Goal: Communication & Community: Answer question/provide support

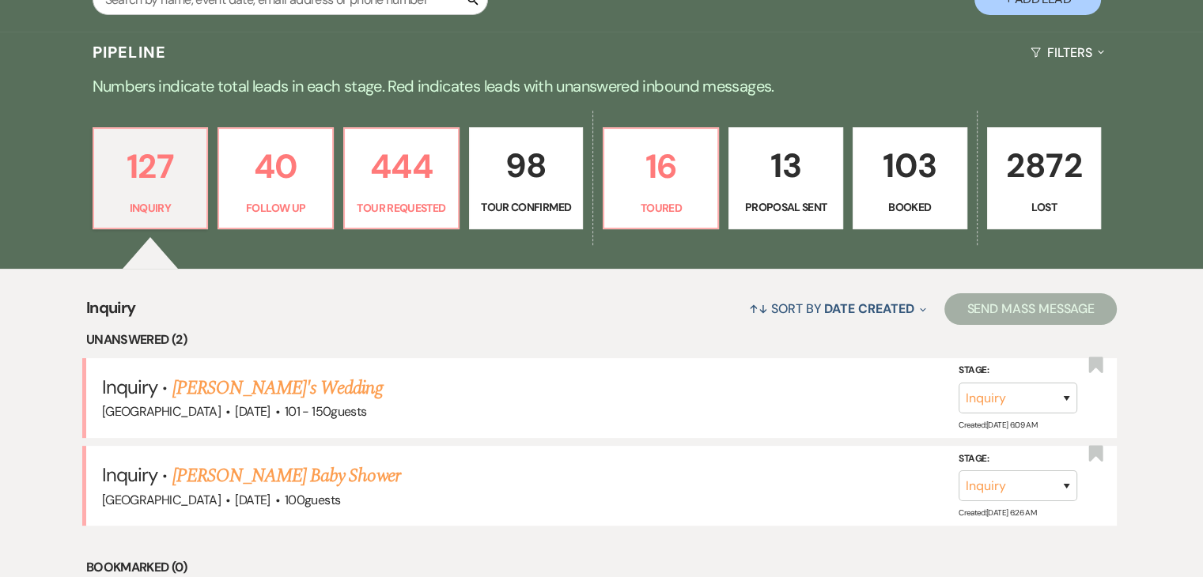
scroll to position [316, 0]
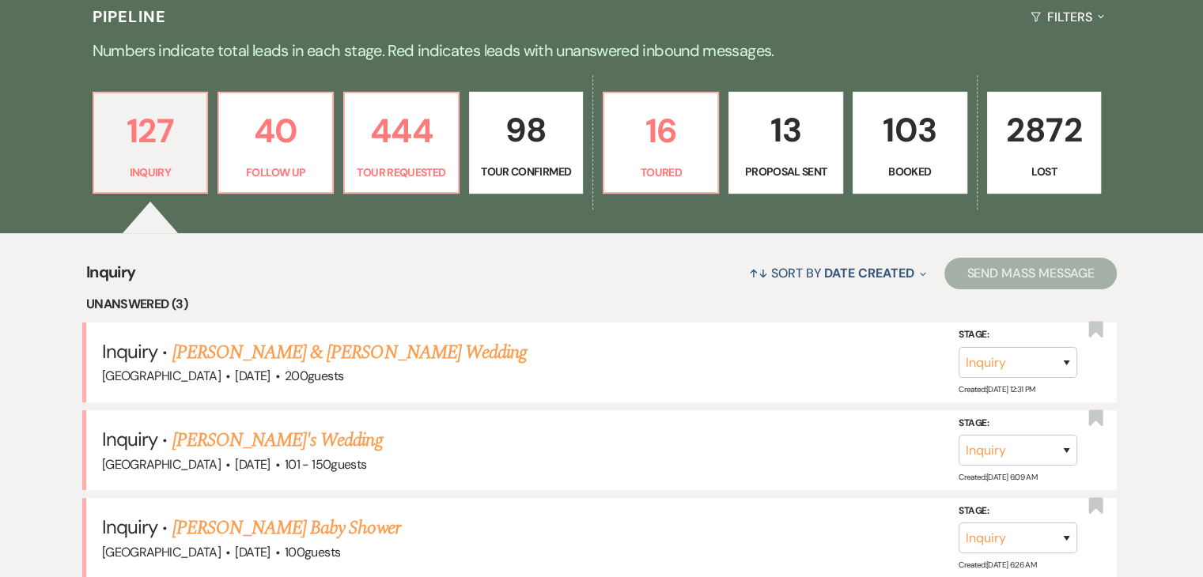
scroll to position [396, 0]
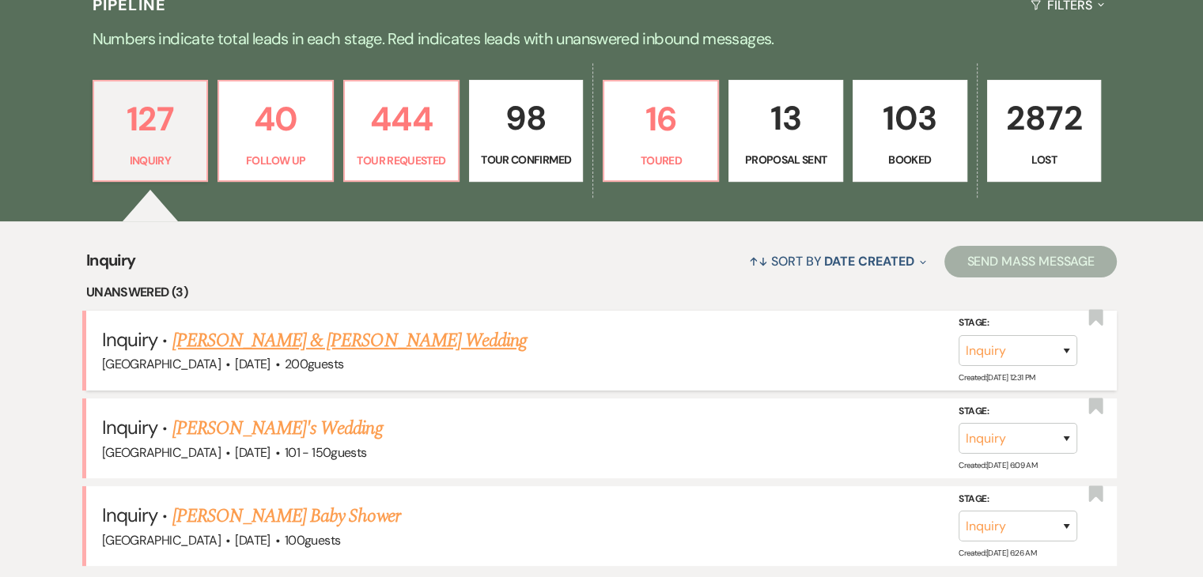
click at [324, 339] on link "Nkosi Richards & Callie Alloway's Wedding" at bounding box center [349, 341] width 354 height 28
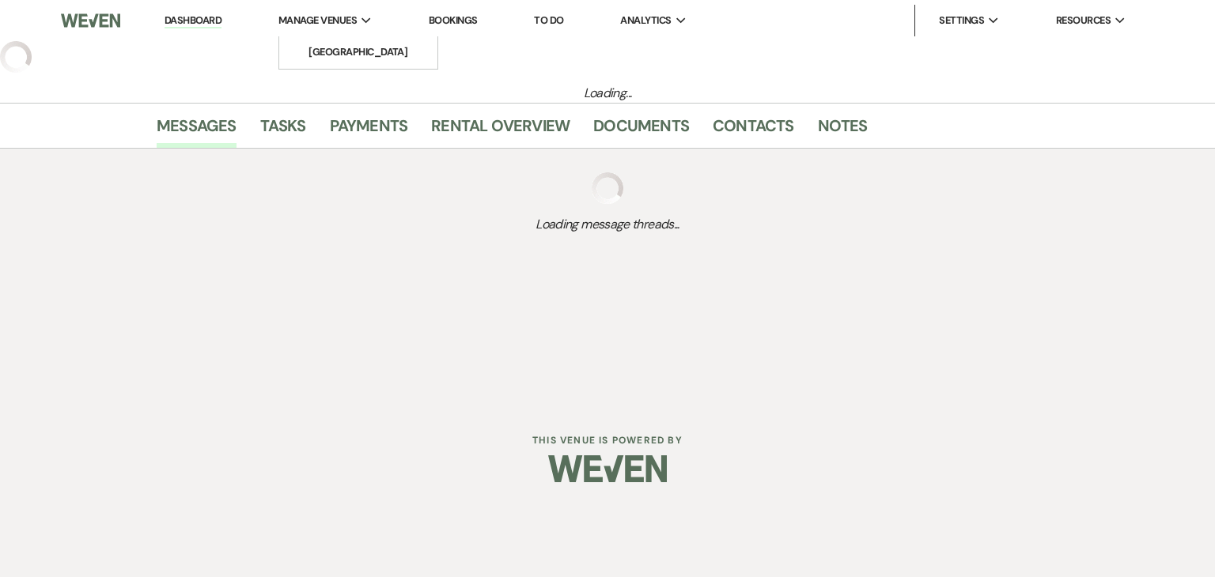
select select "5"
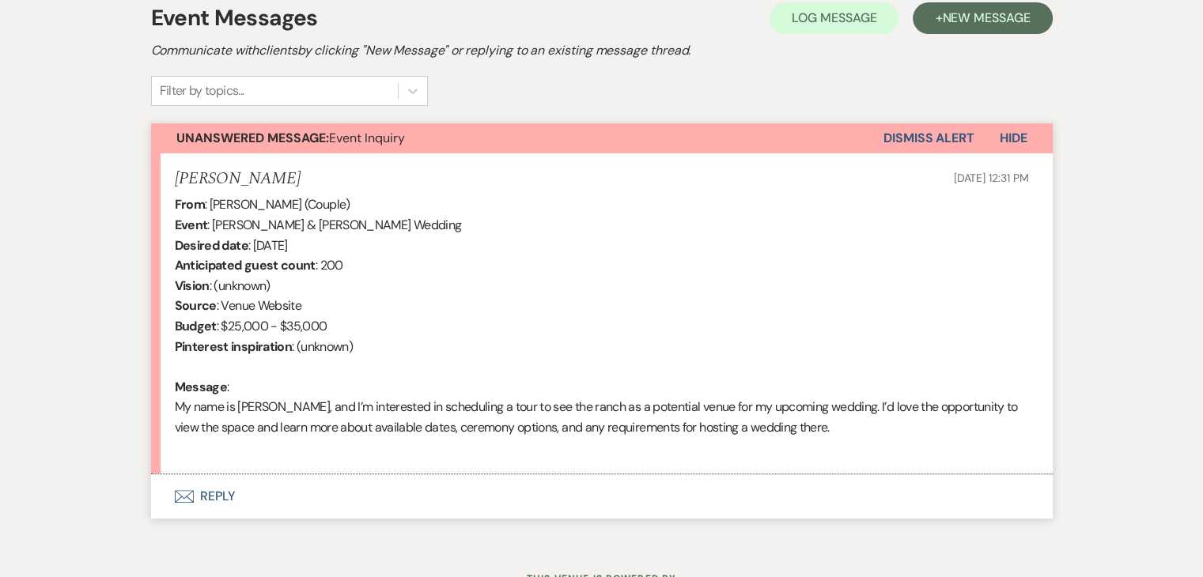
scroll to position [475, 0]
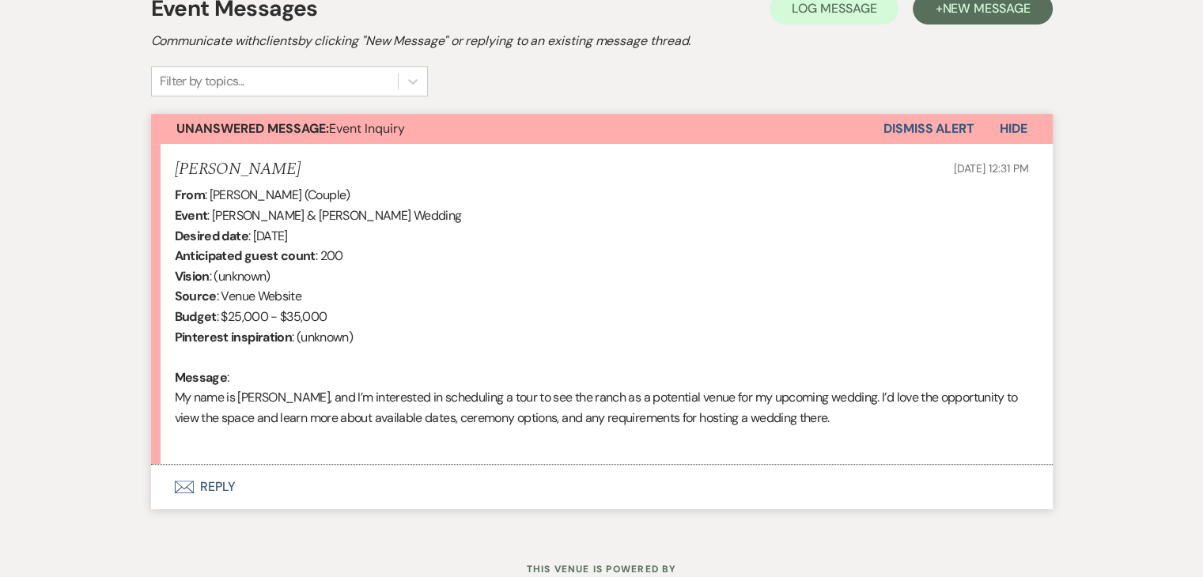
click at [190, 500] on button "Envelope Reply" at bounding box center [602, 487] width 902 height 44
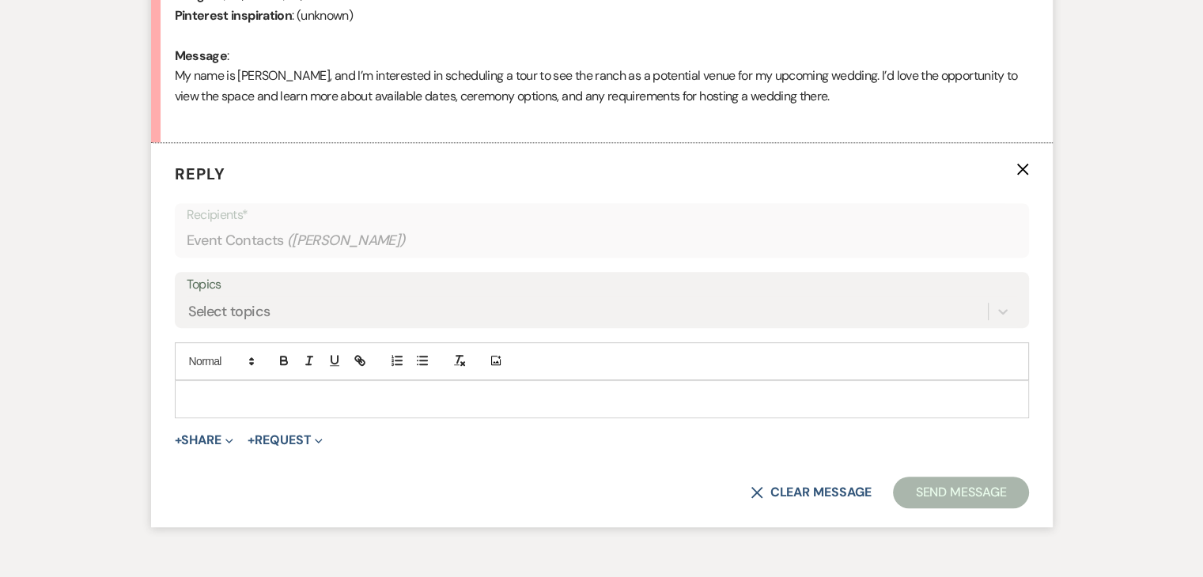
scroll to position [814, 0]
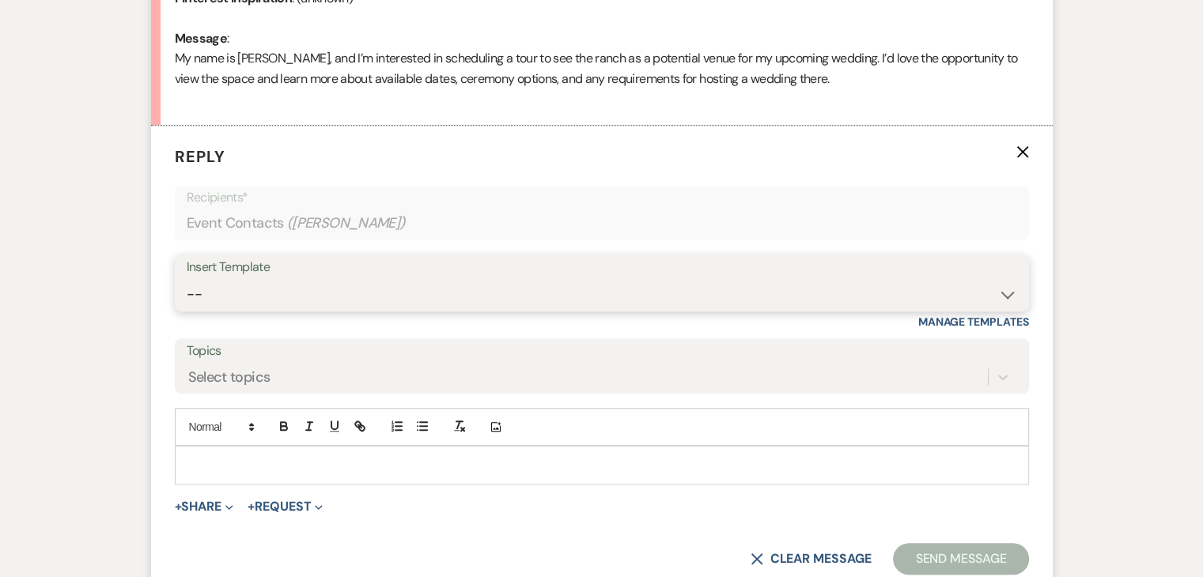
click at [261, 282] on select "-- Inquiry Follow Up Email #2 Contract Sending Template Payment Template Rental…" at bounding box center [602, 294] width 831 height 31
select select "2137"
click at [187, 279] on select "-- Inquiry Follow Up Email #2 Contract Sending Template Payment Template Rental…" at bounding box center [602, 294] width 831 height 31
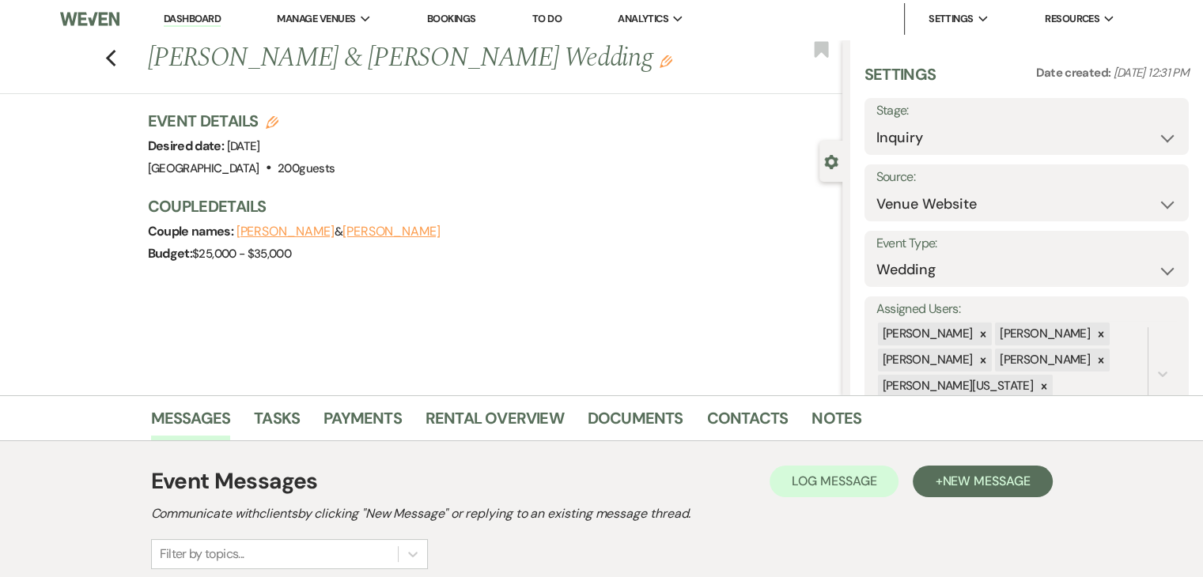
scroll to position [0, 0]
click at [186, 16] on link "Dashboard" at bounding box center [192, 20] width 57 height 15
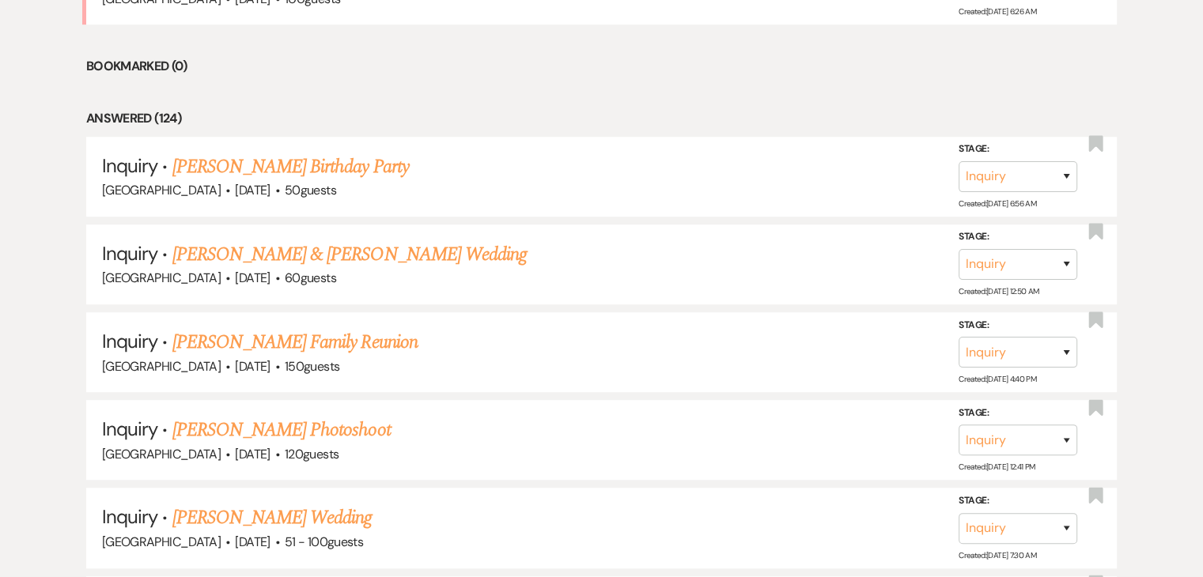
scroll to position [949, 0]
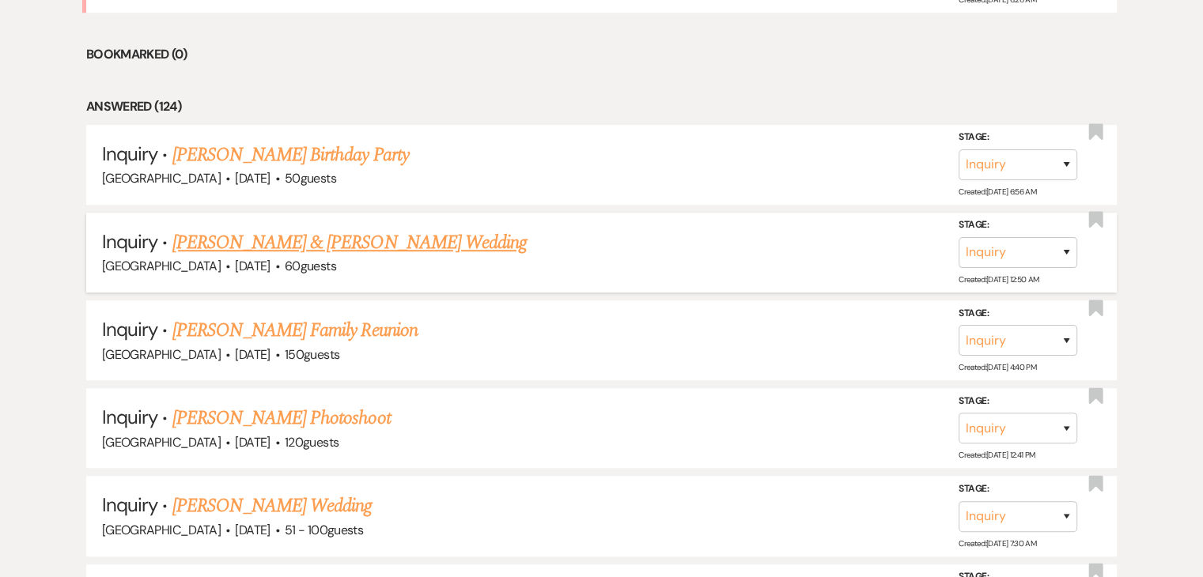
click at [266, 230] on link "[PERSON_NAME] & [PERSON_NAME] Wedding" at bounding box center [349, 243] width 354 height 28
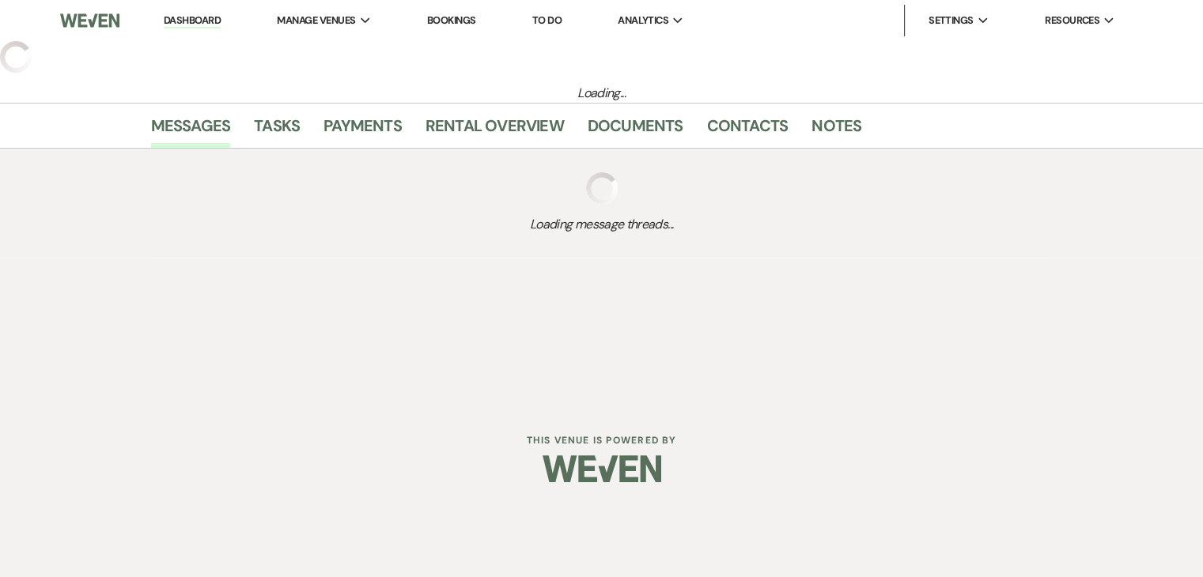
select select "5"
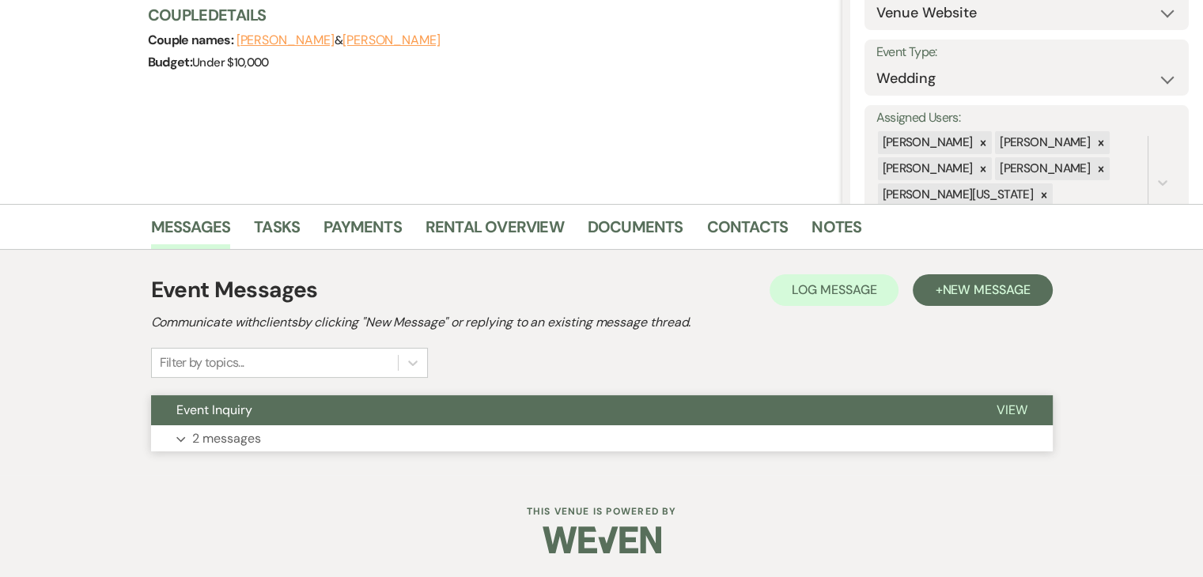
click at [324, 431] on button "Expand 2 messages" at bounding box center [602, 439] width 902 height 27
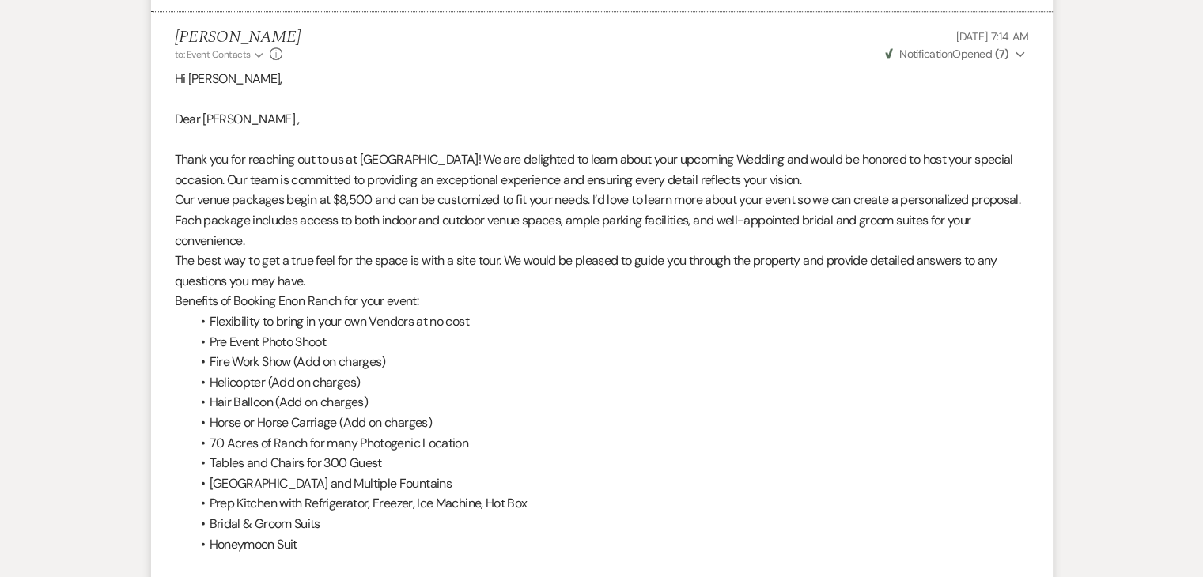
scroll to position [905, 0]
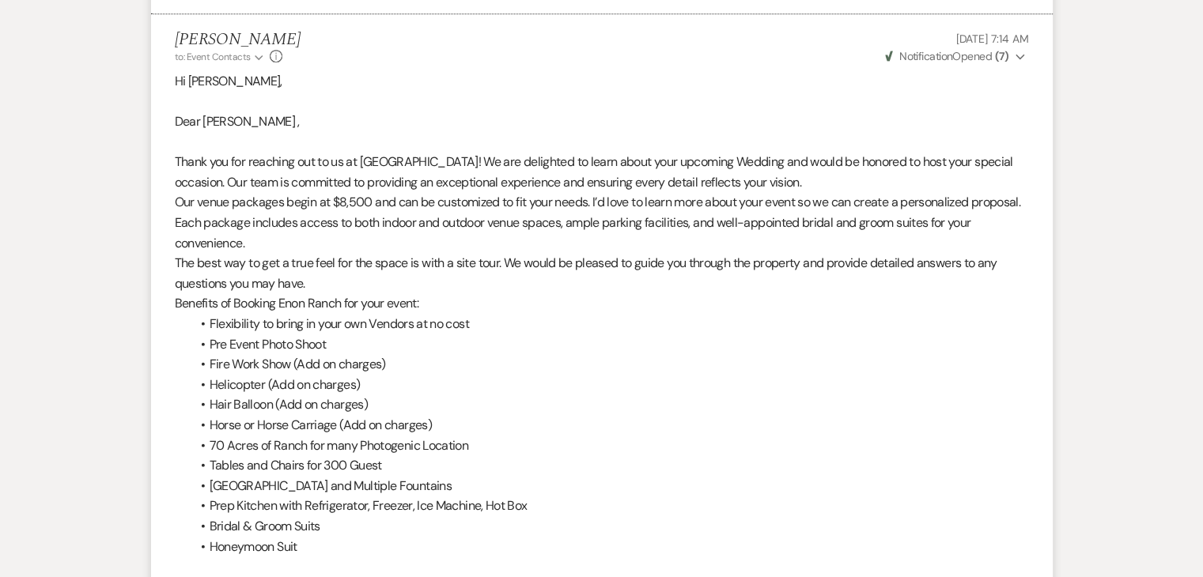
click at [175, 77] on p "Hi Erin," at bounding box center [602, 81] width 854 height 21
click at [176, 117] on p "Dear Christine ," at bounding box center [602, 122] width 854 height 21
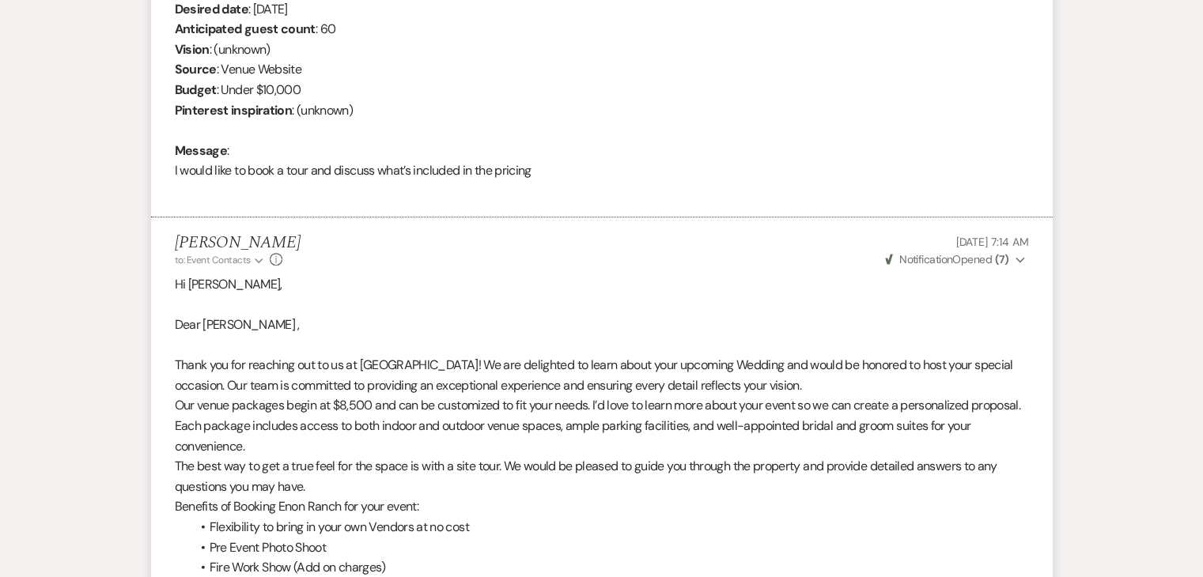
scroll to position [698, 0]
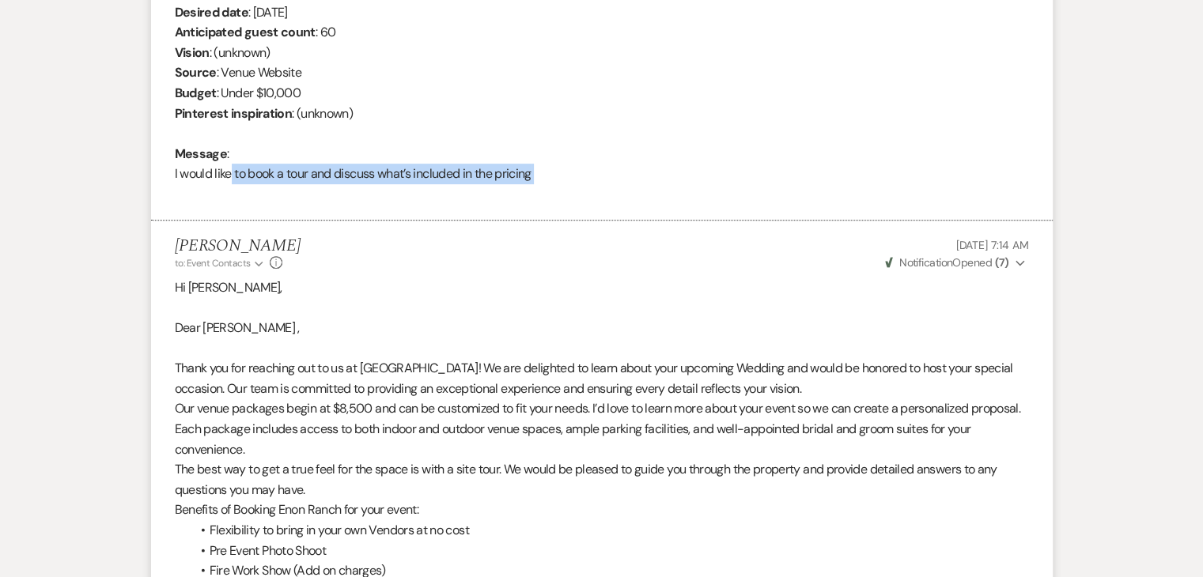
drag, startPoint x: 225, startPoint y: 172, endPoint x: 240, endPoint y: 194, distance: 26.6
click at [240, 194] on div "From : Erin Usher (Couple) Event : Ellison Harrell & Erin Usher's Wedding Desir…" at bounding box center [602, 82] width 854 height 243
click at [312, 171] on div "From : Erin Usher (Couple) Event : Ellison Harrell & Erin Usher's Wedding Desir…" at bounding box center [602, 82] width 854 height 243
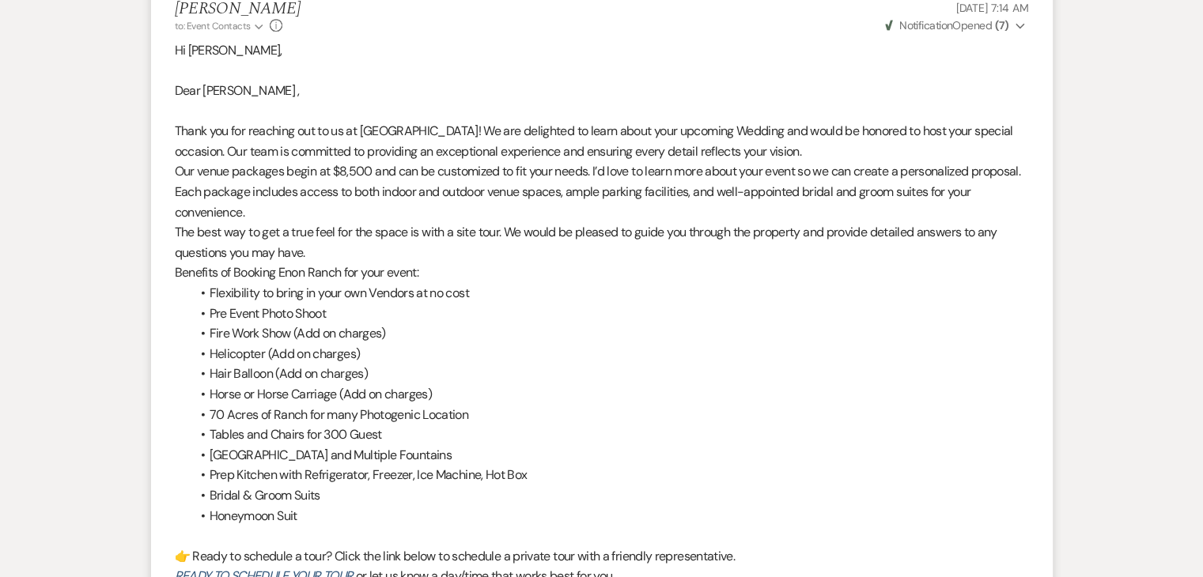
scroll to position [1331, 0]
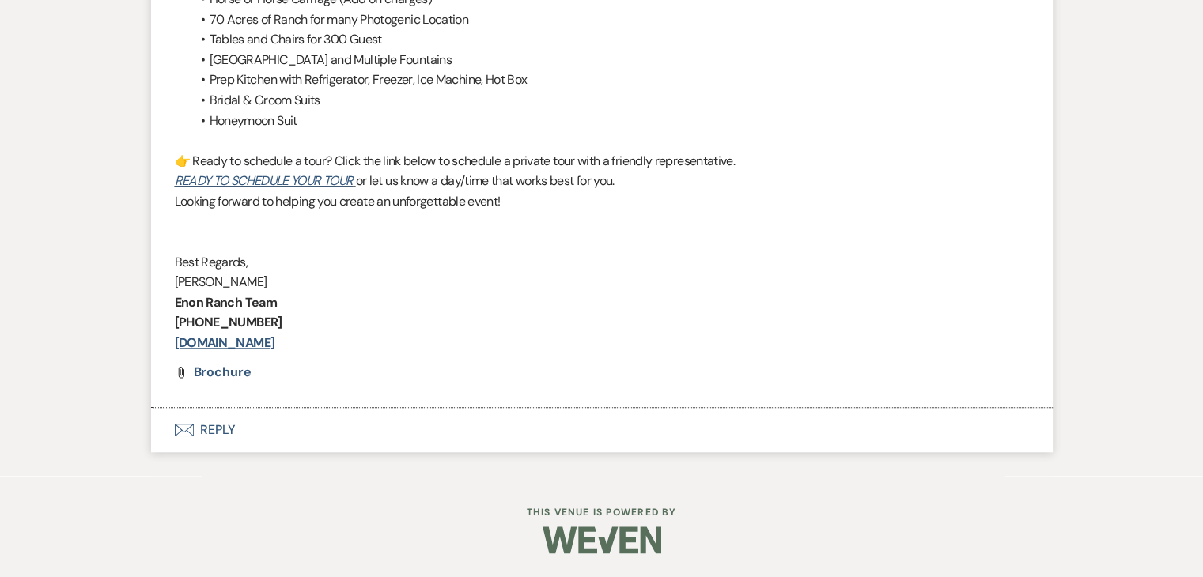
click at [248, 434] on button "Envelope Reply" at bounding box center [602, 430] width 902 height 44
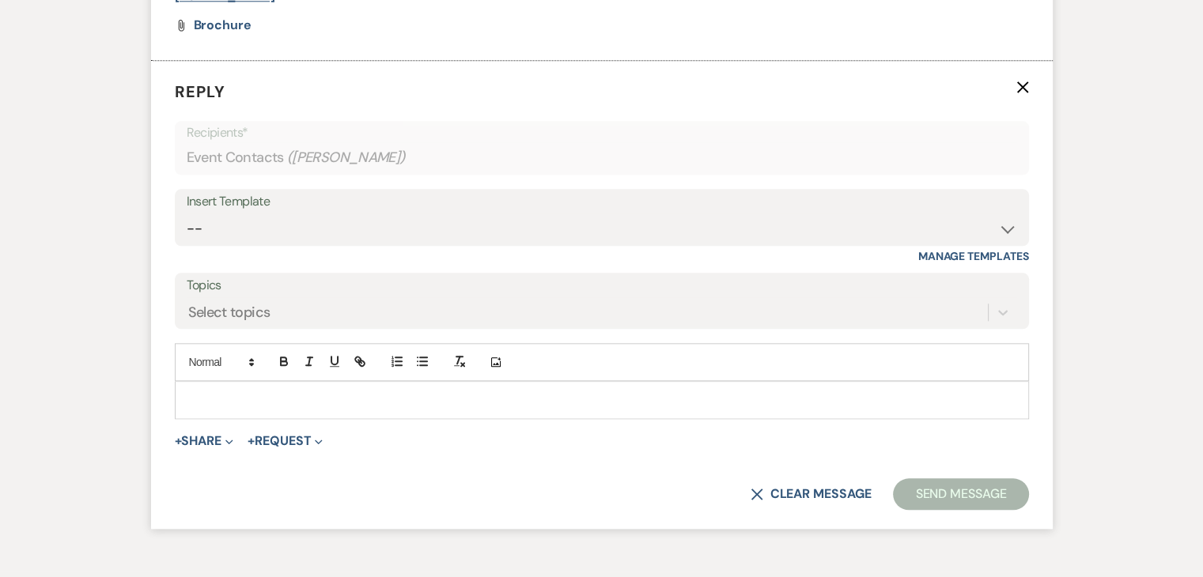
scroll to position [1683, 0]
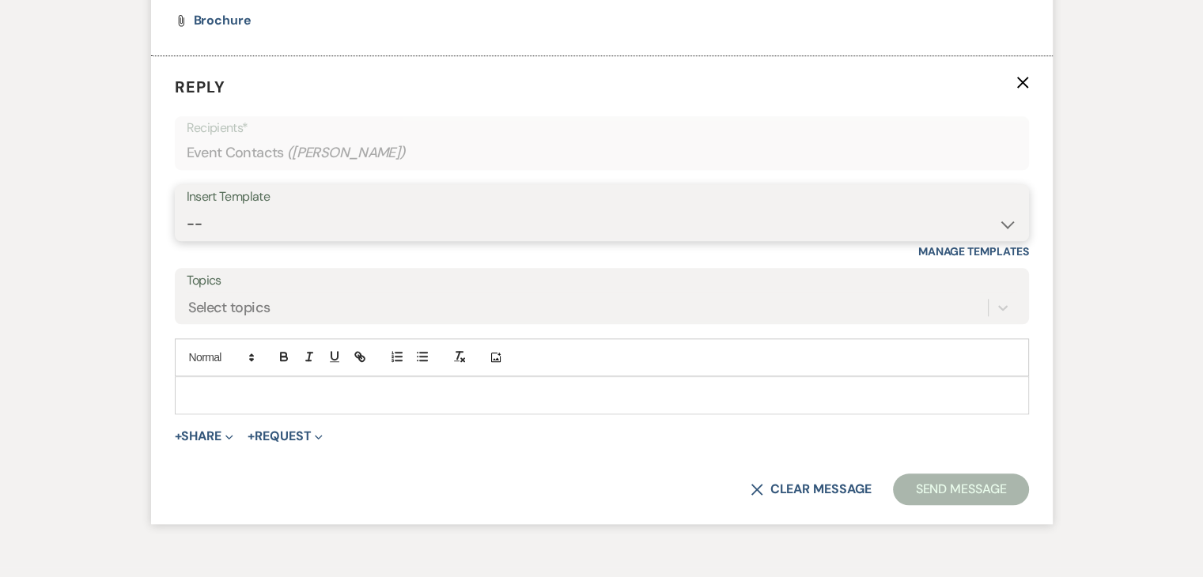
click at [391, 222] on select "-- Inquiry Follow Up Email #2 Contract Sending Template Payment Template Rental…" at bounding box center [602, 224] width 831 height 31
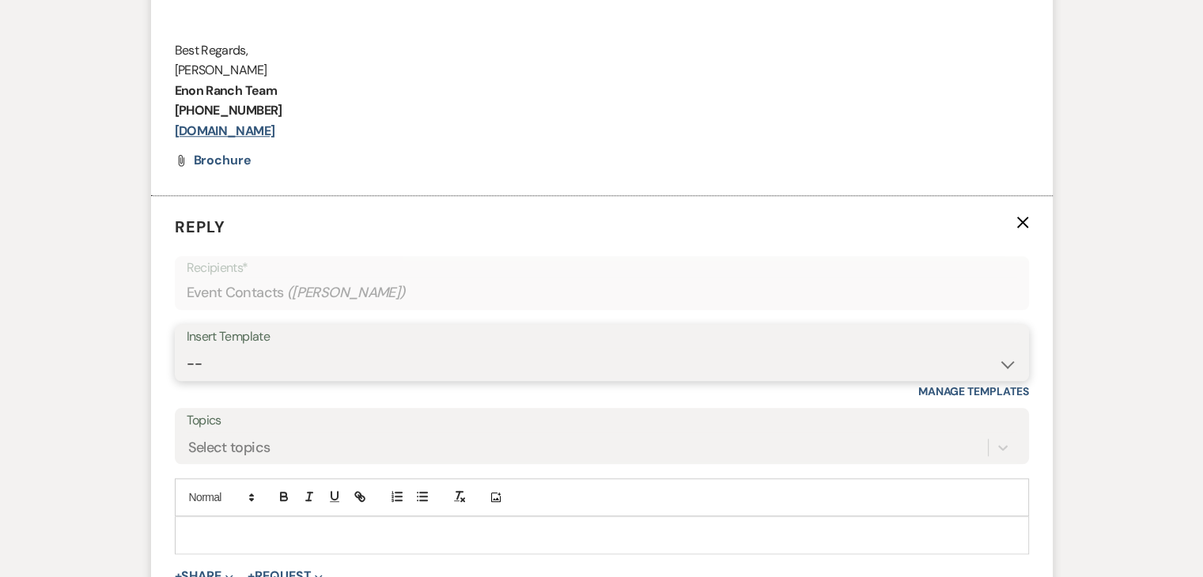
scroll to position [1772, 0]
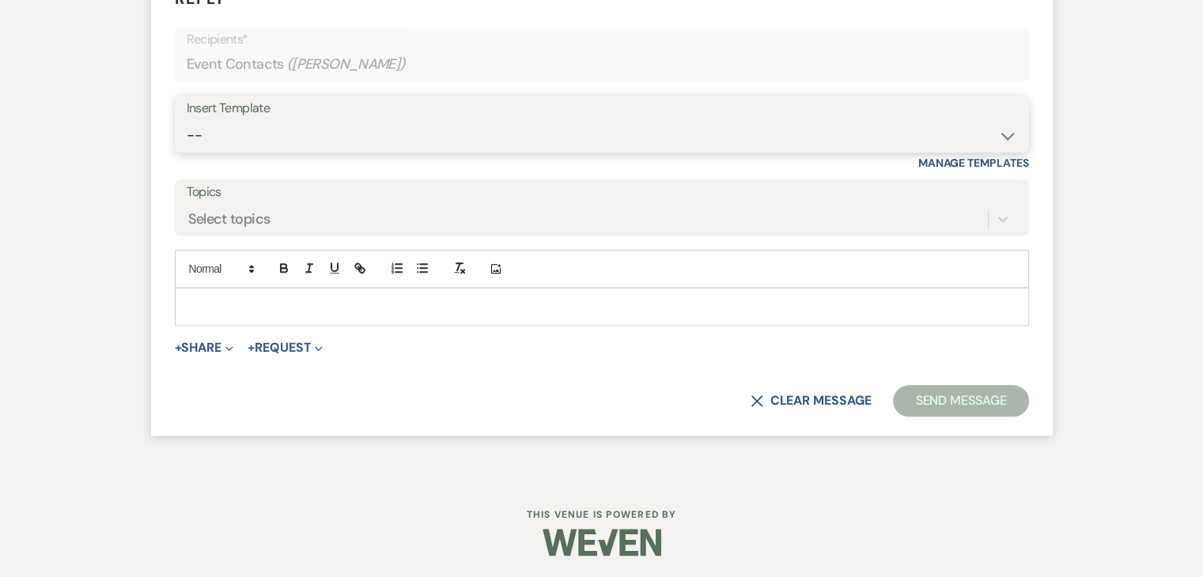
click at [316, 131] on select "-- Inquiry Follow Up Email #2 Contract Sending Template Payment Template Rental…" at bounding box center [602, 135] width 831 height 31
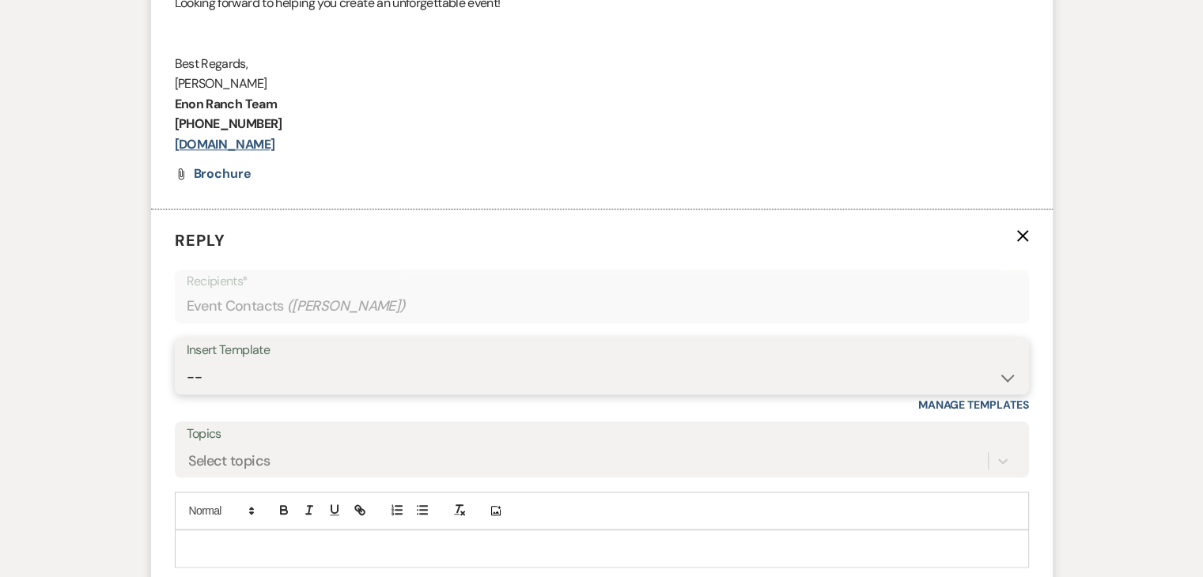
scroll to position [1535, 0]
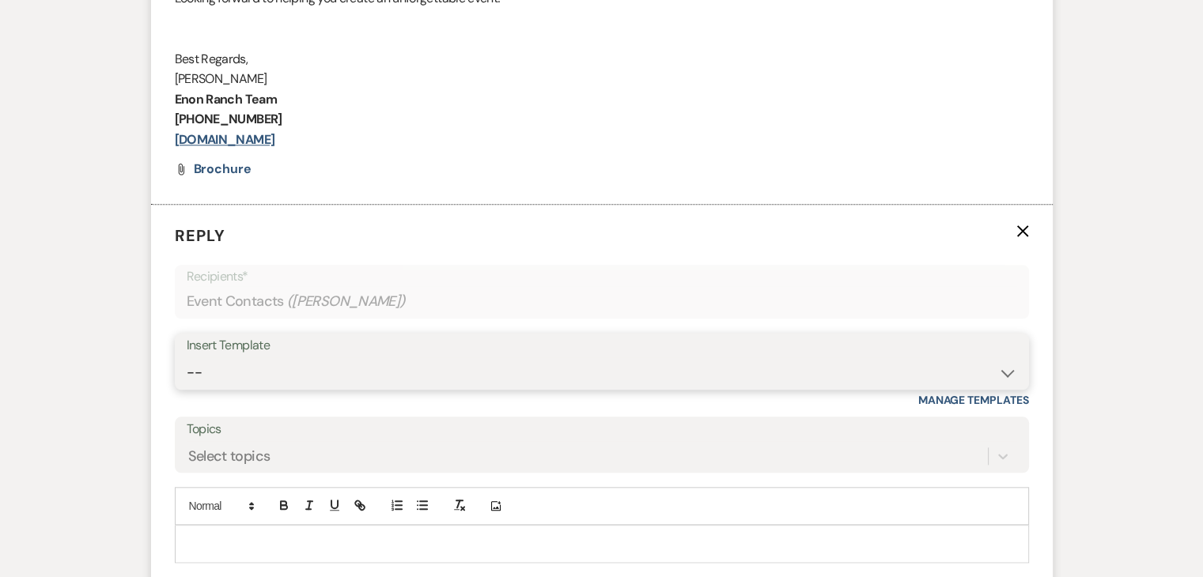
click at [442, 377] on select "-- Inquiry Follow Up Email #2 Contract Sending Template Payment Template Rental…" at bounding box center [602, 373] width 831 height 31
select select "4375"
click at [187, 358] on select "-- Inquiry Follow Up Email #2 Contract Sending Template Payment Template Rental…" at bounding box center [602, 373] width 831 height 31
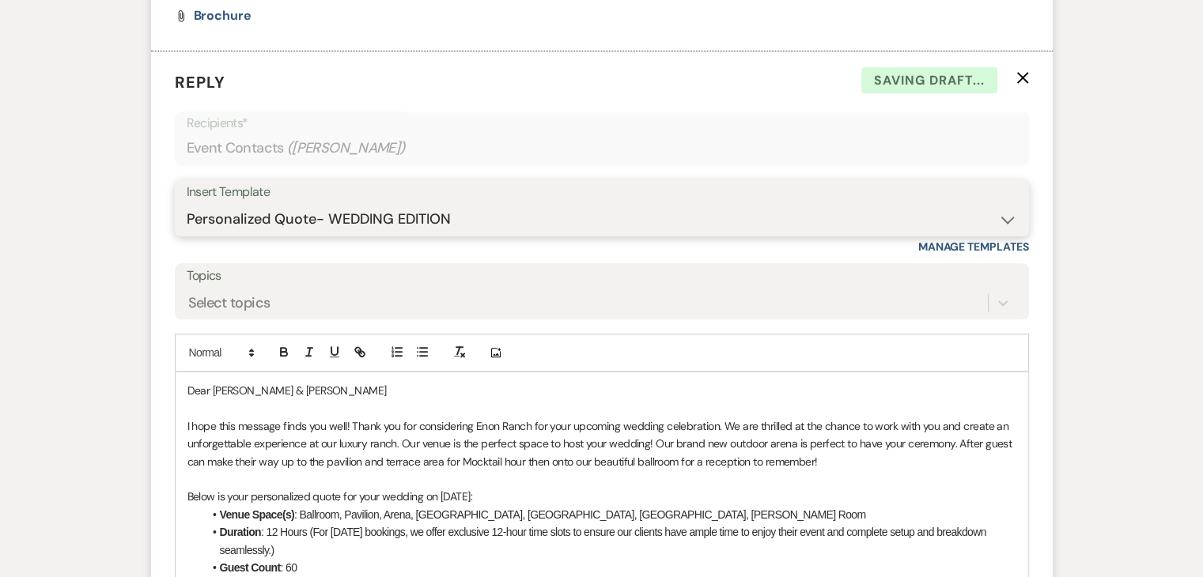
scroll to position [1851, 0]
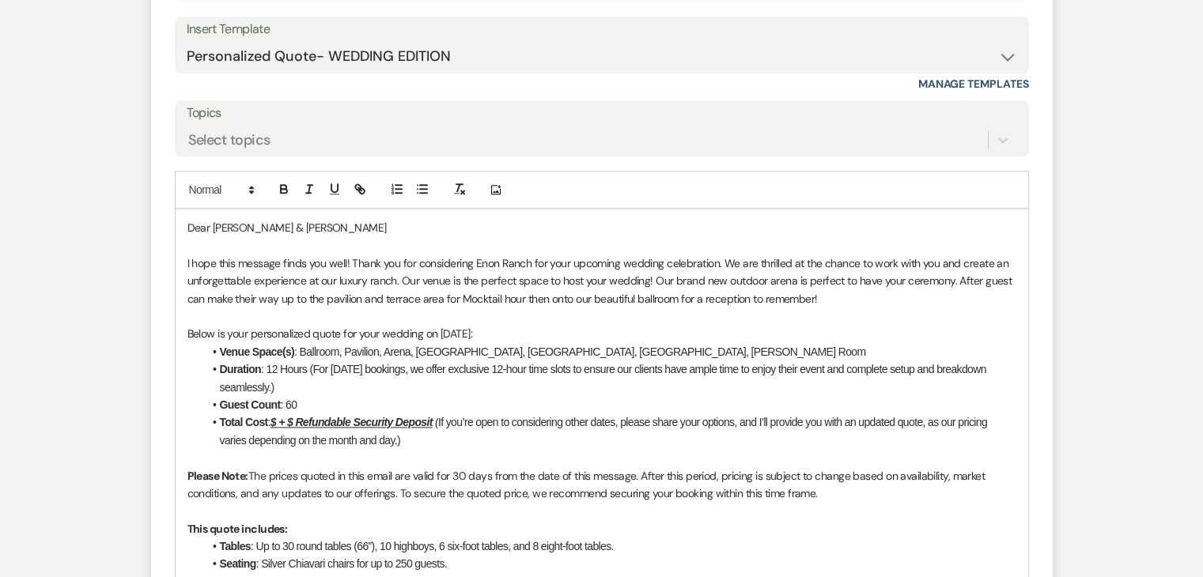
click at [281, 418] on u "$ + $ Refundable Security Deposit" at bounding box center [352, 422] width 162 height 13
click at [324, 420] on u "$ 15,000+ $ Refundable Security Deposit" at bounding box center [367, 422] width 193 height 13
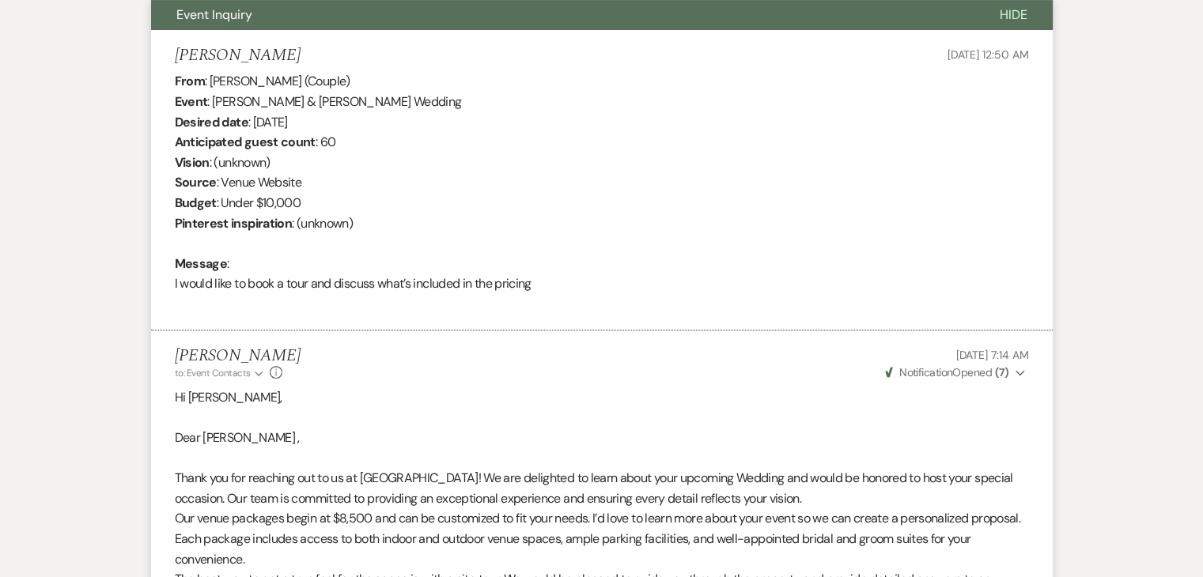
scroll to position [585, 0]
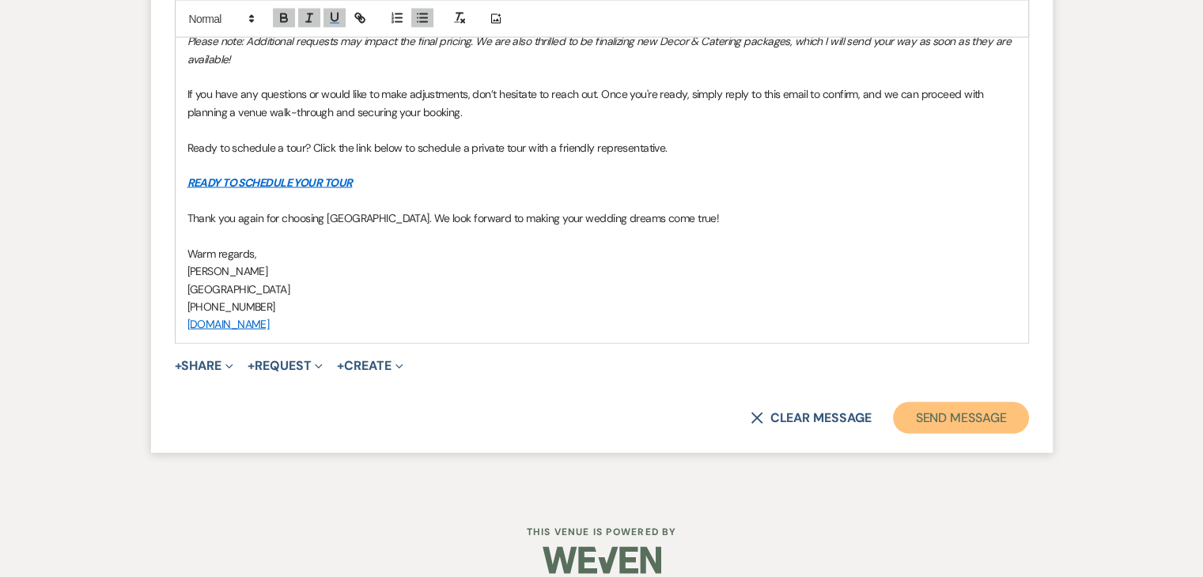
click at [989, 403] on button "Send Message" at bounding box center [960, 418] width 135 height 32
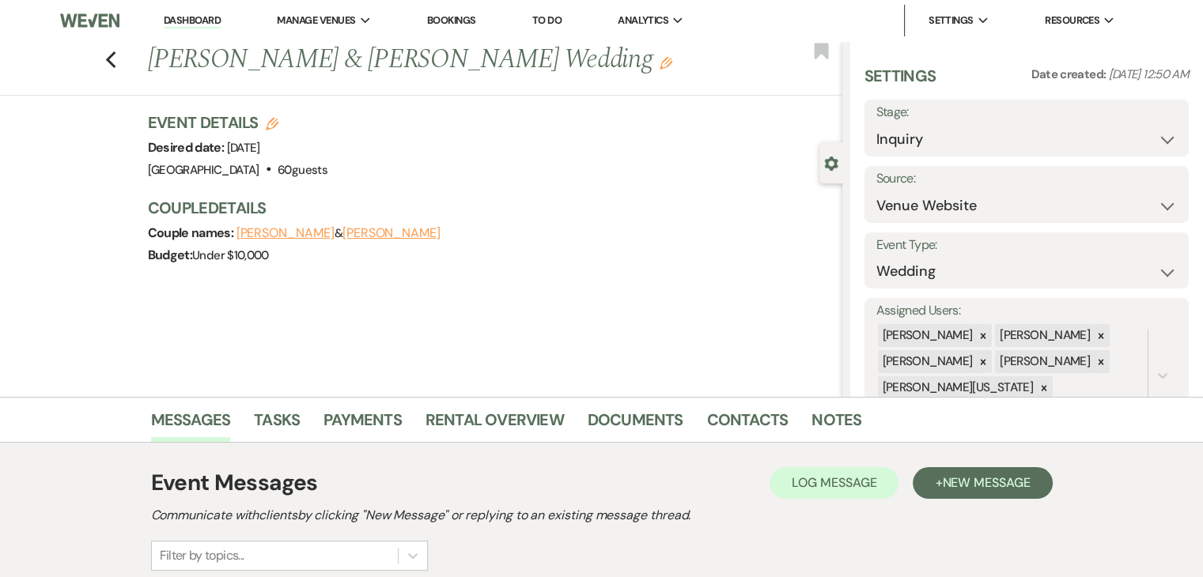
scroll to position [0, 0]
click at [184, 17] on link "Dashboard" at bounding box center [192, 20] width 57 height 15
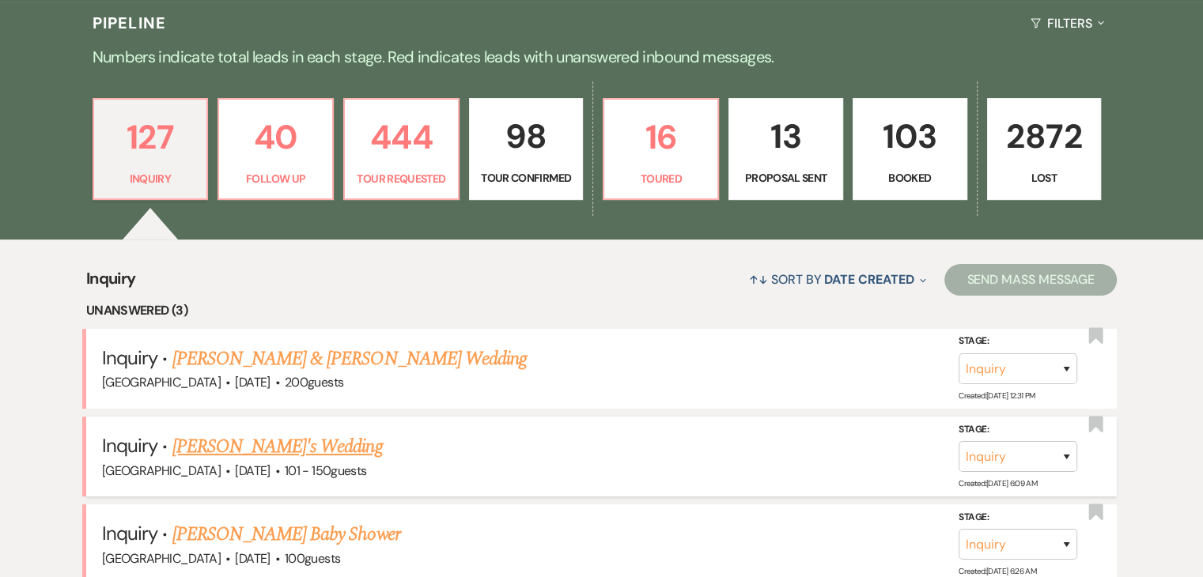
scroll to position [396, 0]
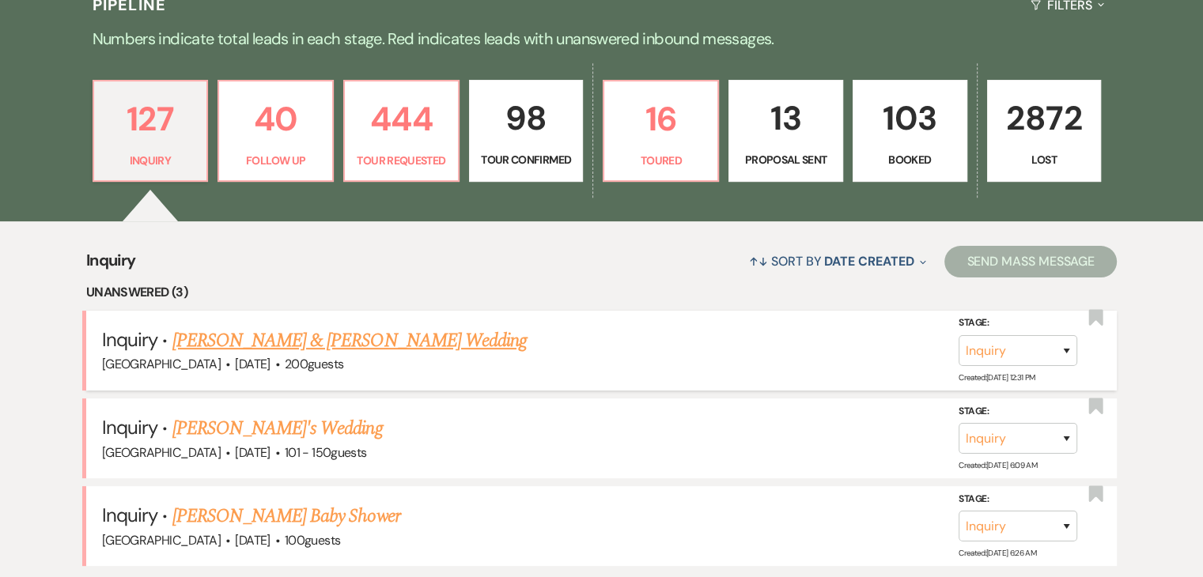
click at [331, 350] on link "Nkosi Richards & Callie Alloway's Wedding" at bounding box center [349, 341] width 354 height 28
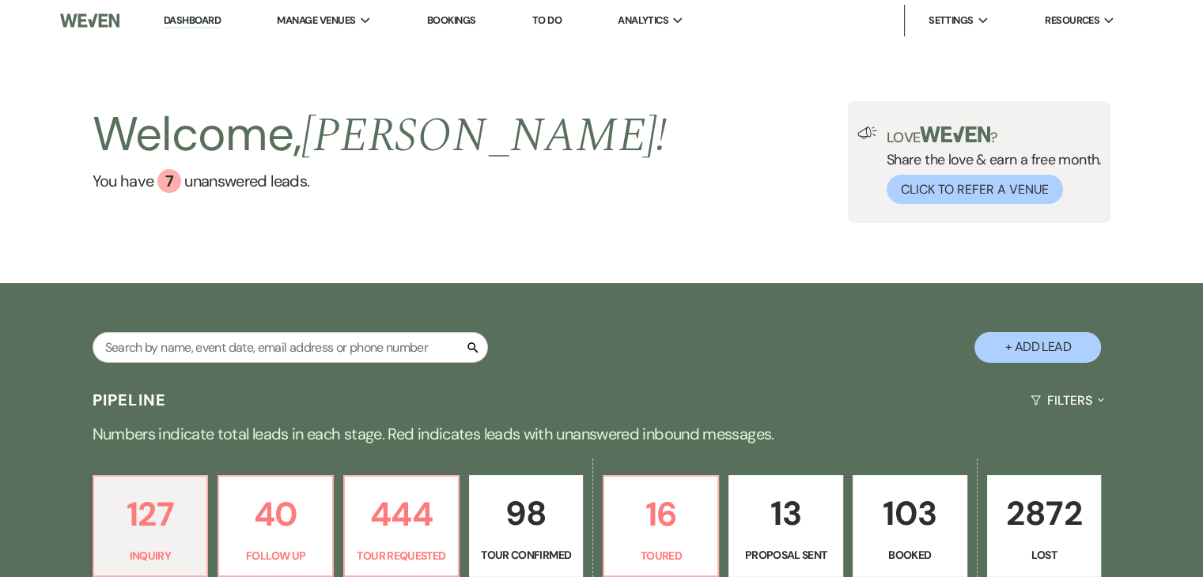
select select "5"
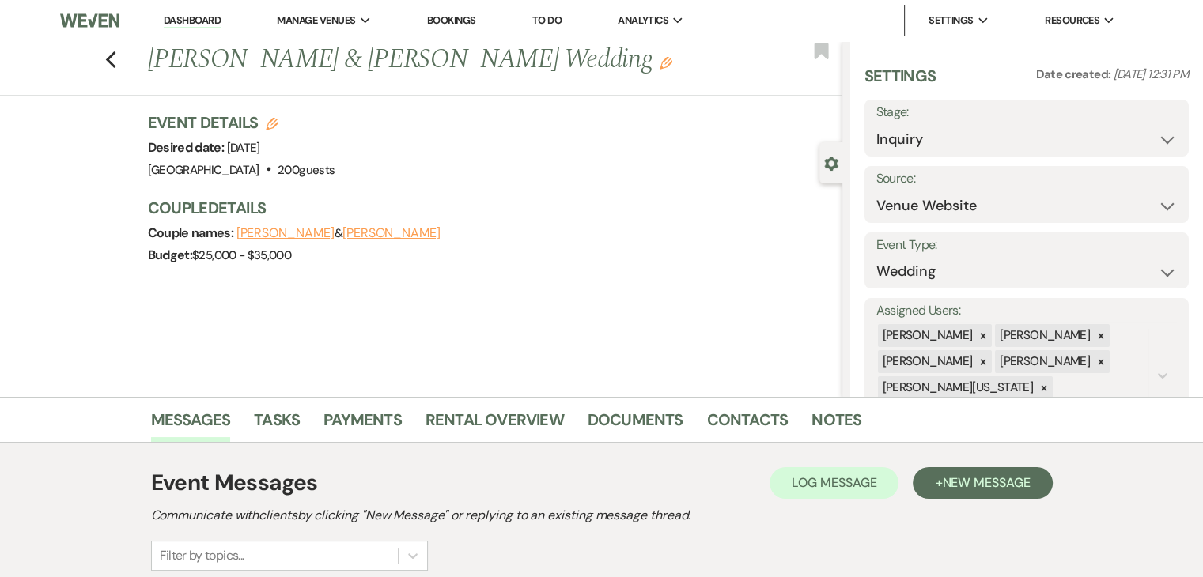
click at [184, 27] on link "Dashboard" at bounding box center [192, 20] width 57 height 15
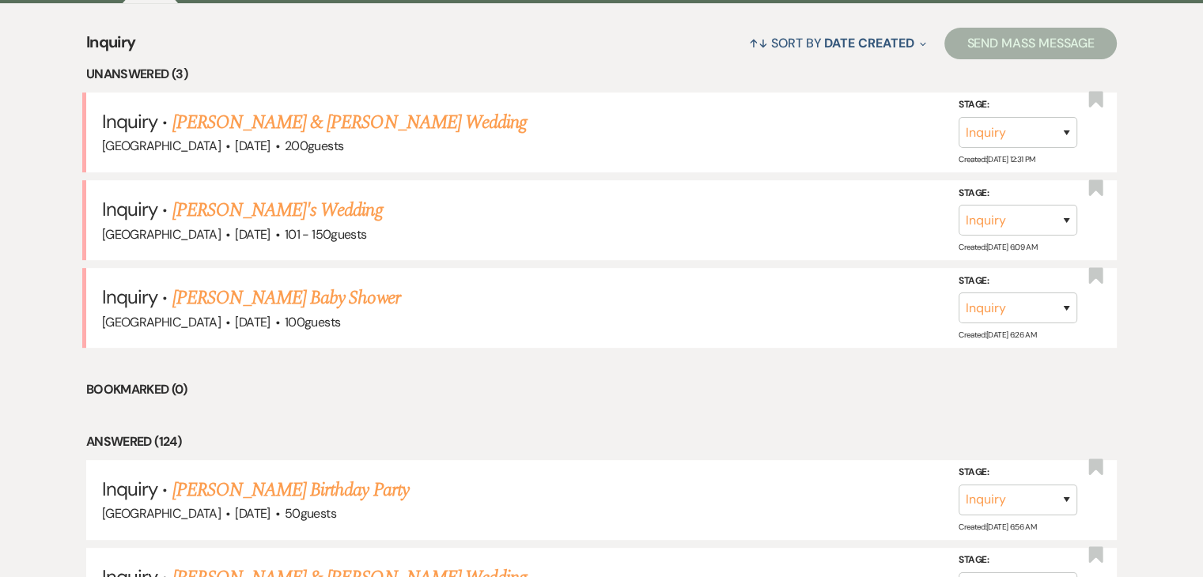
scroll to position [870, 0]
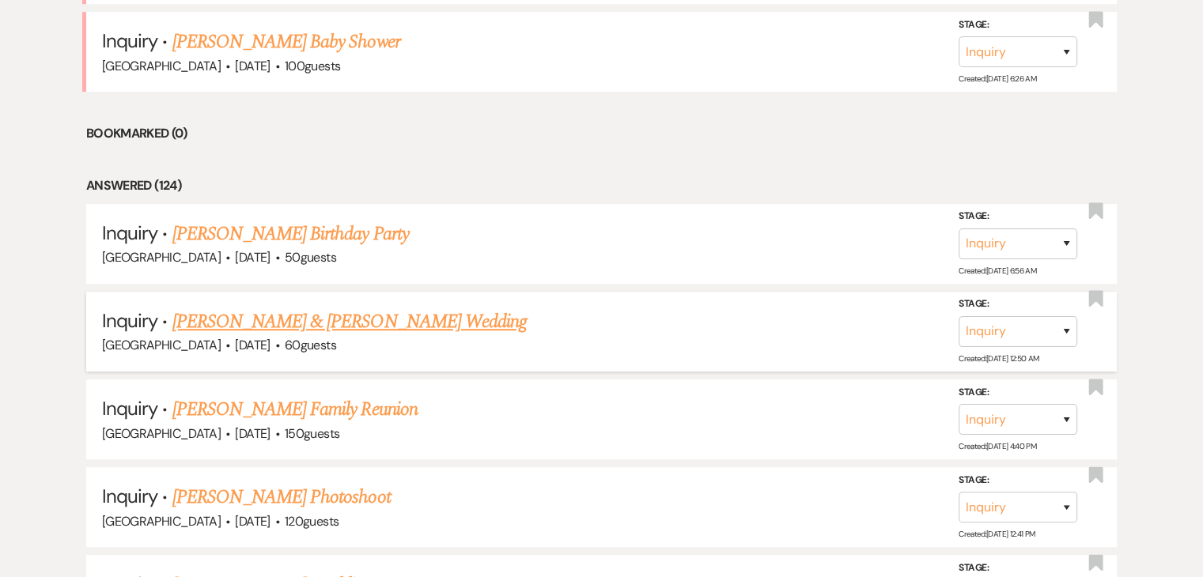
click at [277, 308] on link "[PERSON_NAME] & [PERSON_NAME] Wedding" at bounding box center [349, 322] width 354 height 28
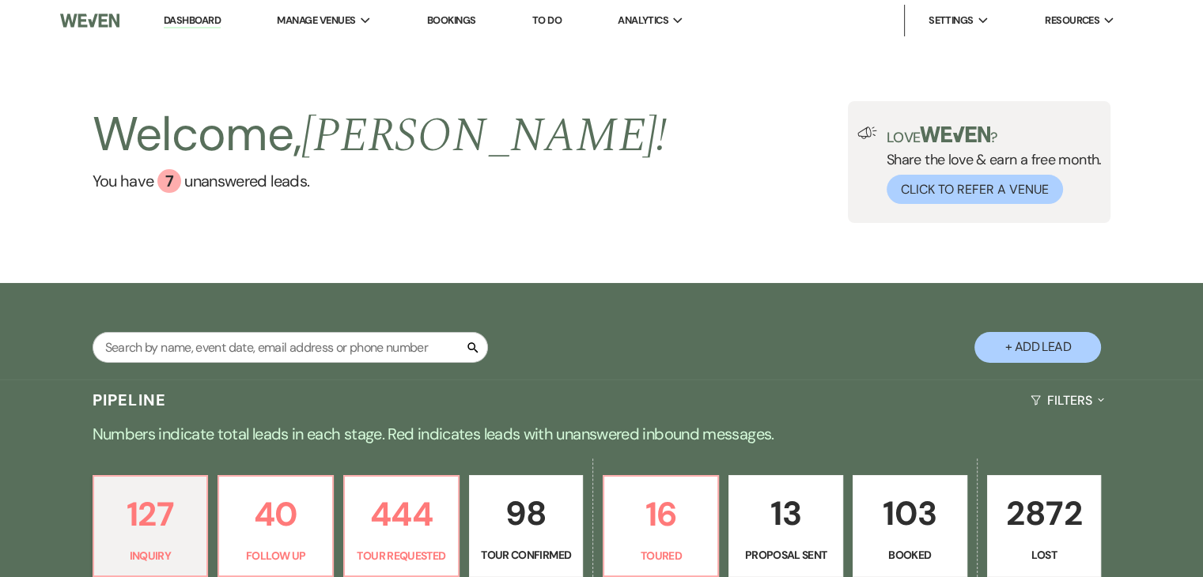
select select "5"
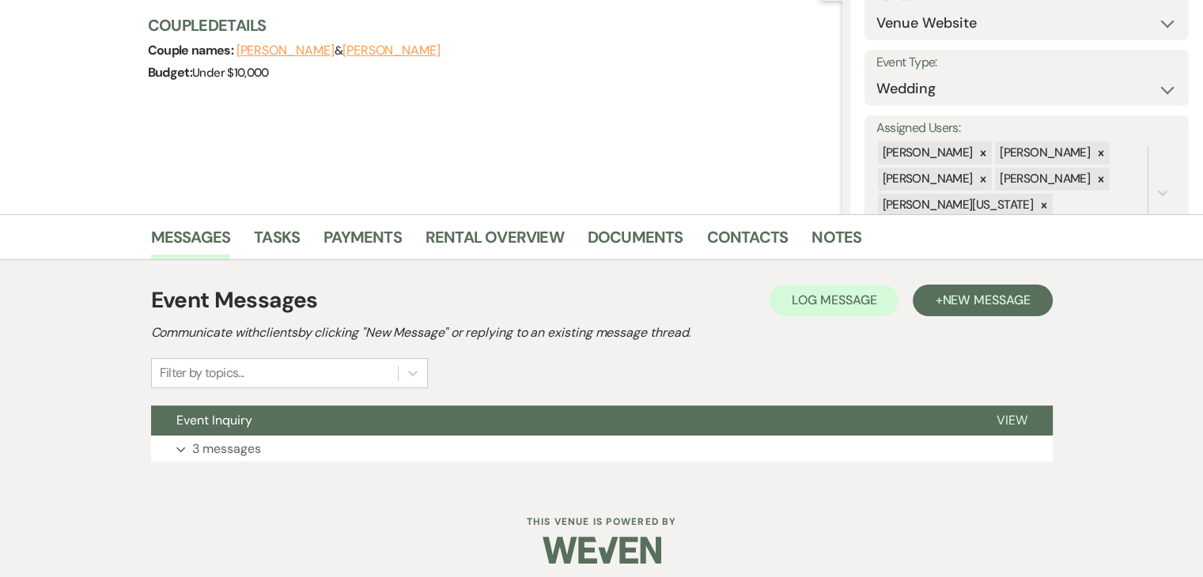
scroll to position [193, 0]
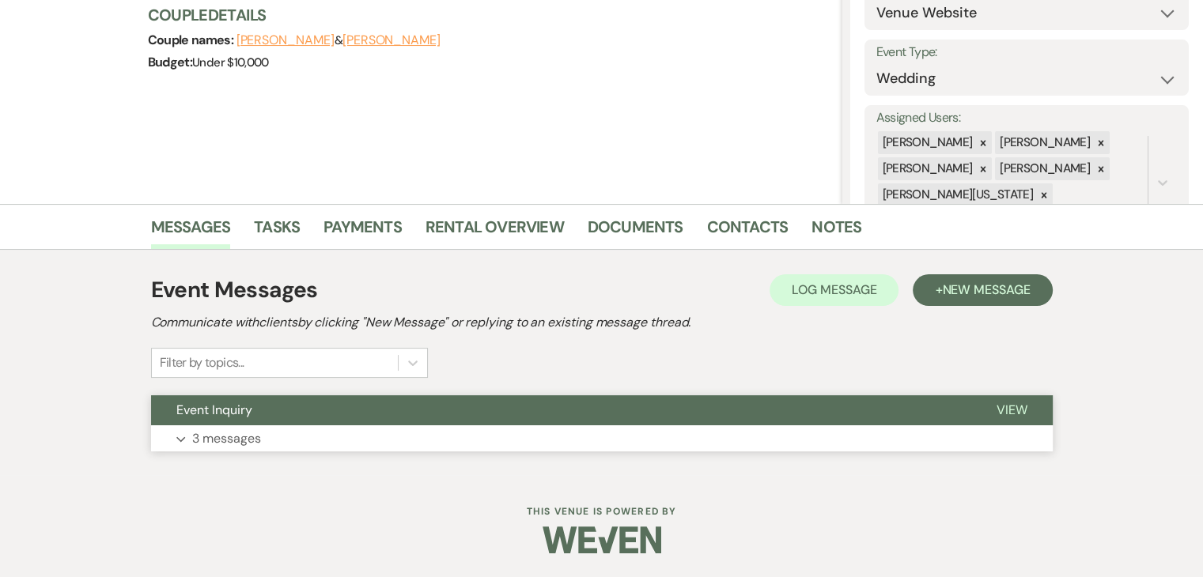
click at [210, 436] on p "3 messages" at bounding box center [226, 439] width 69 height 21
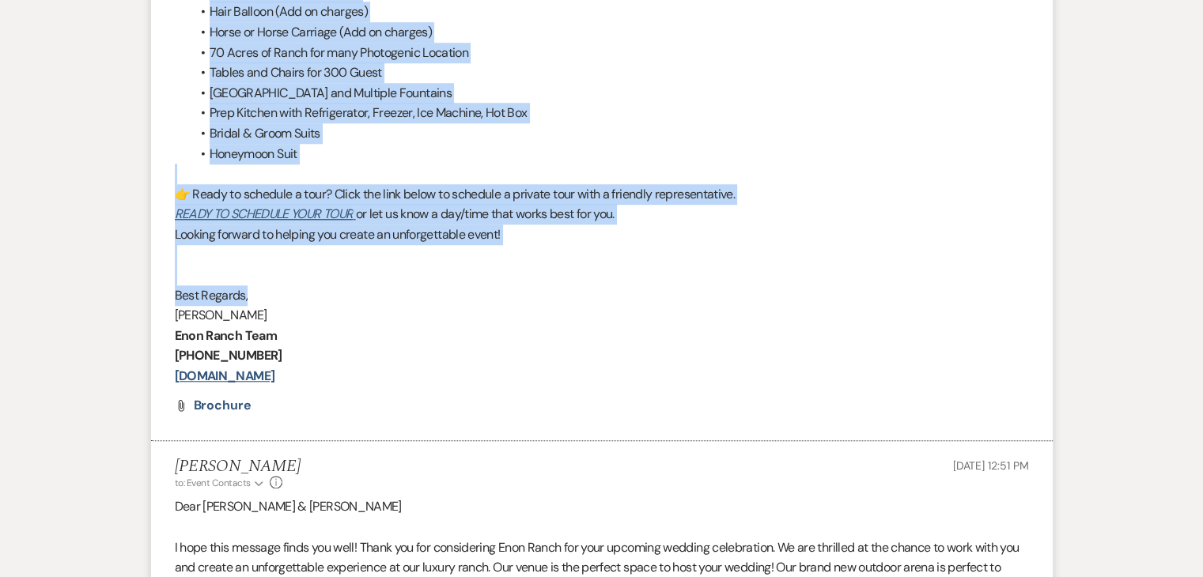
scroll to position [1300, 0]
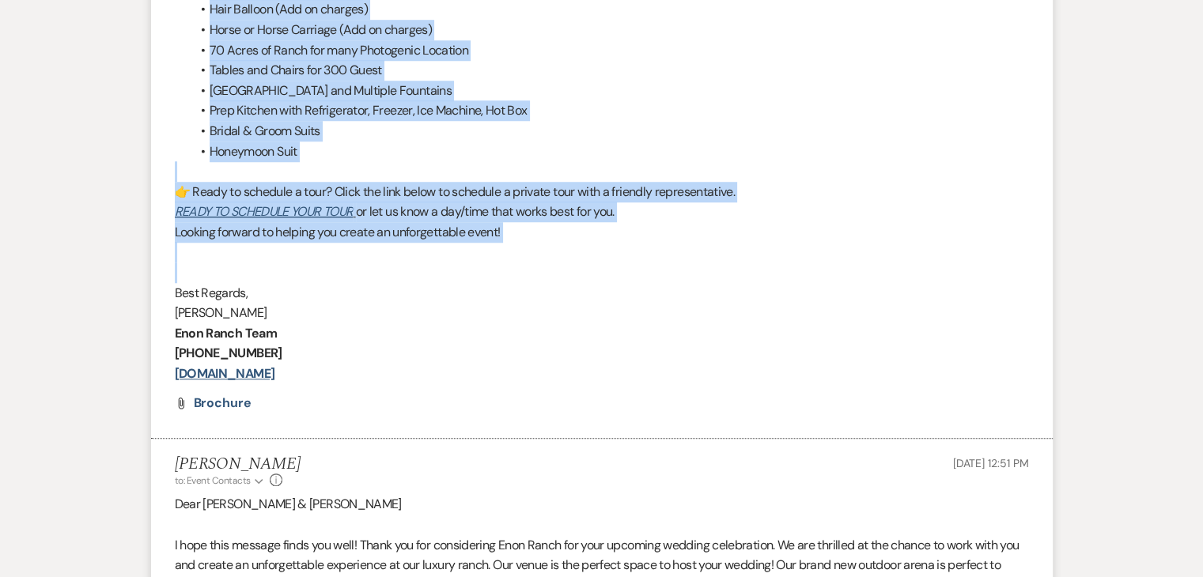
drag, startPoint x: 176, startPoint y: 80, endPoint x: 661, endPoint y: 272, distance: 522.4
click at [661, 272] on div "Hi Erin, Dear Christine , Thank you for reaching out to us at Enon Ranch! We ar…" at bounding box center [602, 30] width 854 height 709
copy div "Thank you for reaching out to us at Enon Ranch! We are delighted to learn about…"
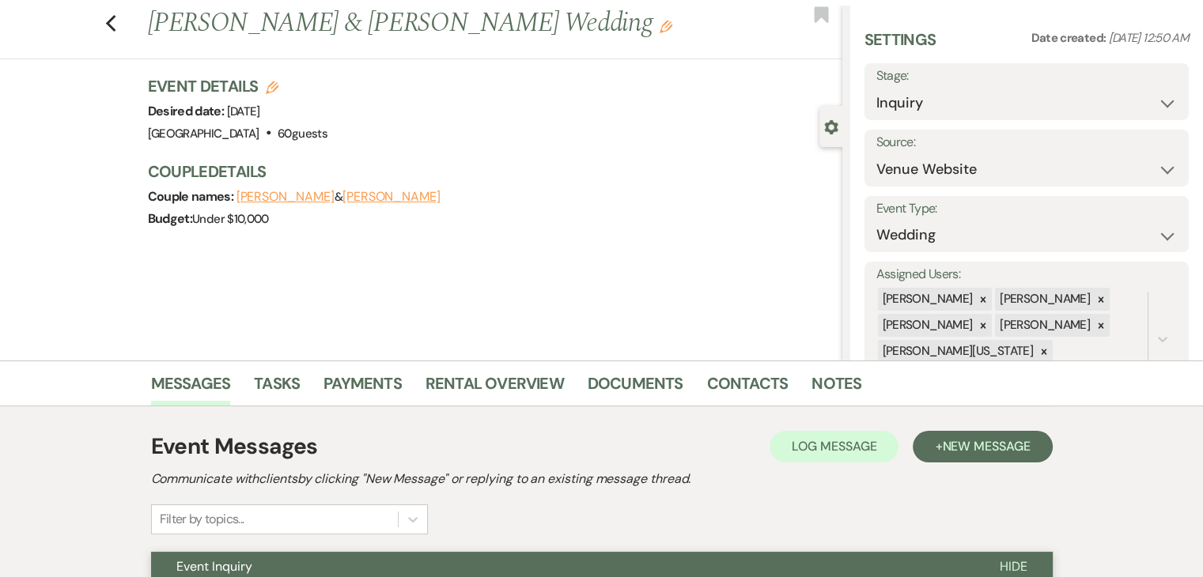
scroll to position [0, 0]
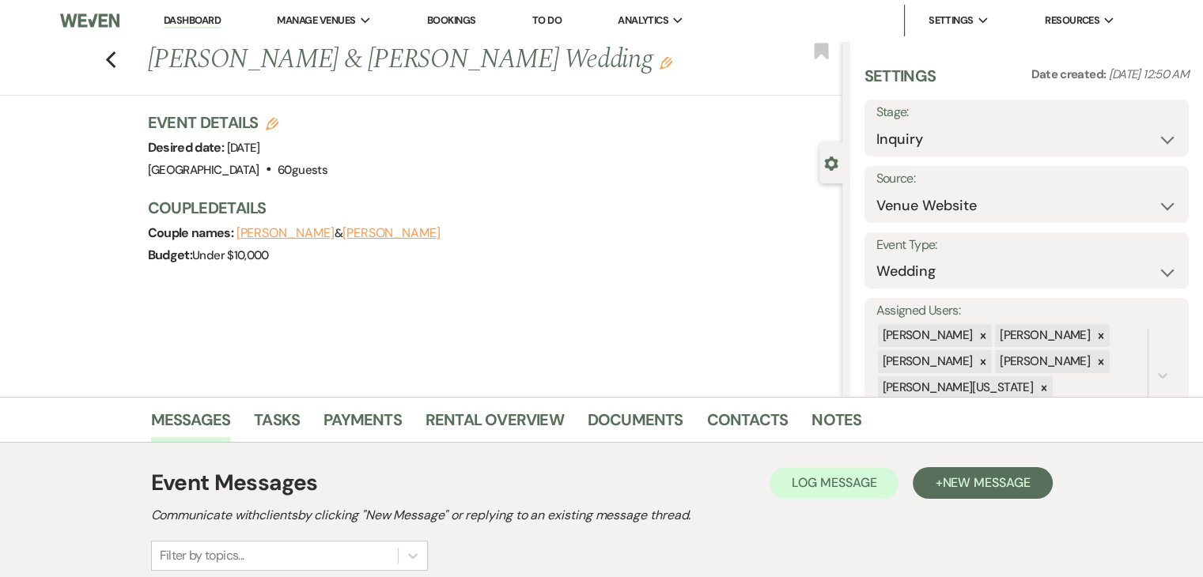
click at [187, 28] on link "Dashboard" at bounding box center [192, 20] width 57 height 15
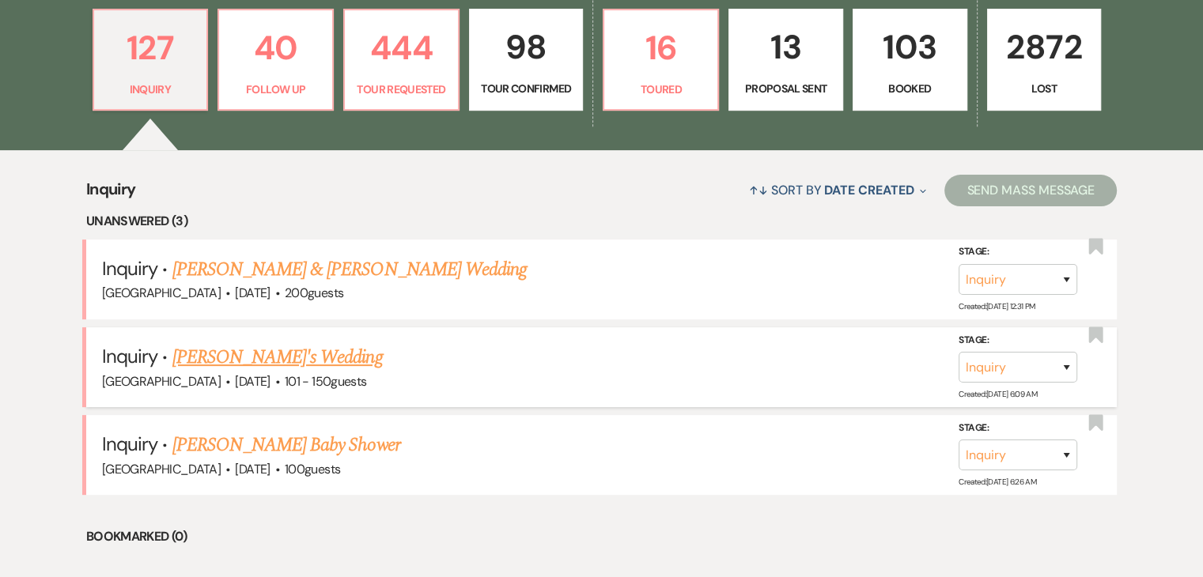
scroll to position [475, 0]
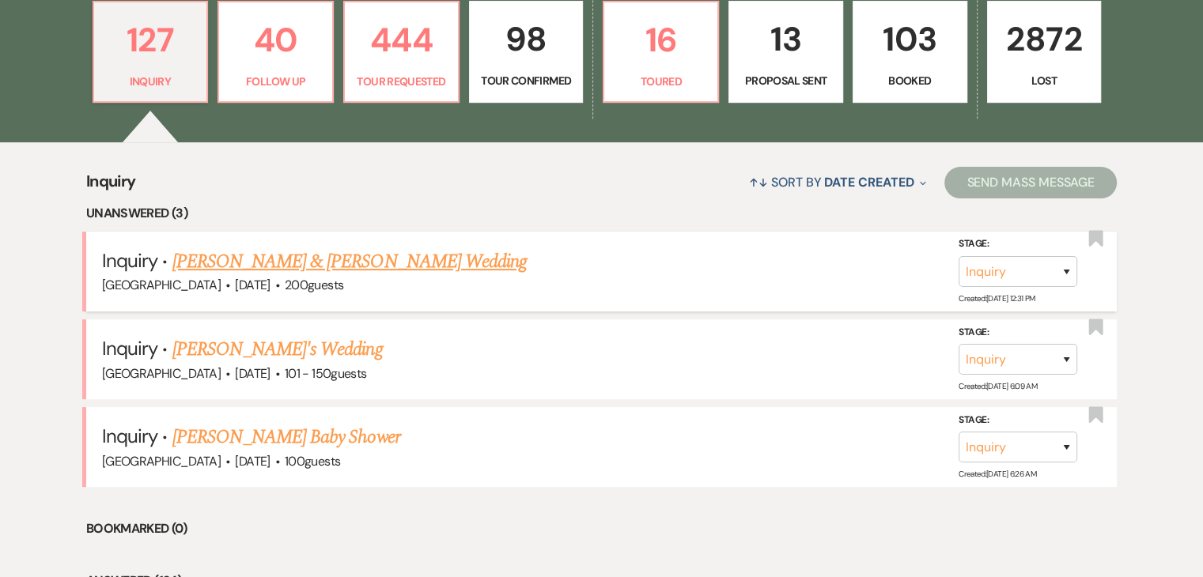
click at [293, 267] on link "Nkosi Richards & Callie Alloway's Wedding" at bounding box center [349, 262] width 354 height 28
select select "5"
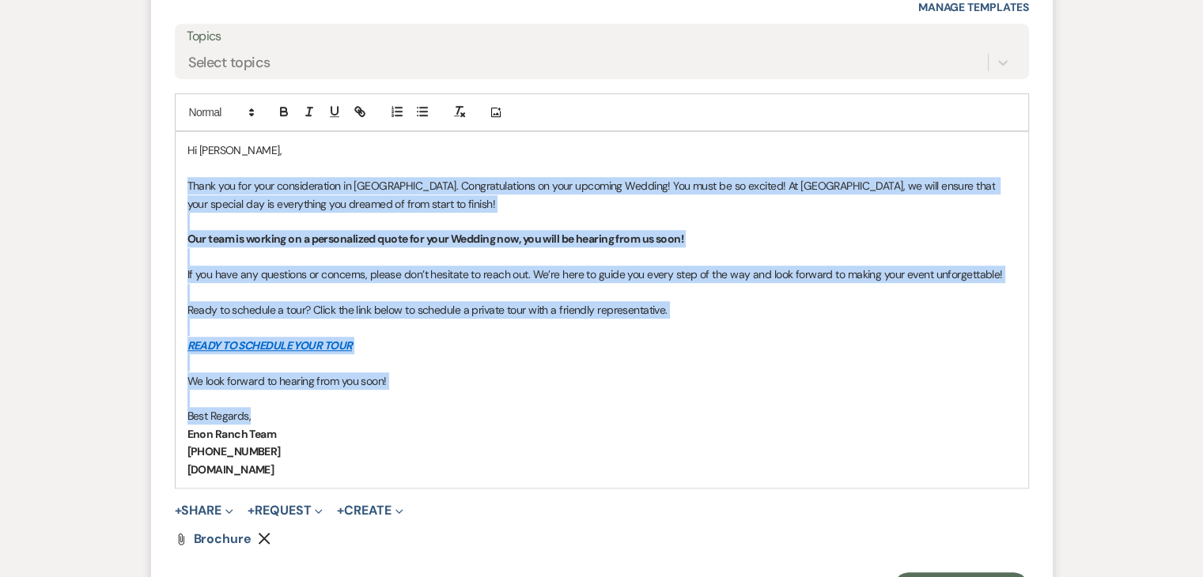
scroll to position [1135, 0]
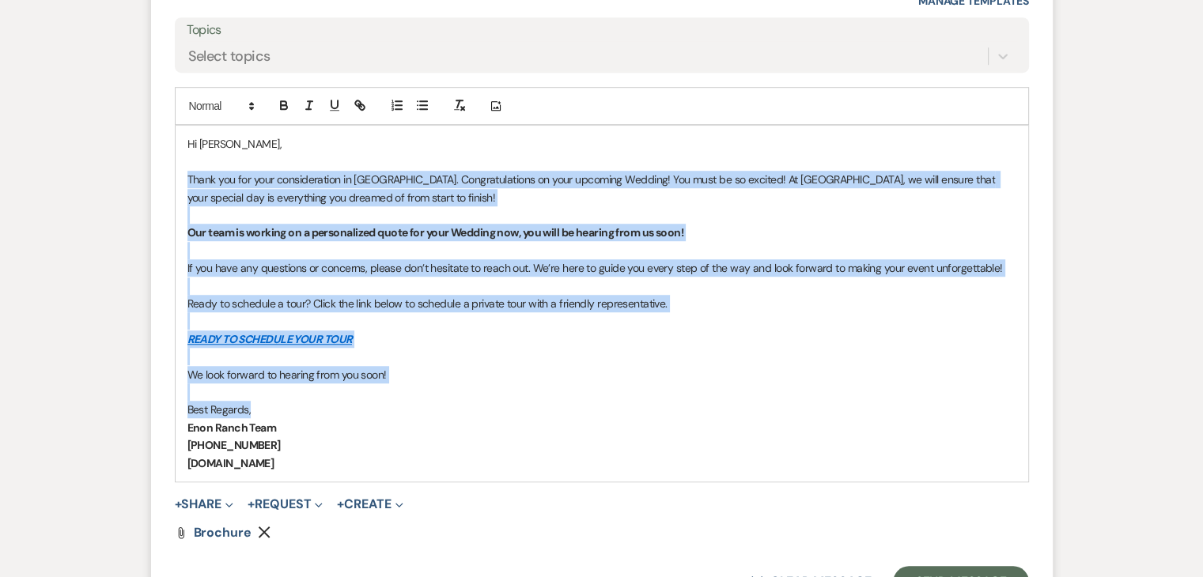
drag, startPoint x: 189, startPoint y: 327, endPoint x: 613, endPoint y: 380, distance: 427.3
click at [613, 380] on div "Hi Callie, Thank you for your consideration in Enon Ranch. Congratulations on y…" at bounding box center [602, 303] width 853 height 355
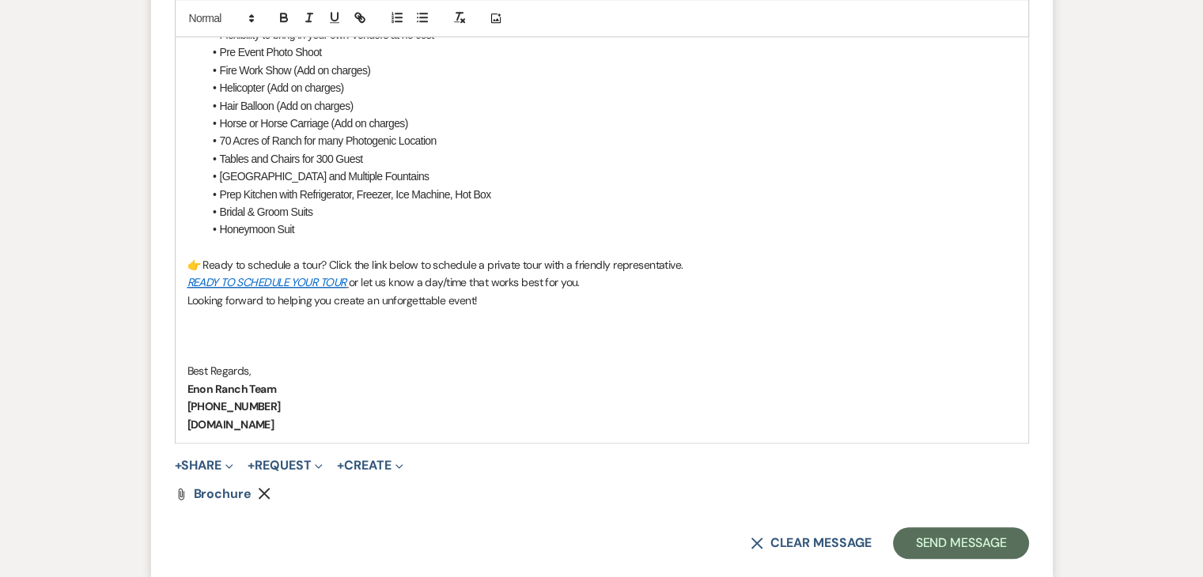
scroll to position [1389, 0]
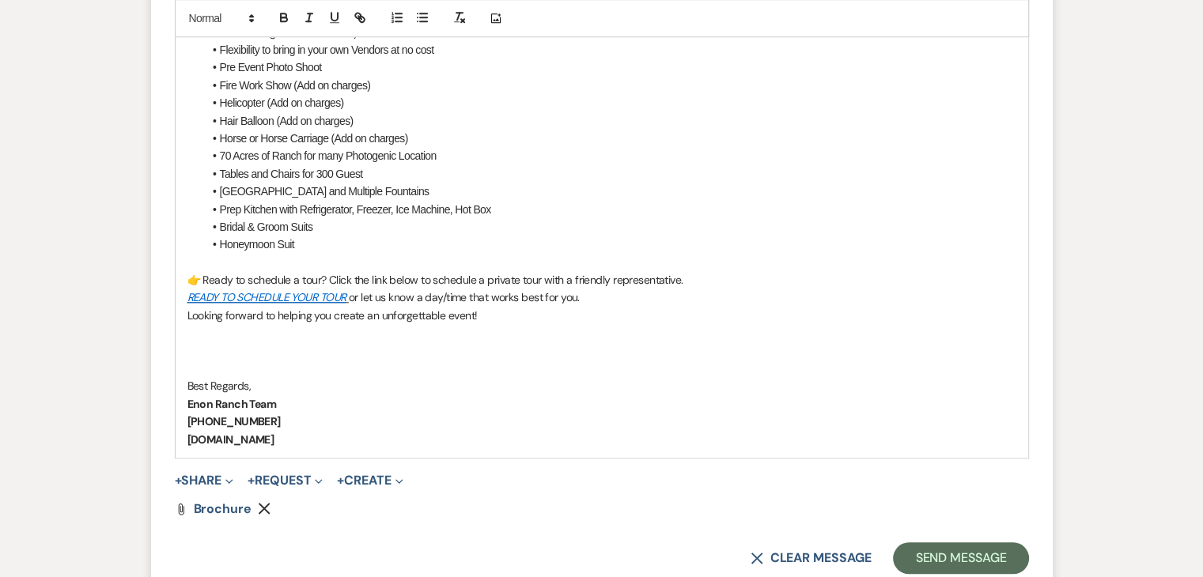
click at [237, 116] on li "Hair Balloon (Add on charges)" at bounding box center [609, 120] width 813 height 17
click at [269, 386] on p "Best Regards," at bounding box center [601, 385] width 829 height 17
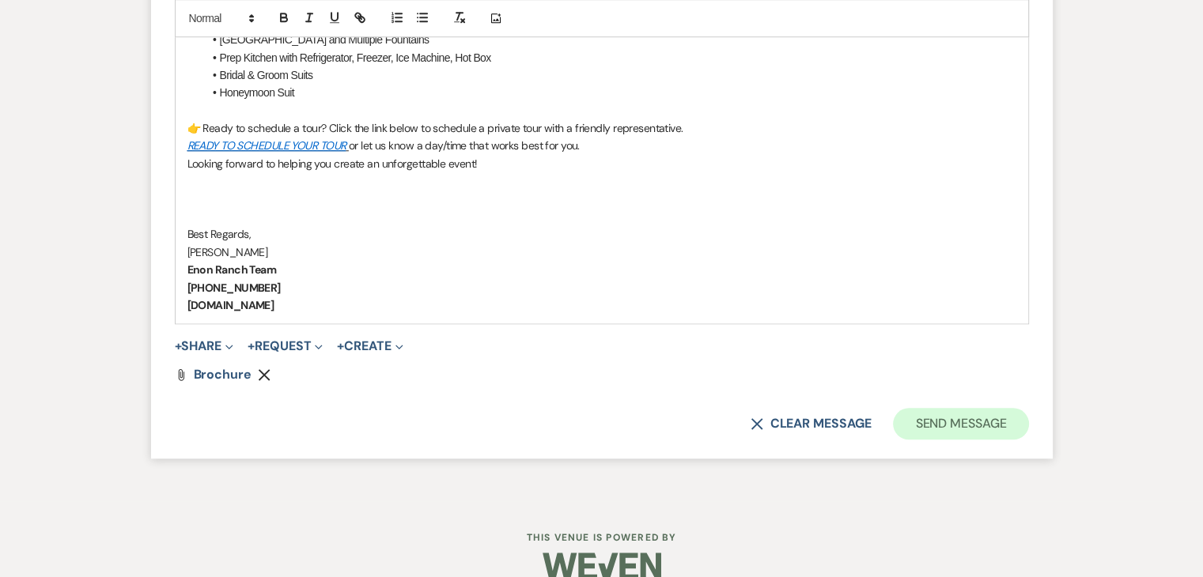
scroll to position [1547, 0]
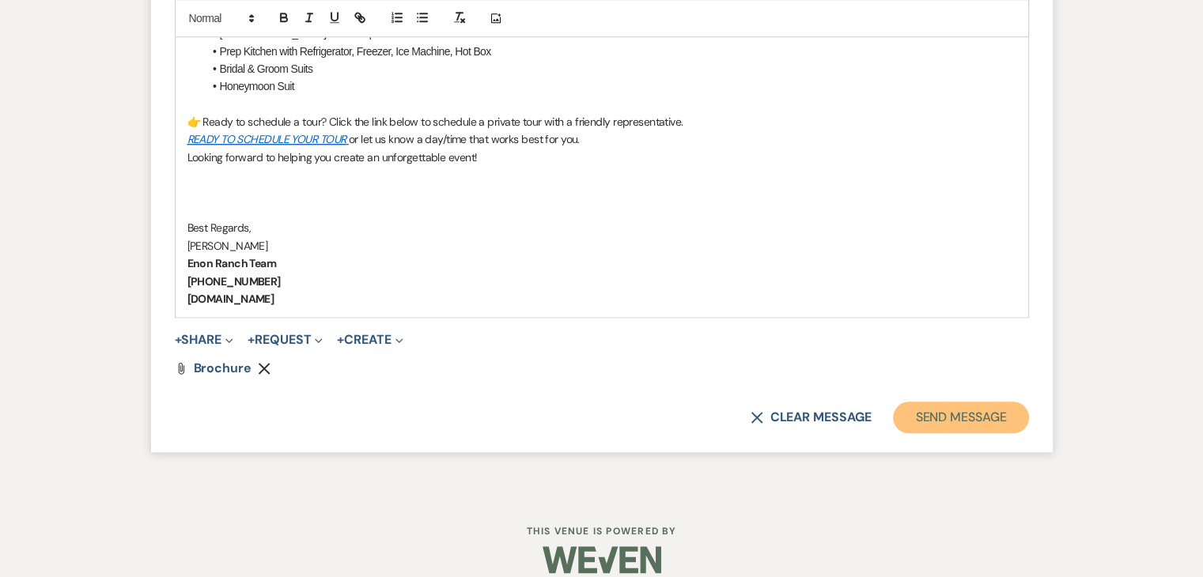
click at [940, 413] on button "Send Message" at bounding box center [960, 418] width 135 height 32
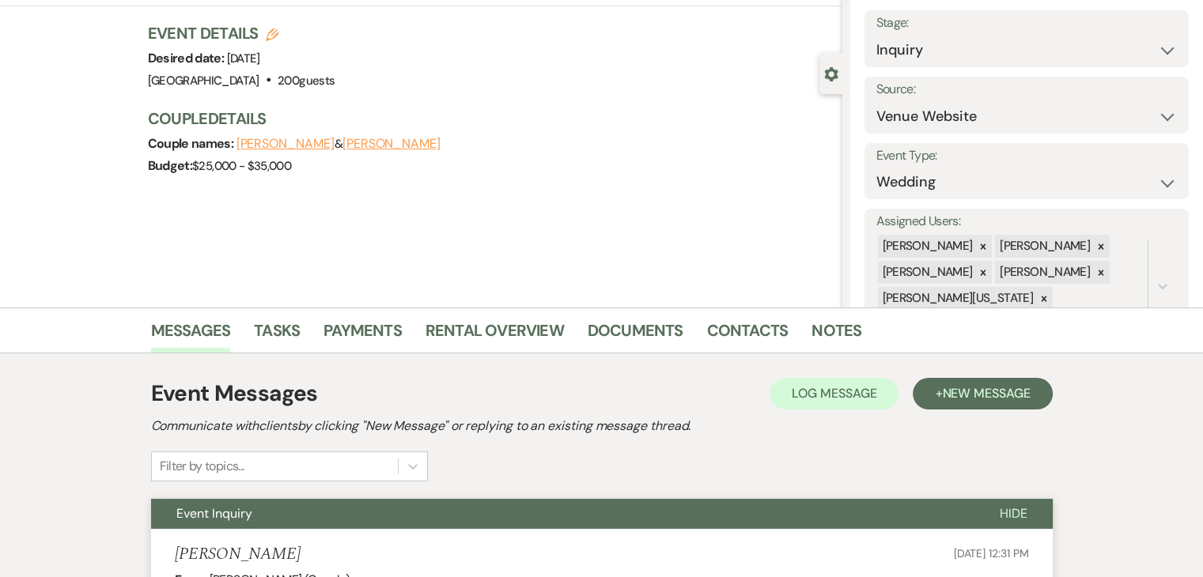
scroll to position [396, 0]
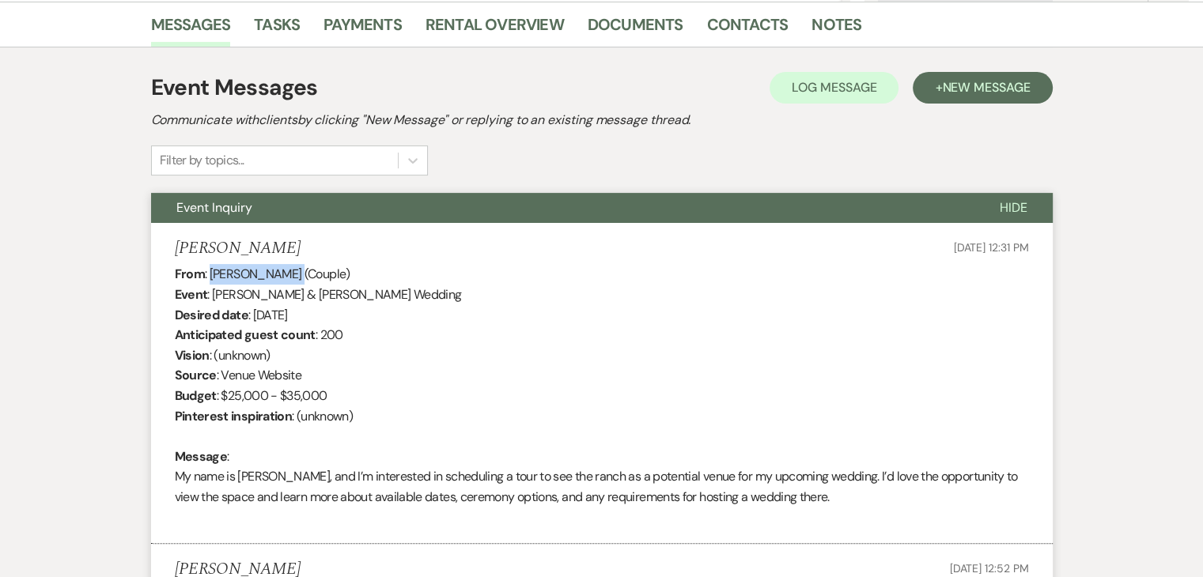
drag, startPoint x: 278, startPoint y: 271, endPoint x: 207, endPoint y: 269, distance: 71.2
click at [207, 269] on div "From : Callie Alloway (Couple) Event : Nkosi Richards & Callie Alloway's Weddin…" at bounding box center [602, 395] width 854 height 263
copy div "Callie Alloway"
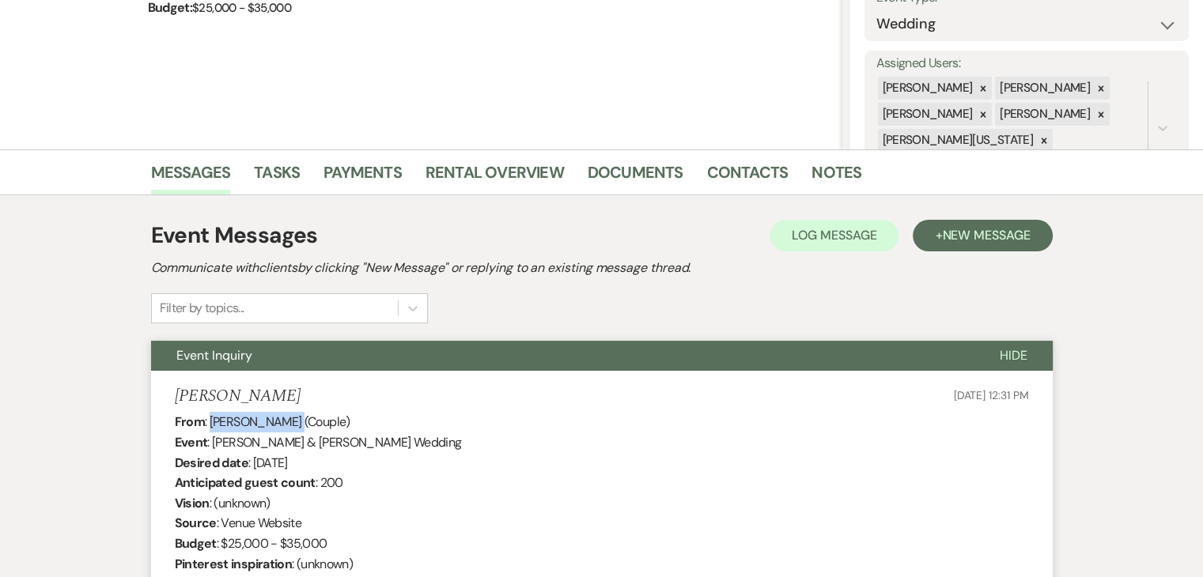
scroll to position [158, 0]
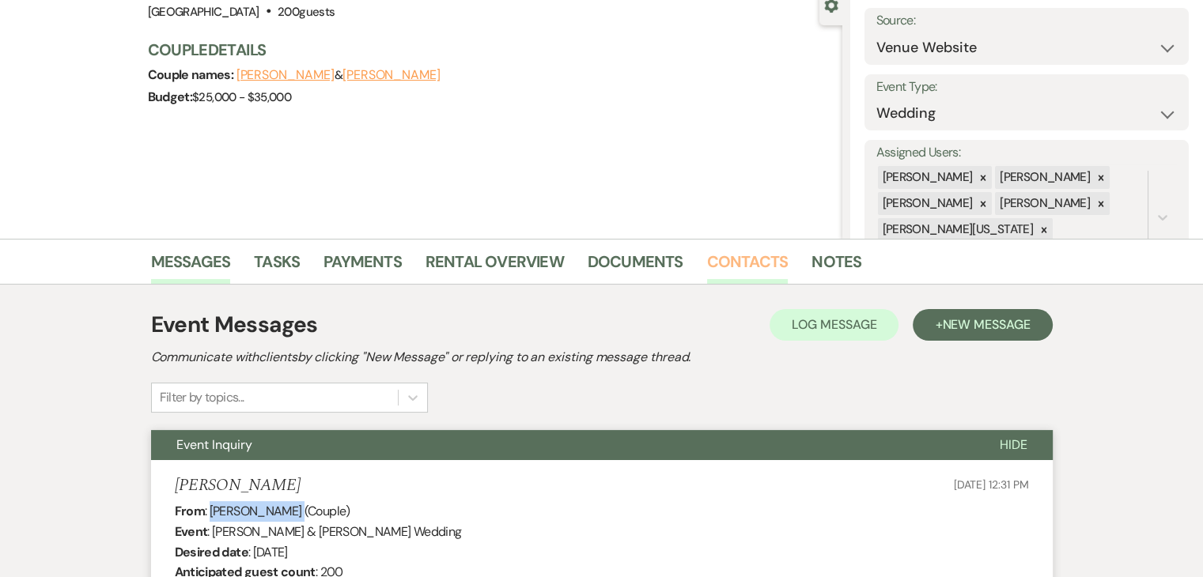
click at [733, 260] on link "Contacts" at bounding box center [747, 266] width 81 height 35
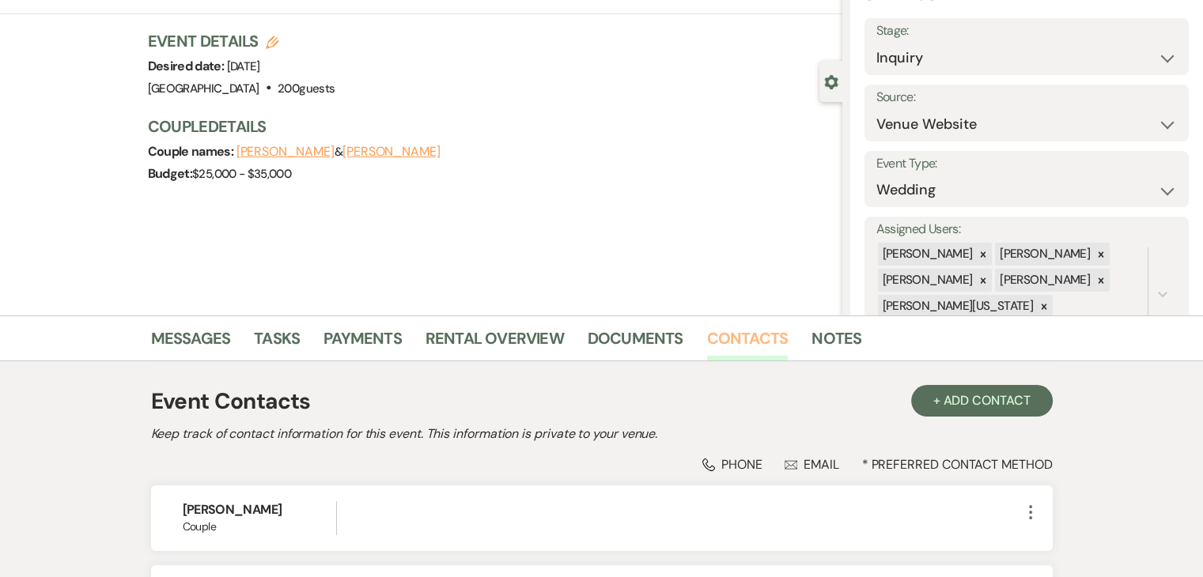
scroll to position [275, 0]
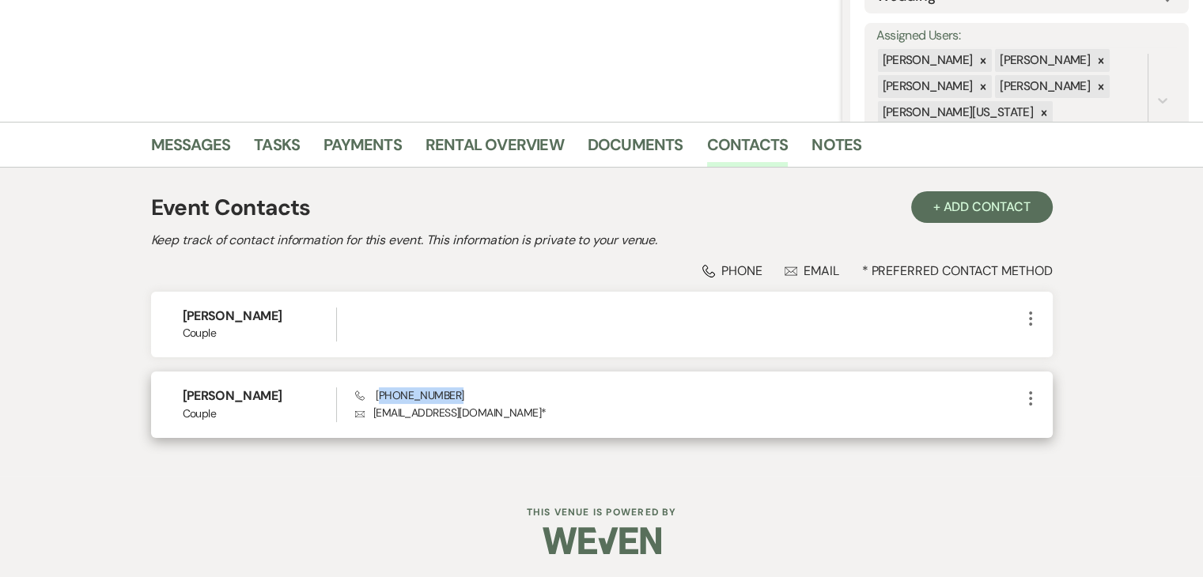
drag, startPoint x: 452, startPoint y: 392, endPoint x: 380, endPoint y: 390, distance: 71.2
click at [380, 390] on div "Phone (706) 662-2814 Envelope calliealloway62@gmail.com *" at bounding box center [687, 405] width 665 height 34
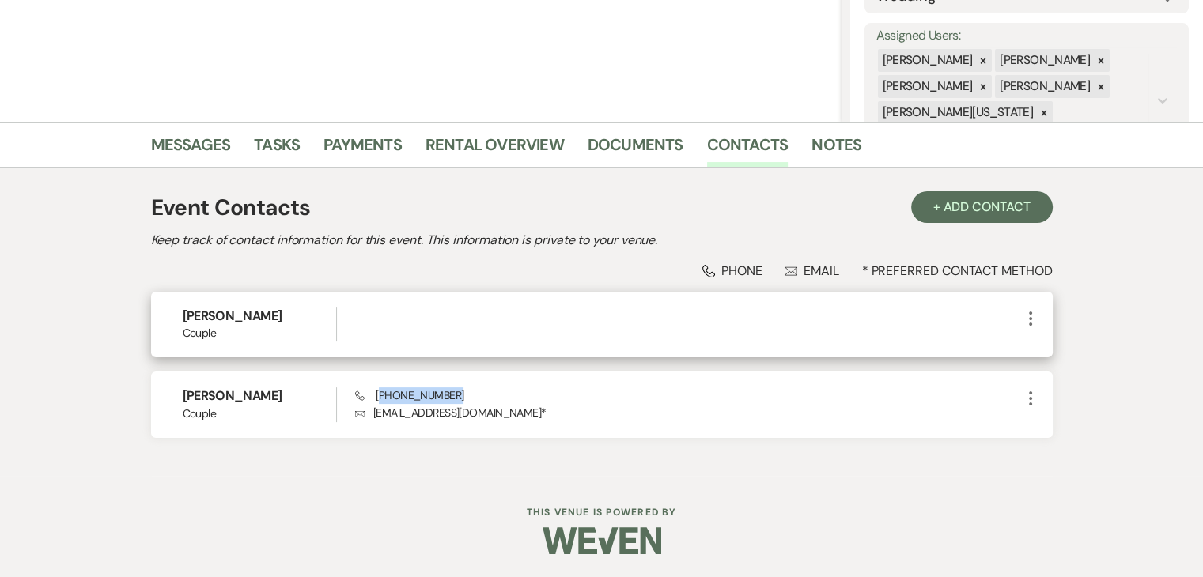
copy span "706) 662-2814"
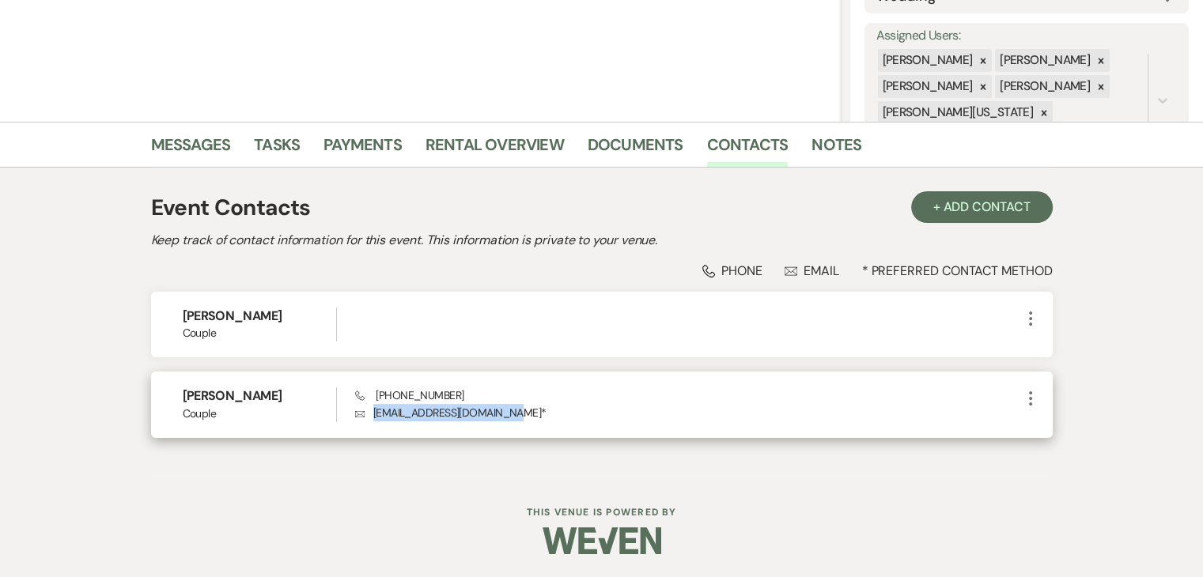
drag, startPoint x: 373, startPoint y: 412, endPoint x: 499, endPoint y: 411, distance: 125.8
click at [499, 411] on p "Envelope calliealloway62@gmail.com *" at bounding box center [687, 412] width 665 height 17
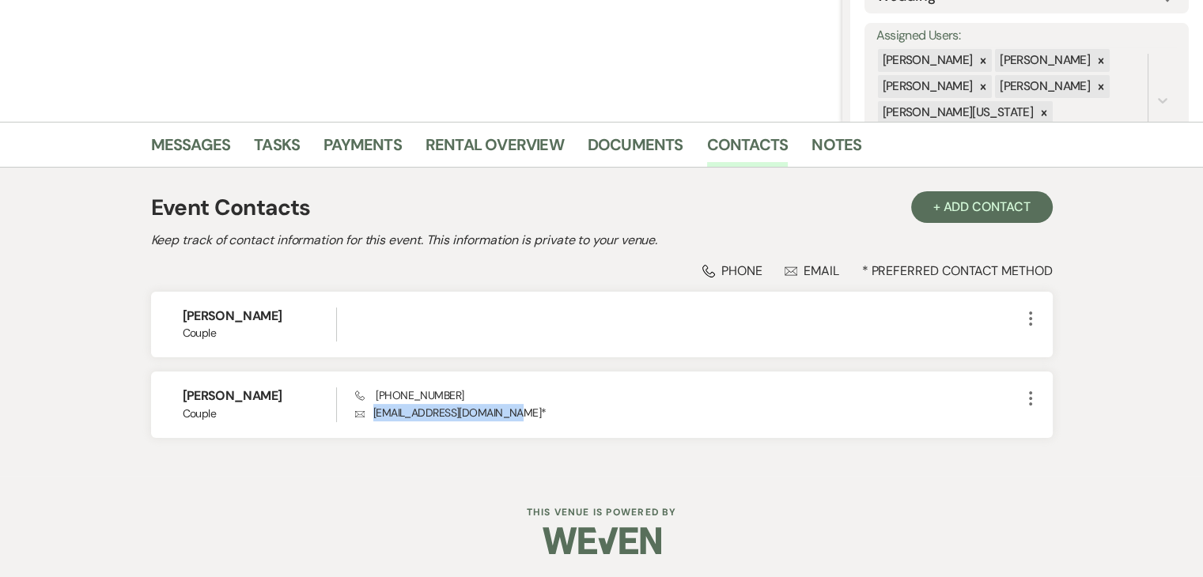
copy p "calliealloway62@gmail.com"
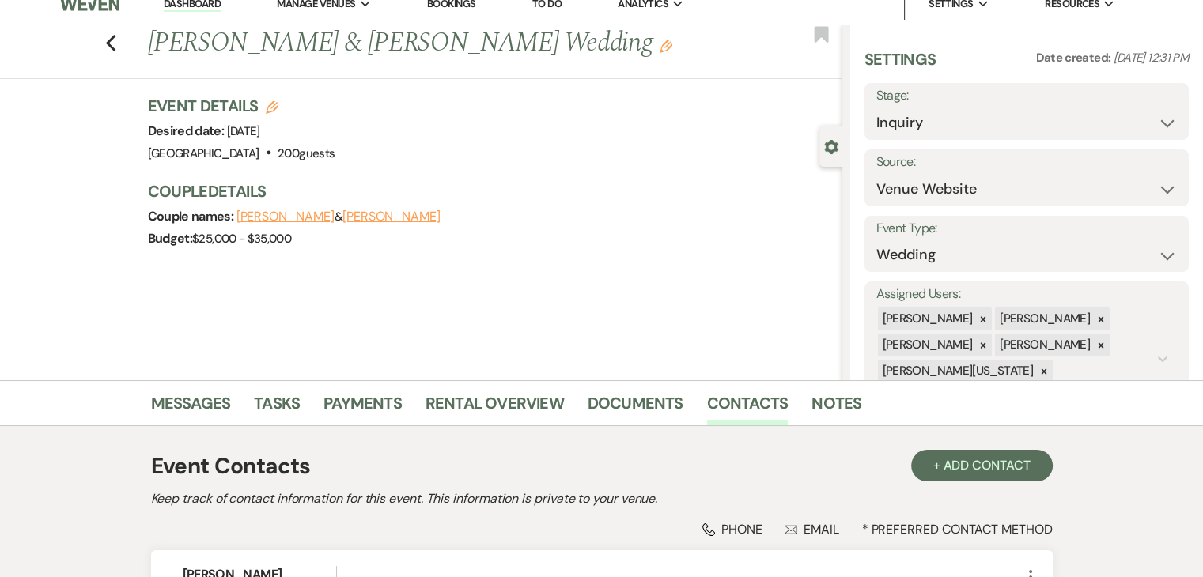
scroll to position [0, 0]
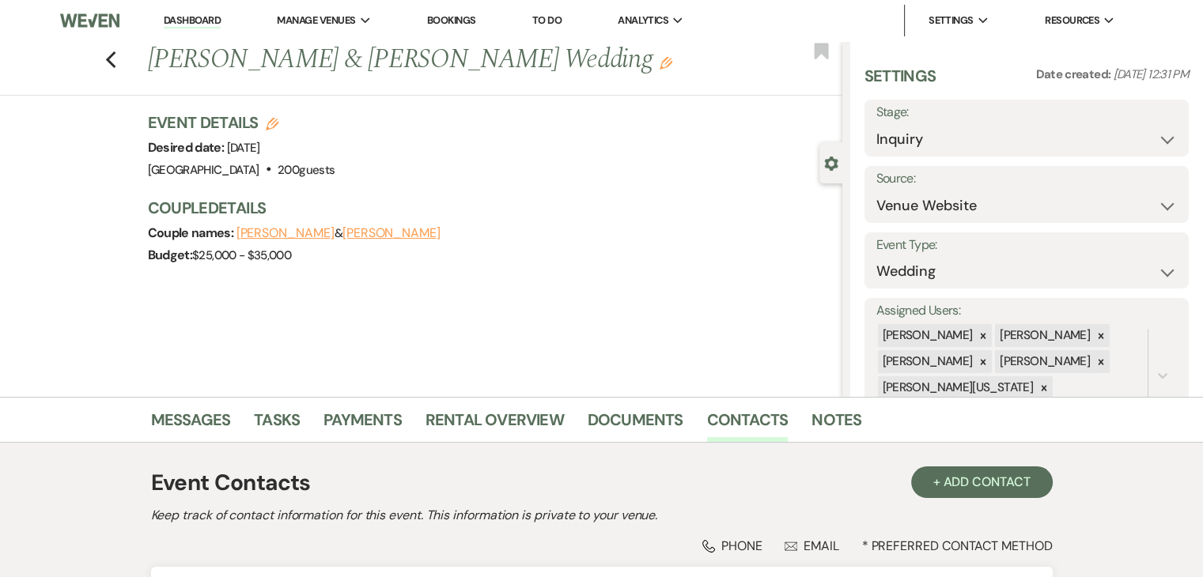
click at [187, 12] on li "Dashboard" at bounding box center [192, 21] width 73 height 32
click at [199, 25] on link "Dashboard" at bounding box center [192, 20] width 57 height 15
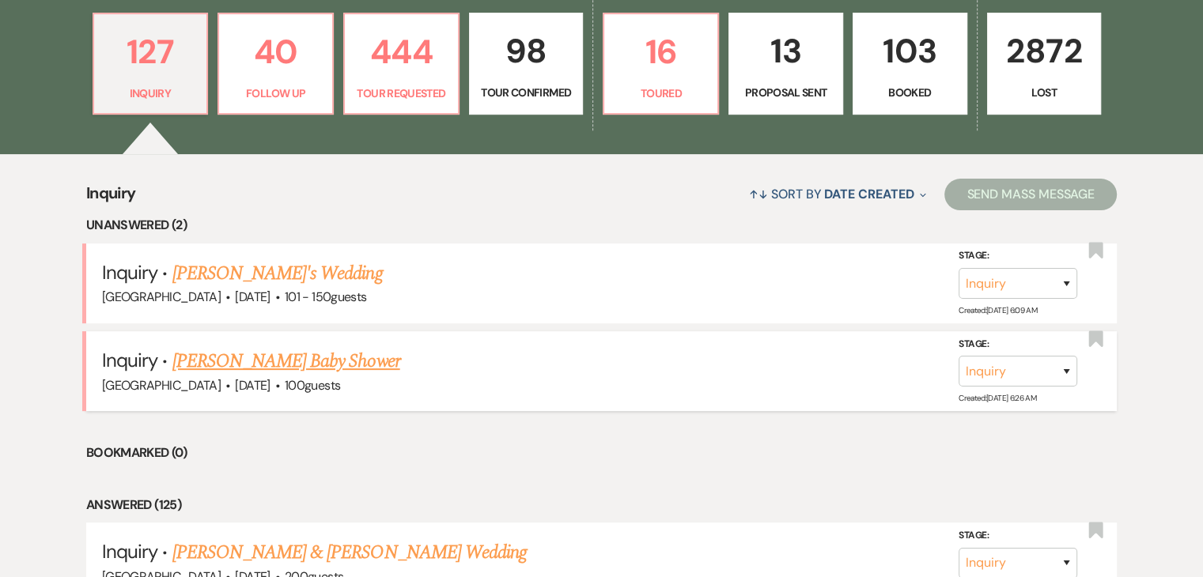
scroll to position [475, 0]
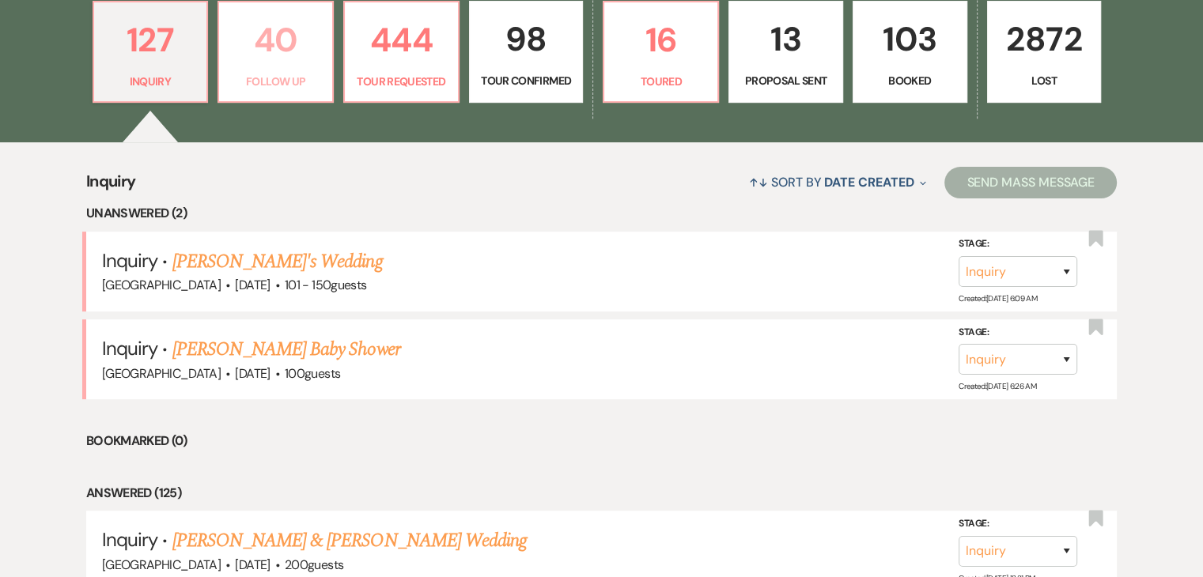
click at [280, 66] on p "40" at bounding box center [276, 39] width 94 height 53
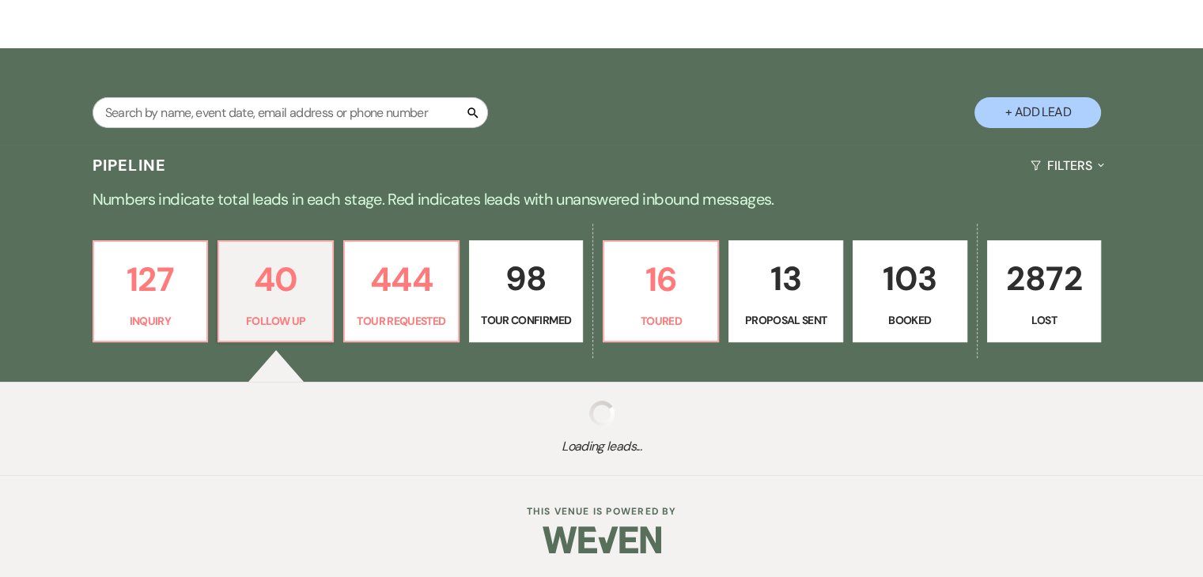
scroll to position [475, 0]
select select "9"
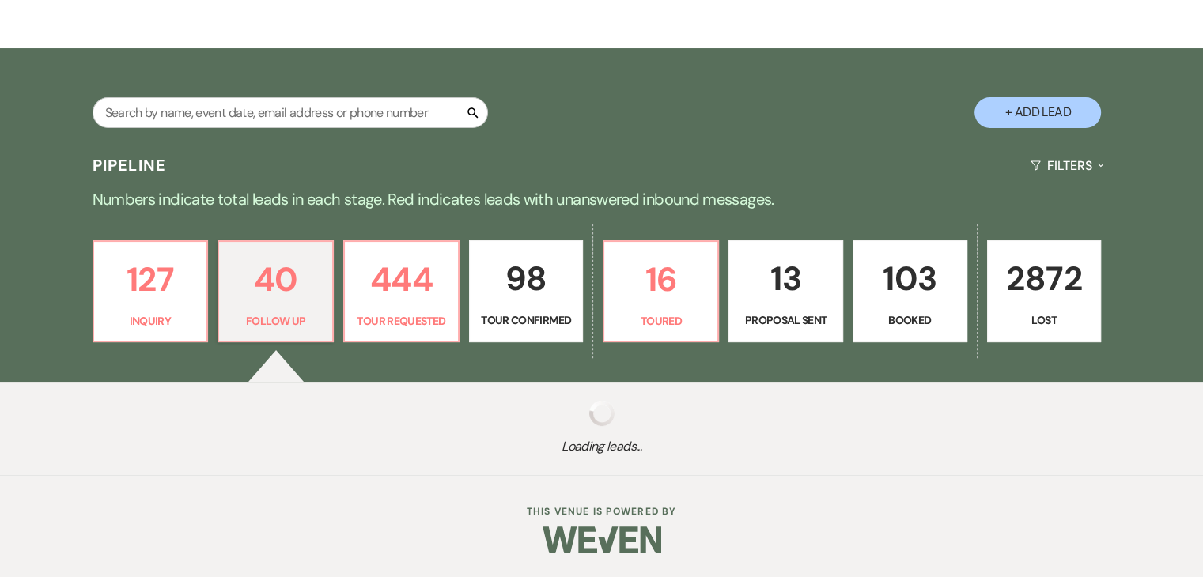
select select "9"
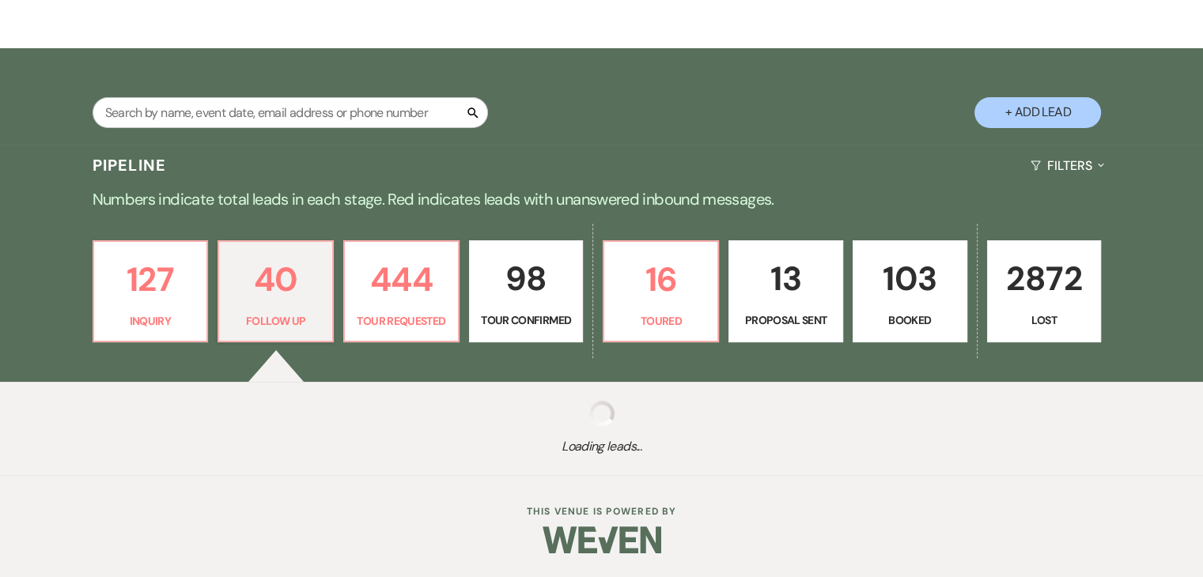
select select "9"
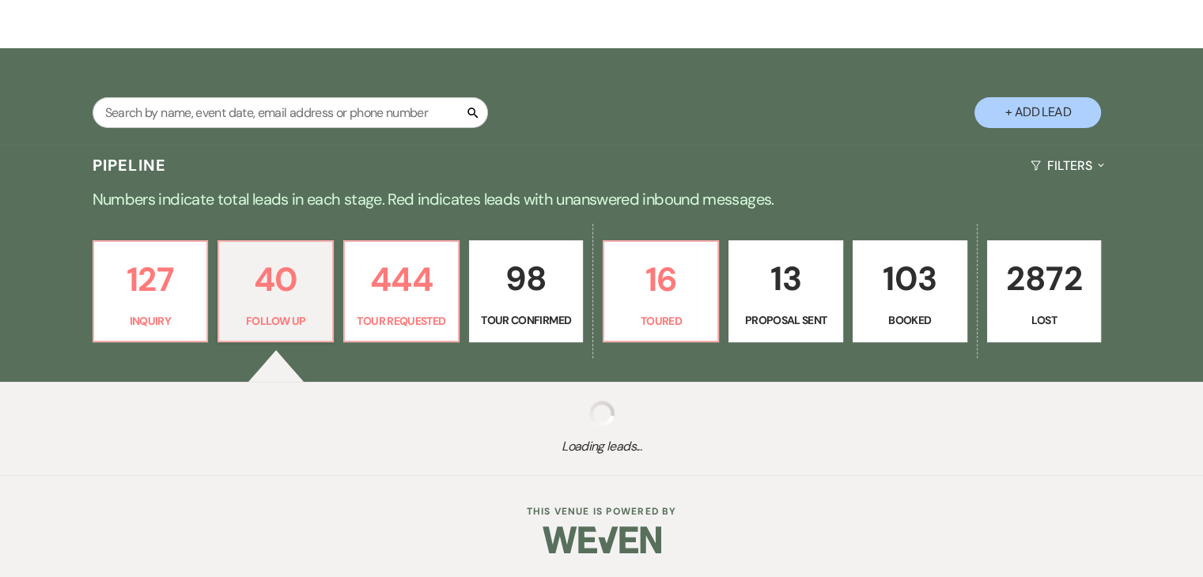
select select "9"
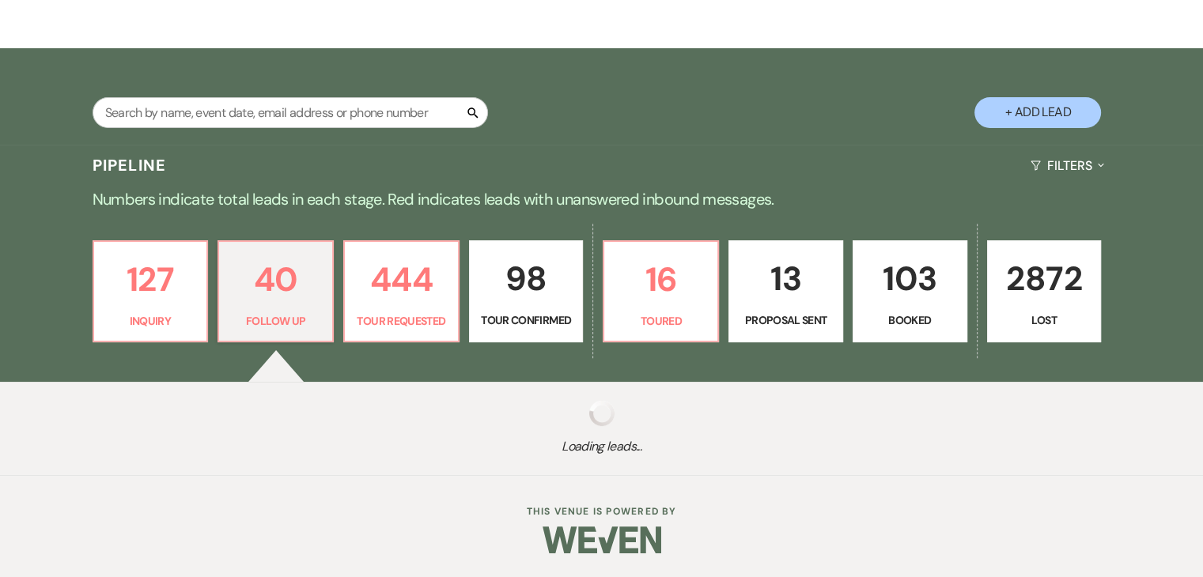
select select "9"
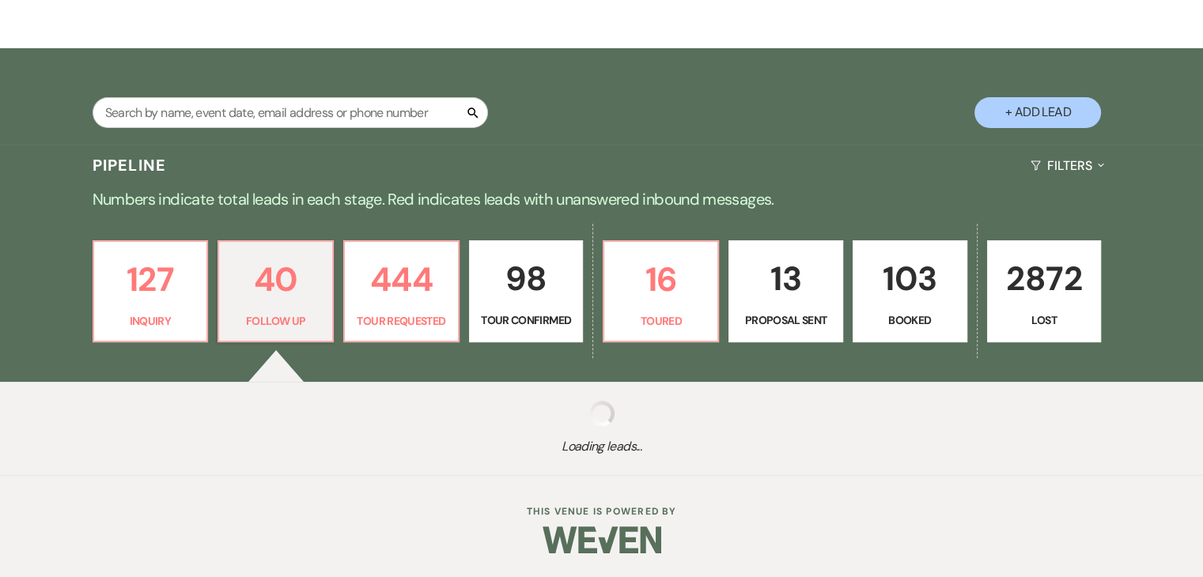
select select "9"
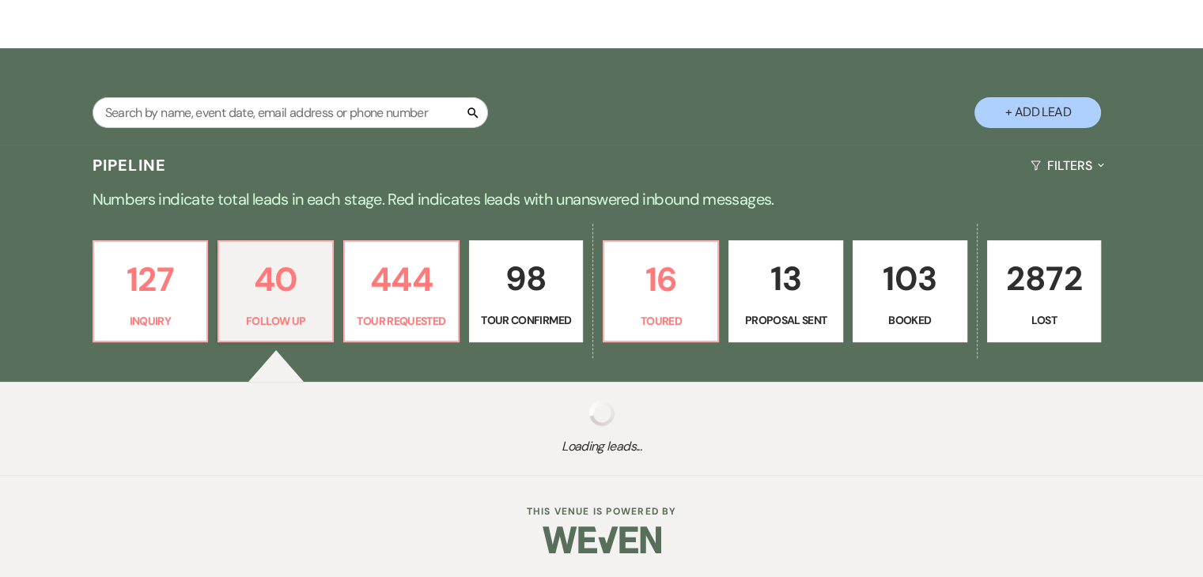
select select "9"
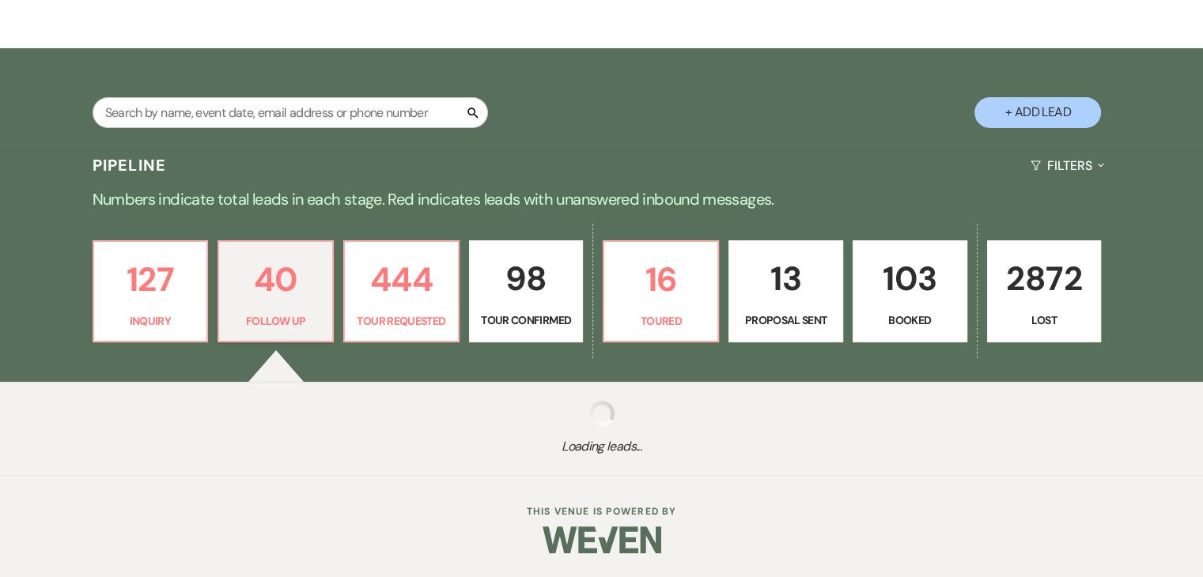
select select "9"
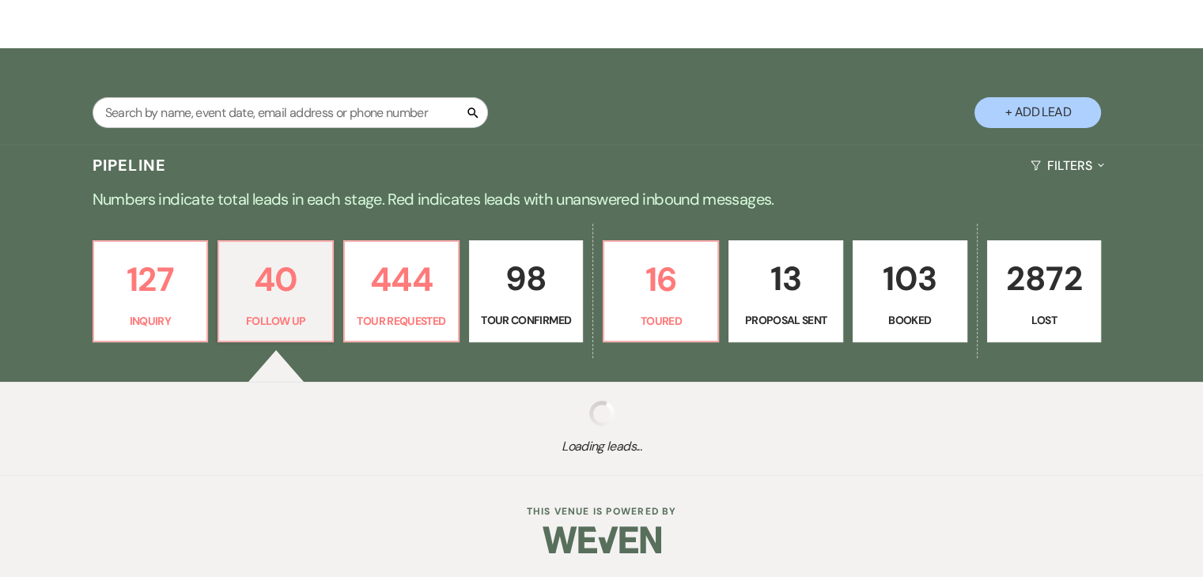
select select "9"
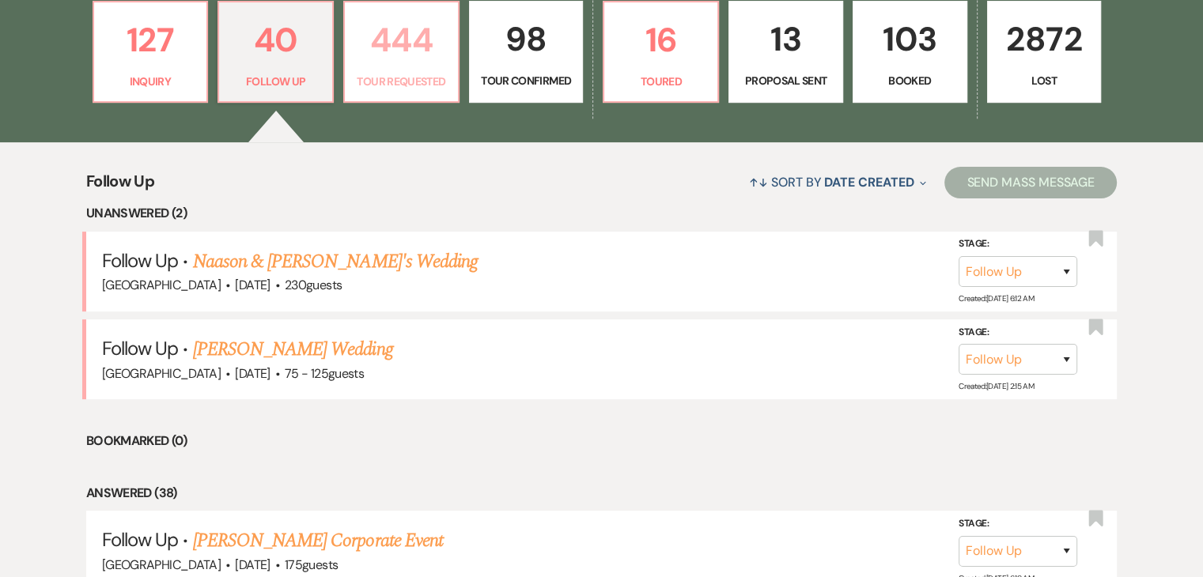
click at [408, 41] on p "444" at bounding box center [401, 39] width 94 height 53
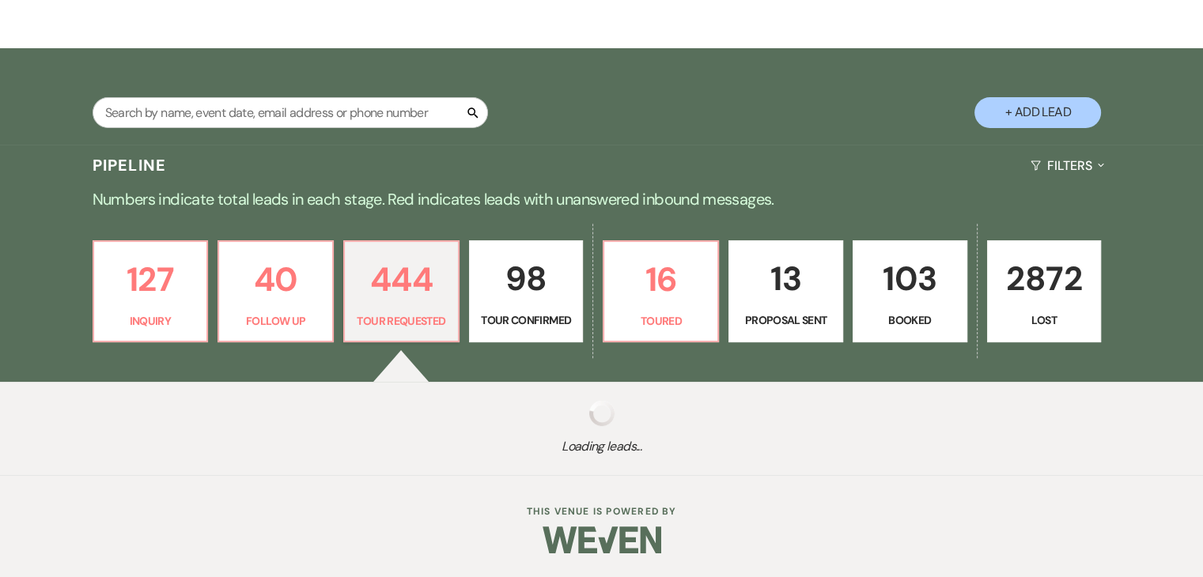
scroll to position [235, 0]
select select "2"
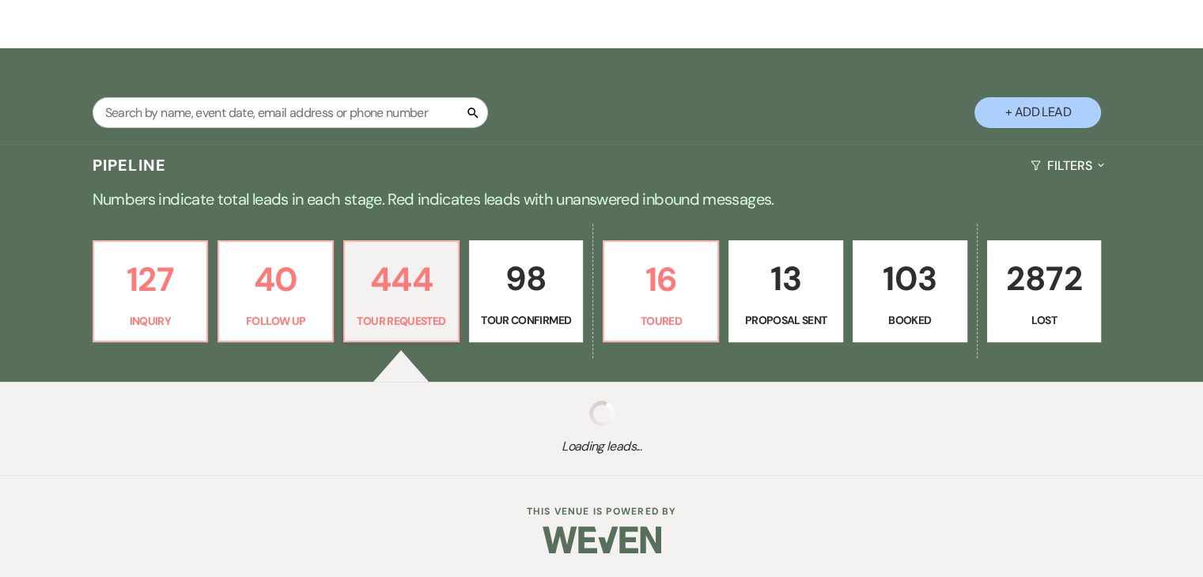
select select "2"
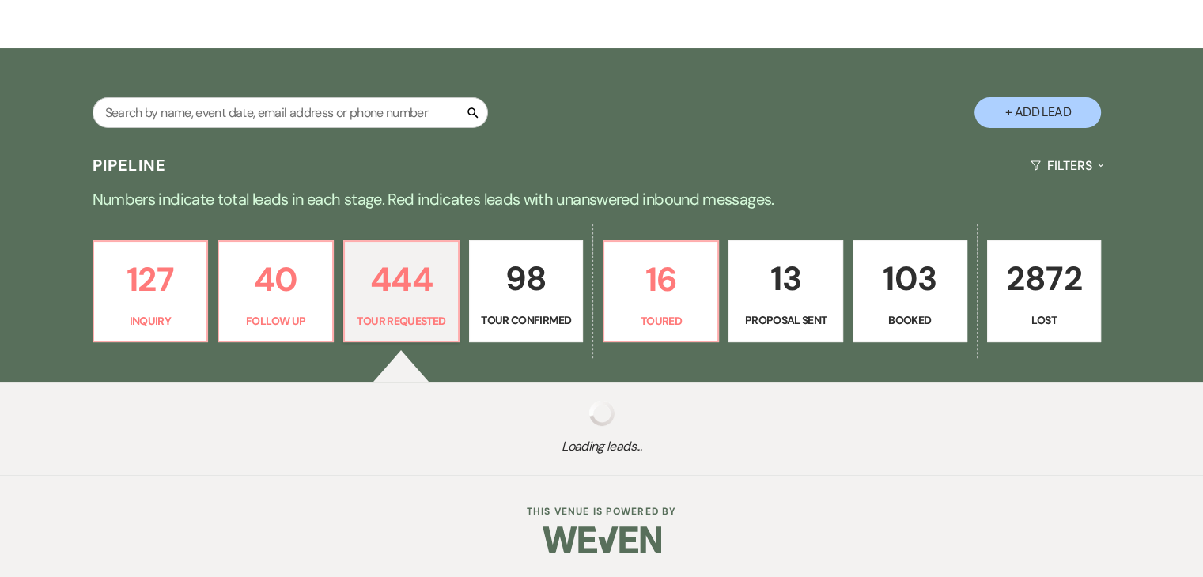
select select "2"
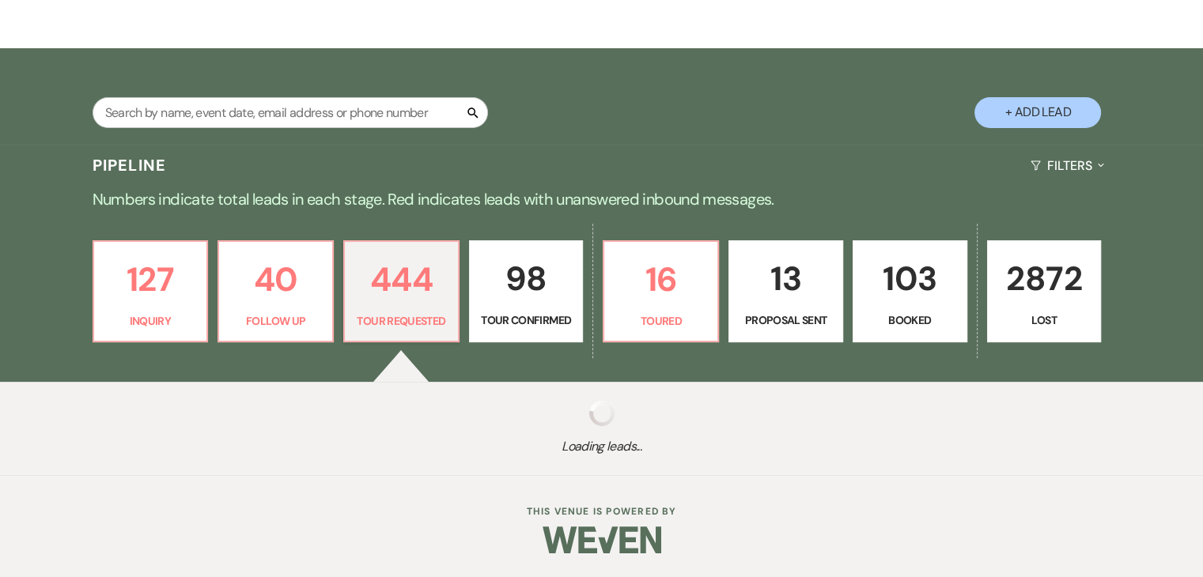
select select "2"
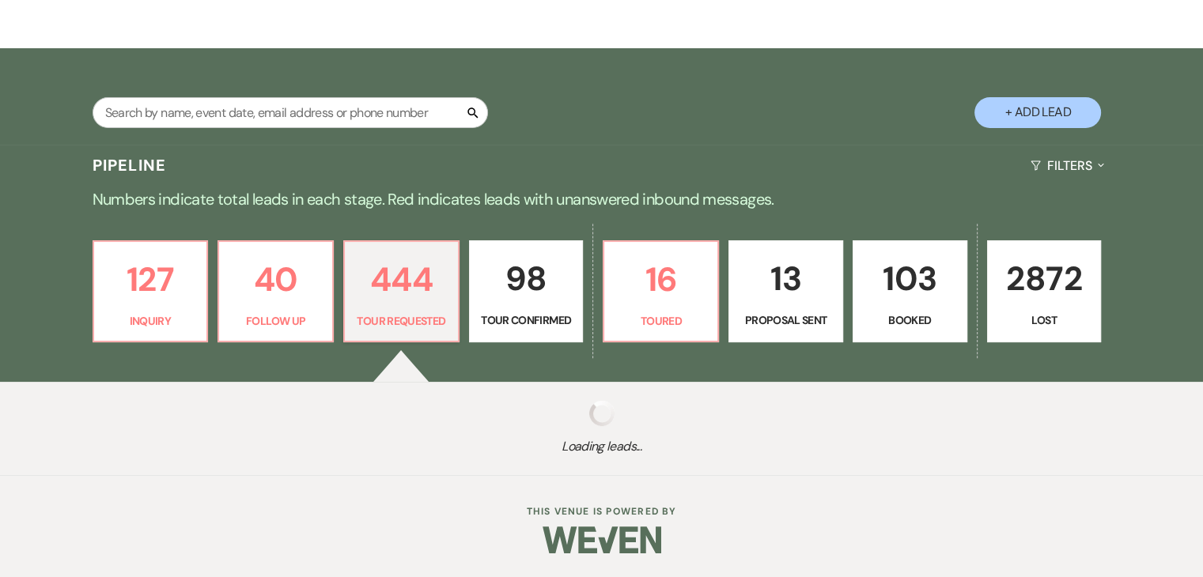
select select "2"
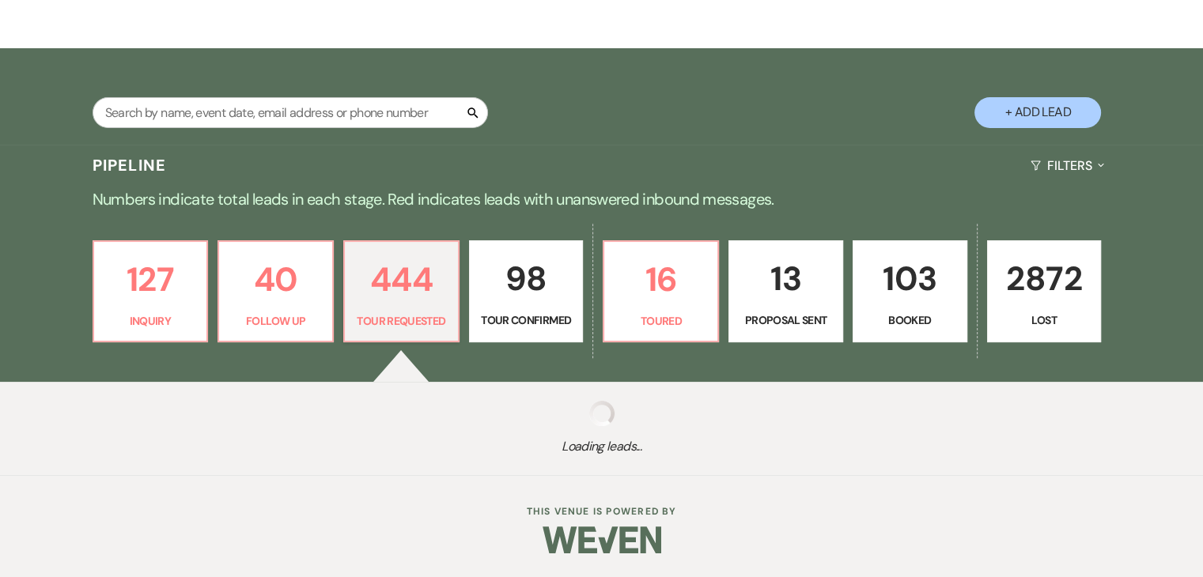
select select "2"
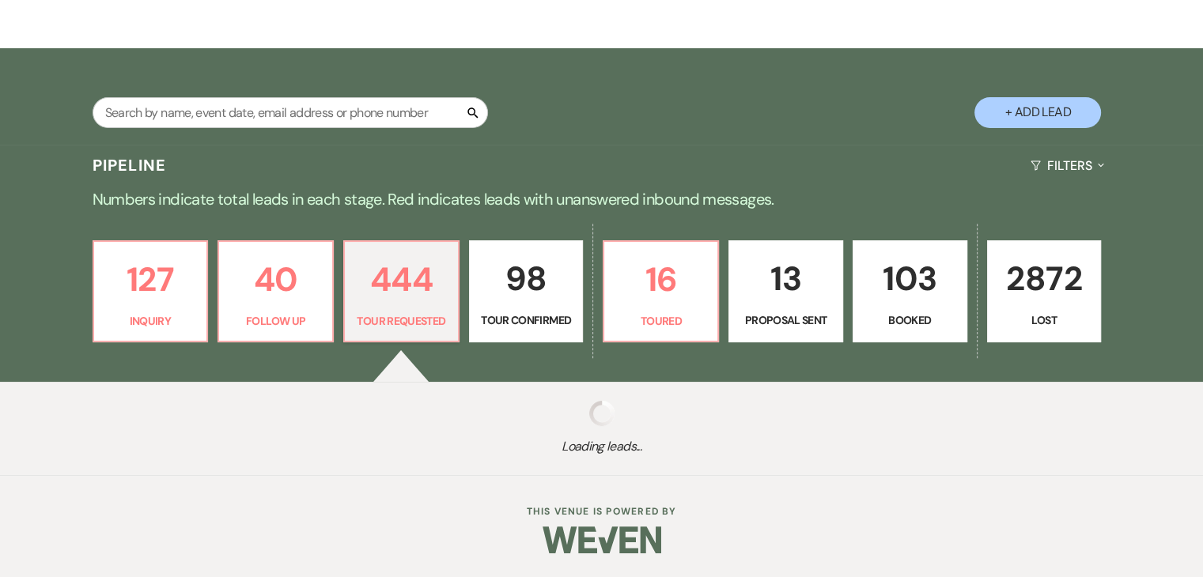
select select "2"
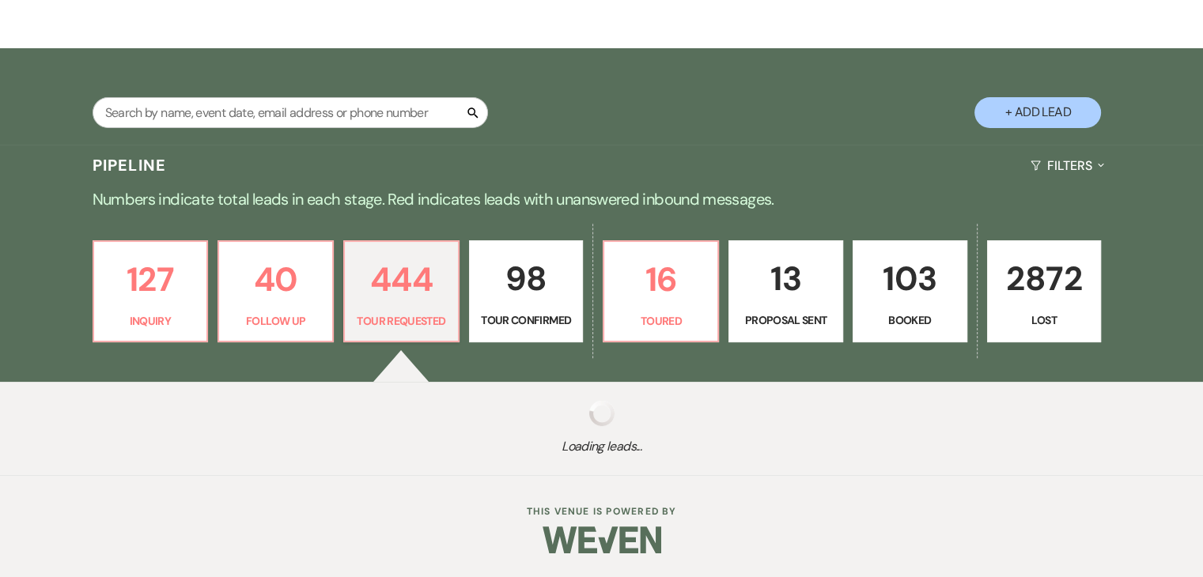
select select "2"
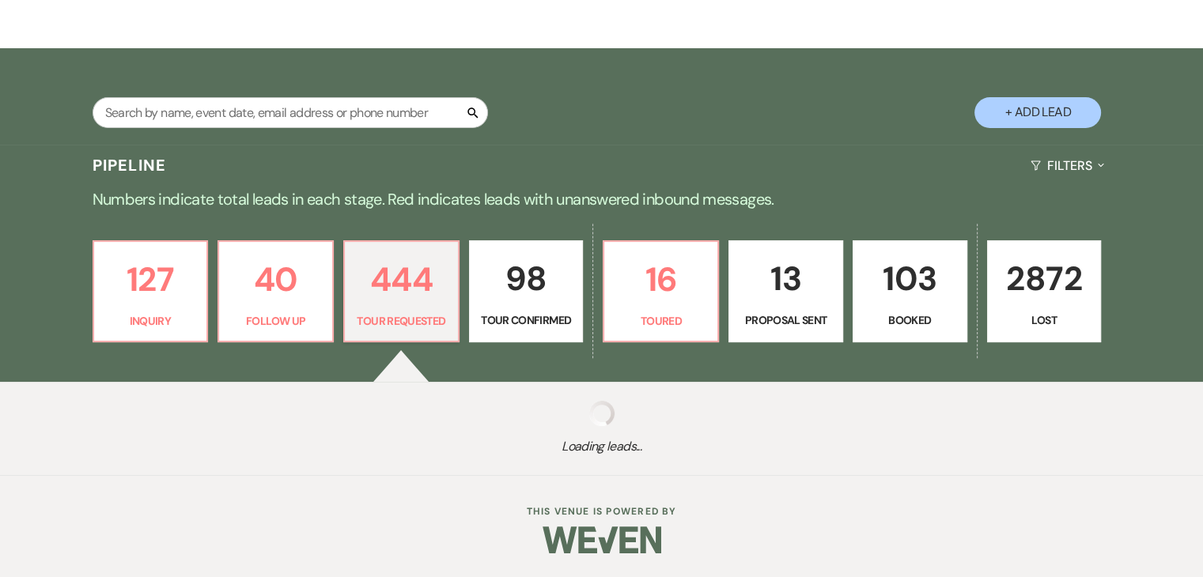
select select "2"
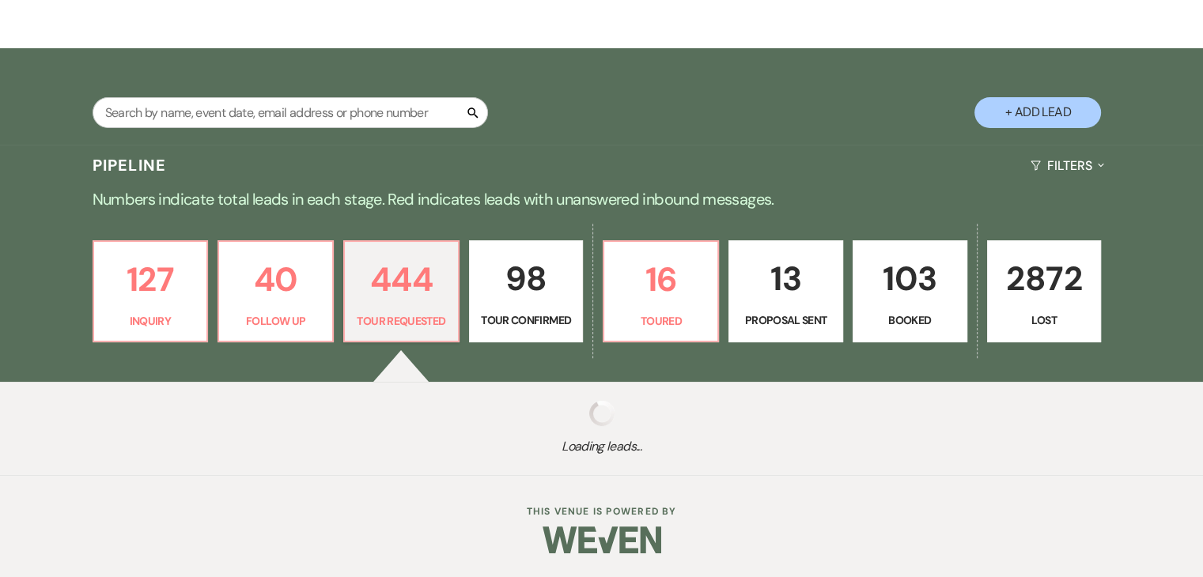
select select "2"
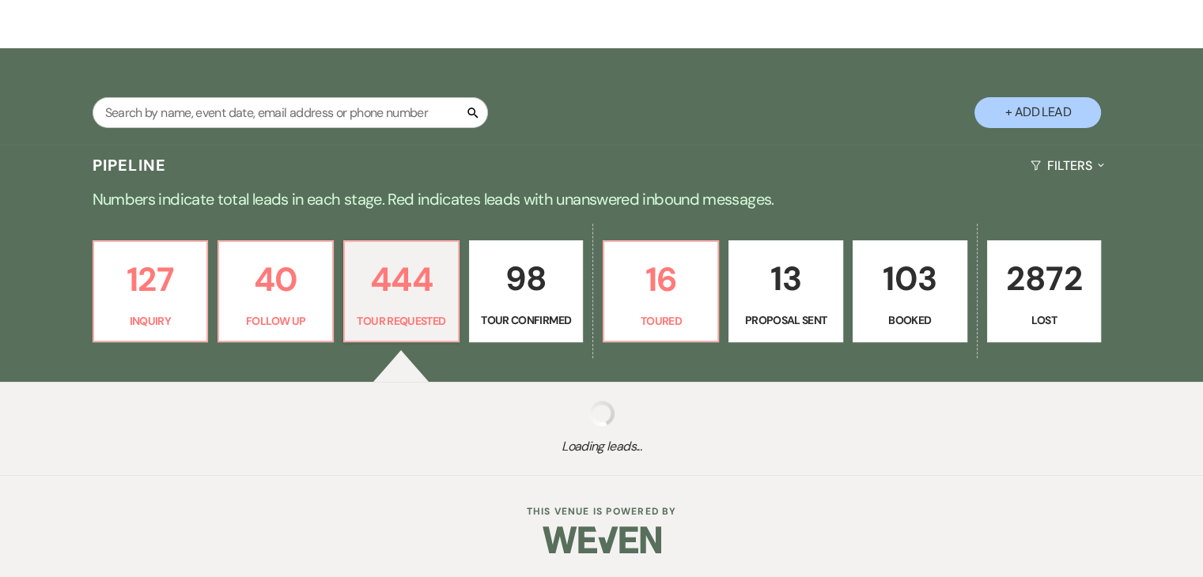
select select "2"
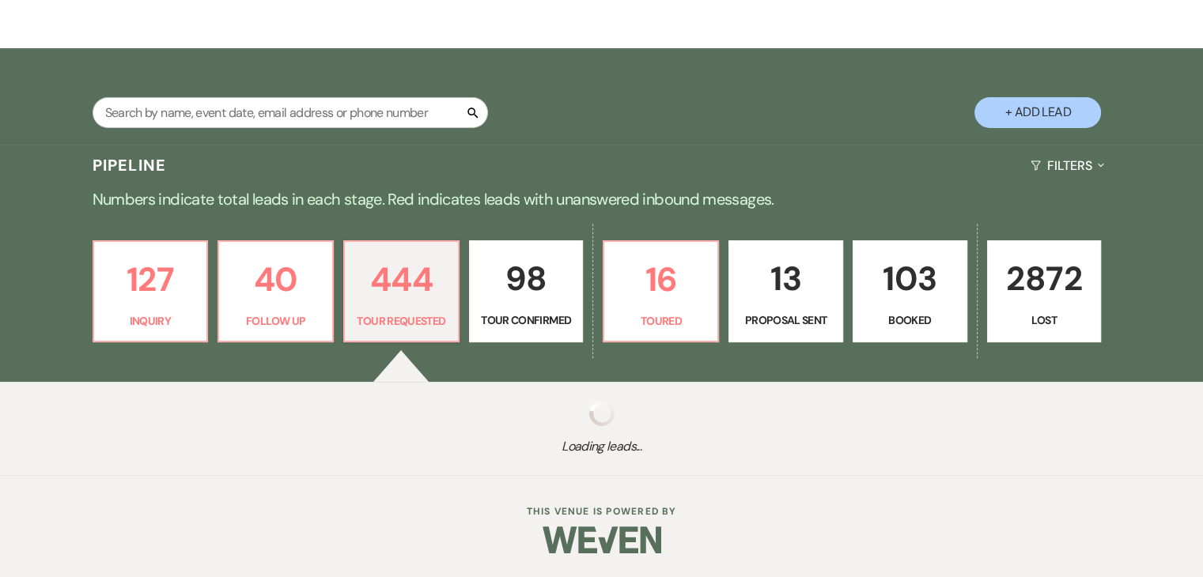
select select "2"
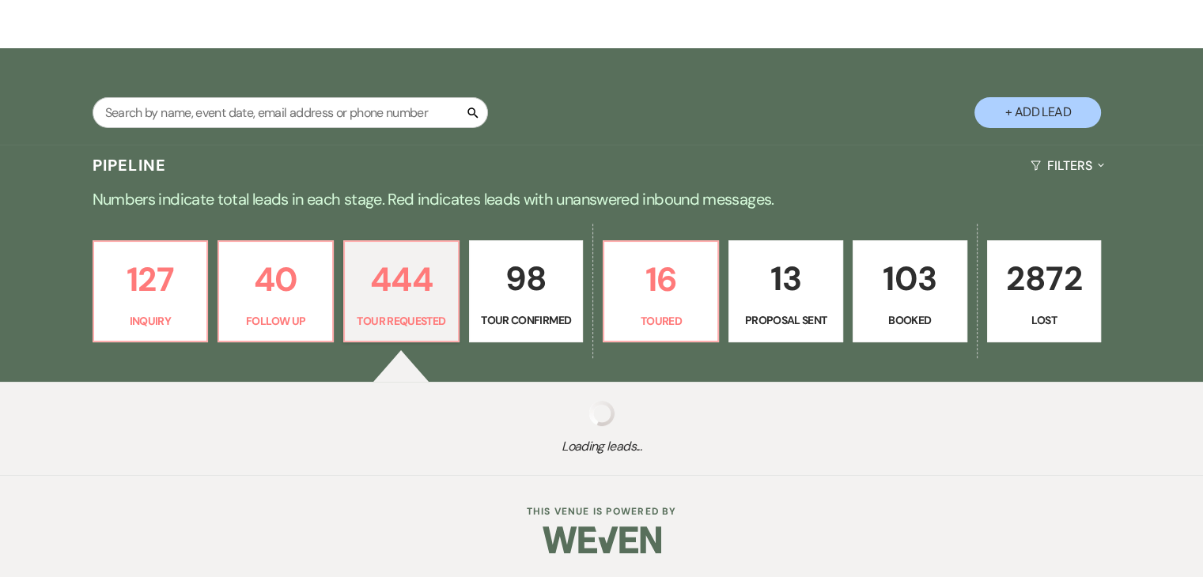
select select "2"
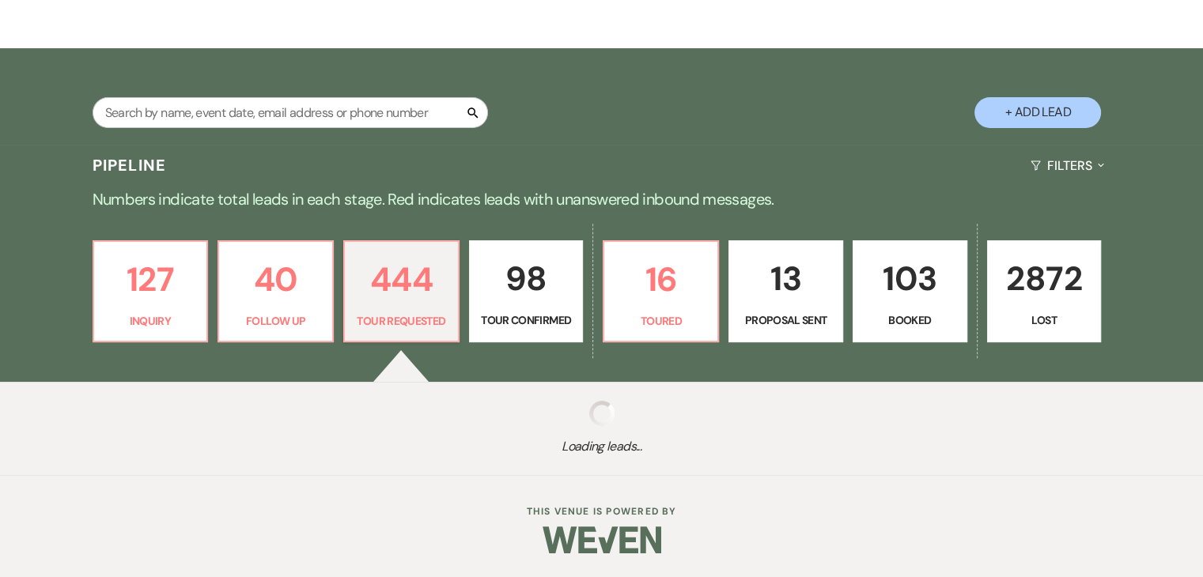
select select "2"
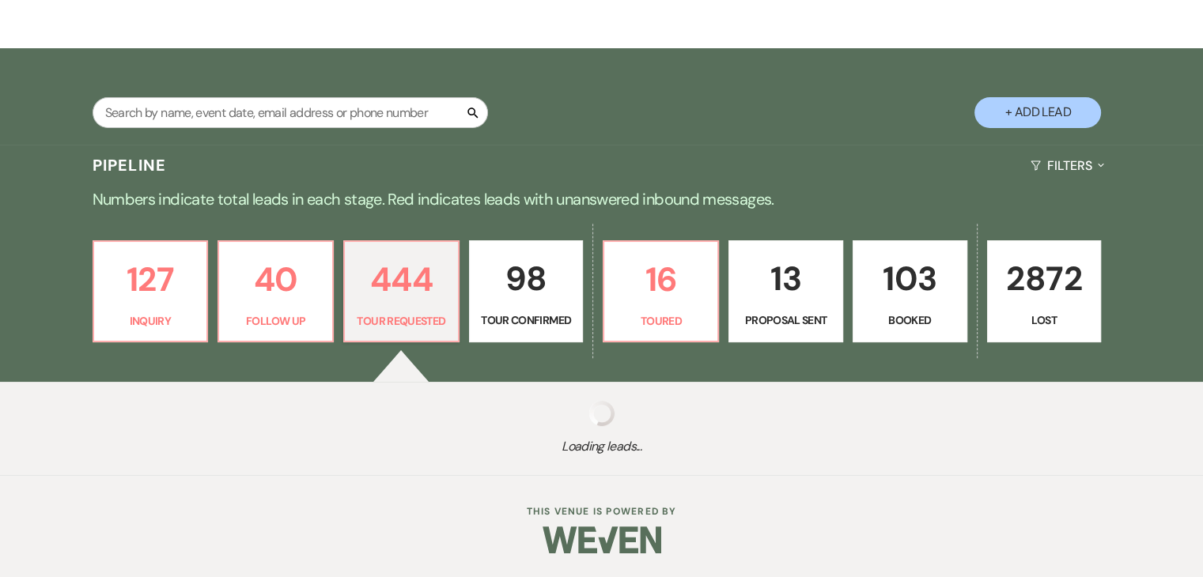
select select "2"
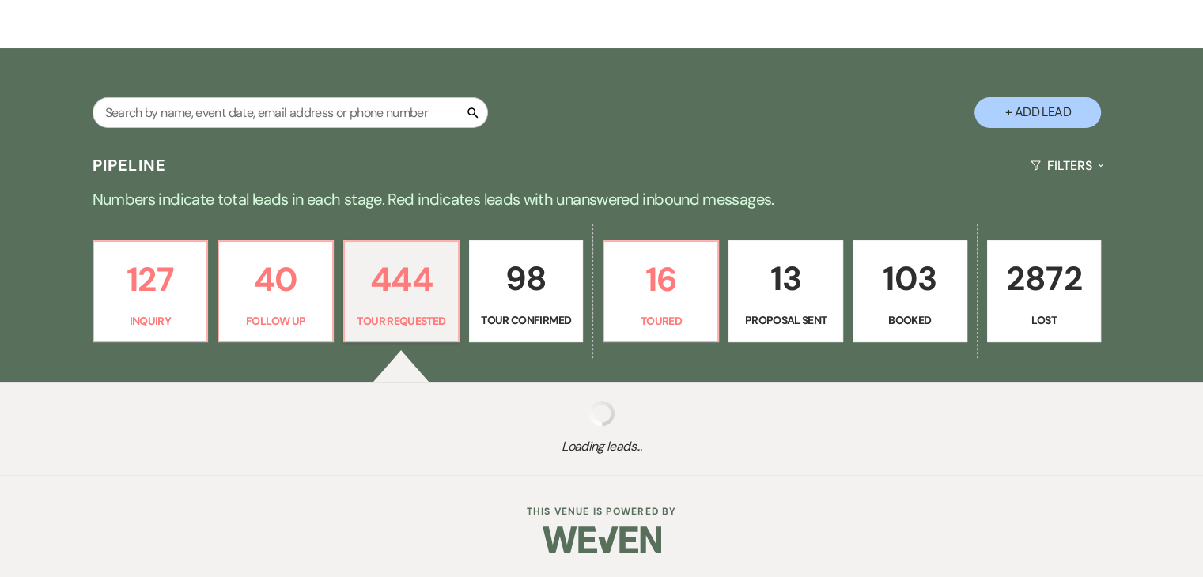
select select "2"
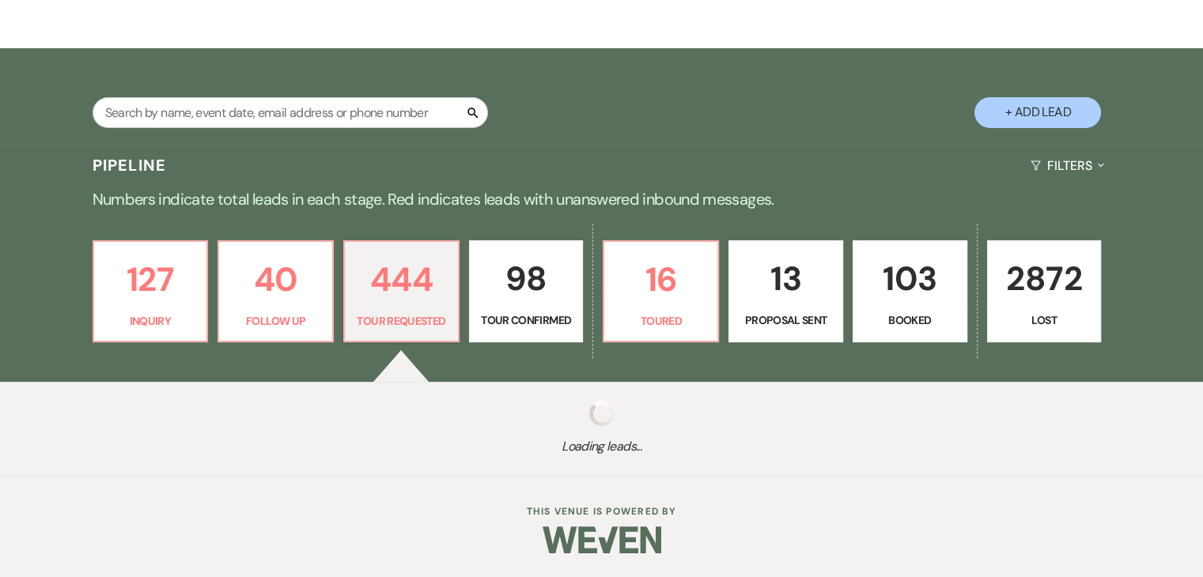
select select "2"
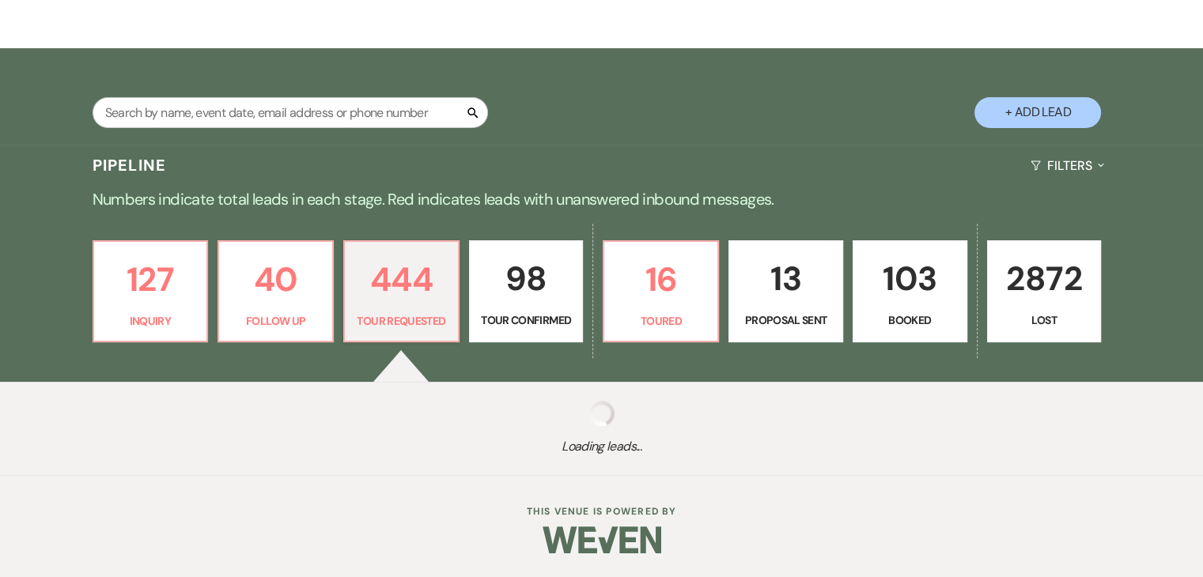
select select "2"
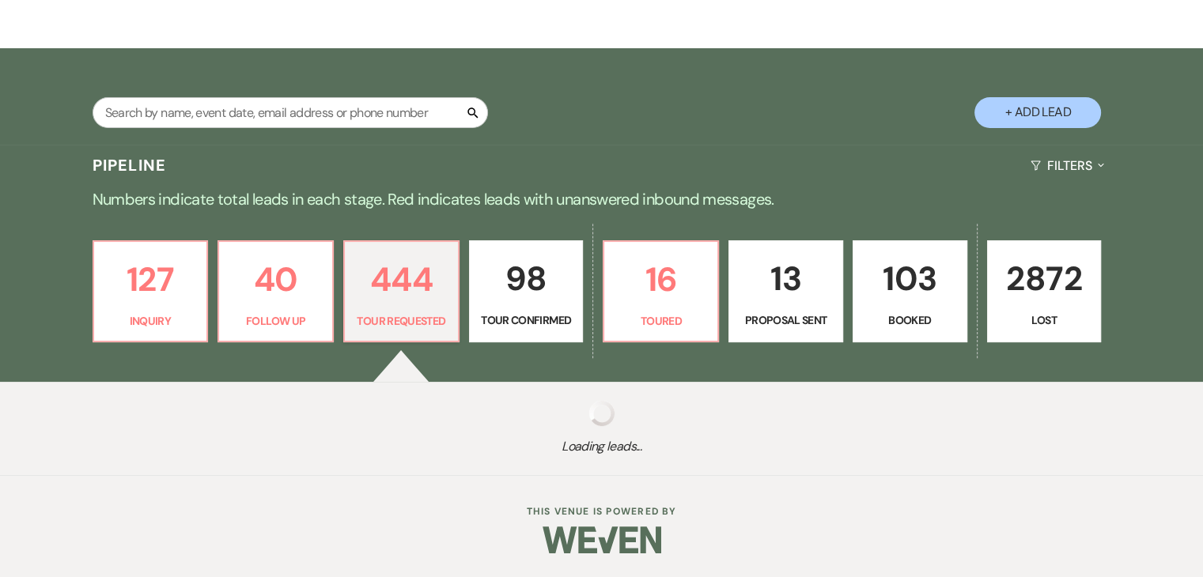
select select "2"
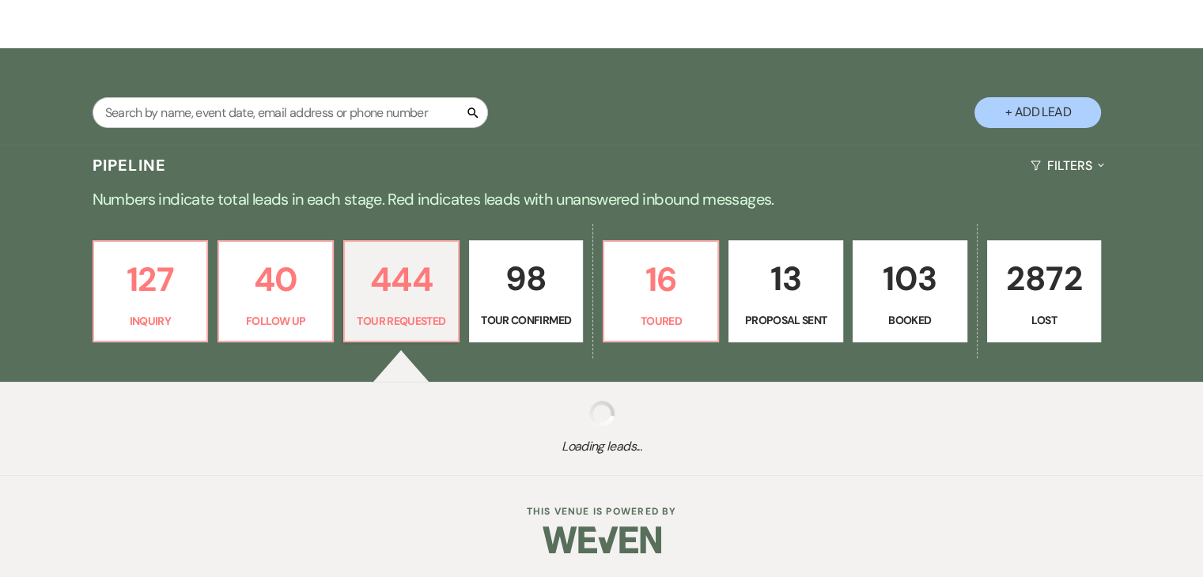
select select "2"
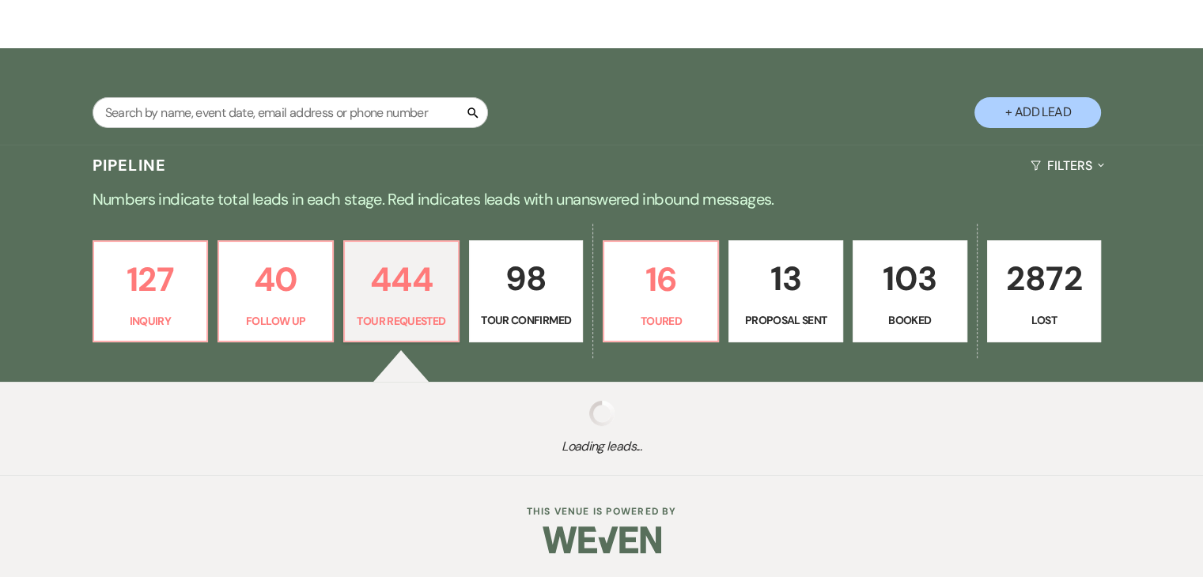
select select "2"
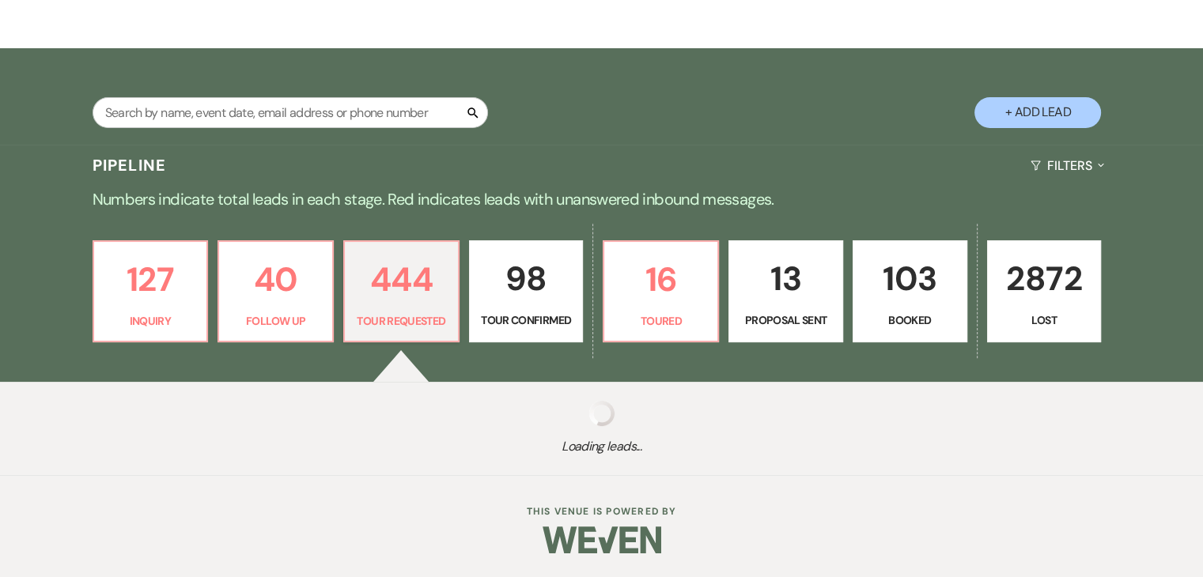
select select "2"
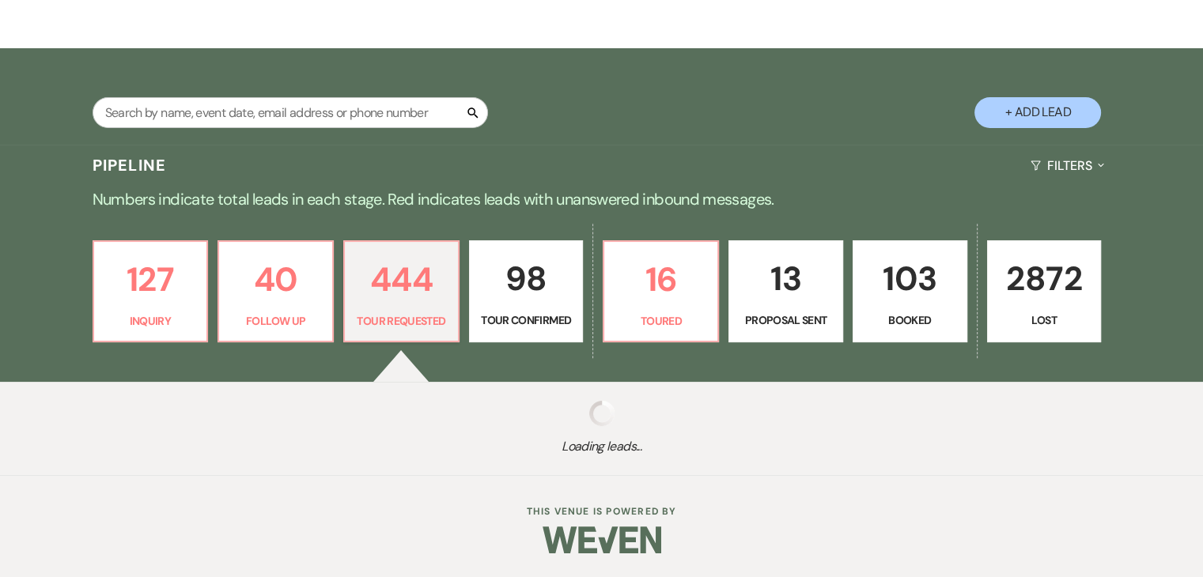
select select "2"
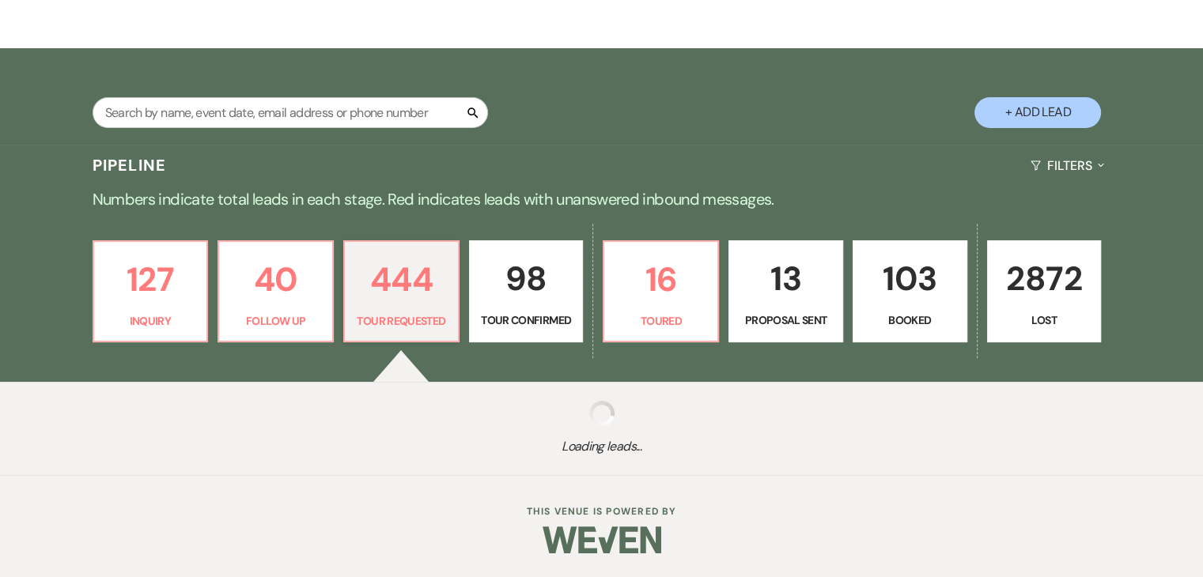
select select "2"
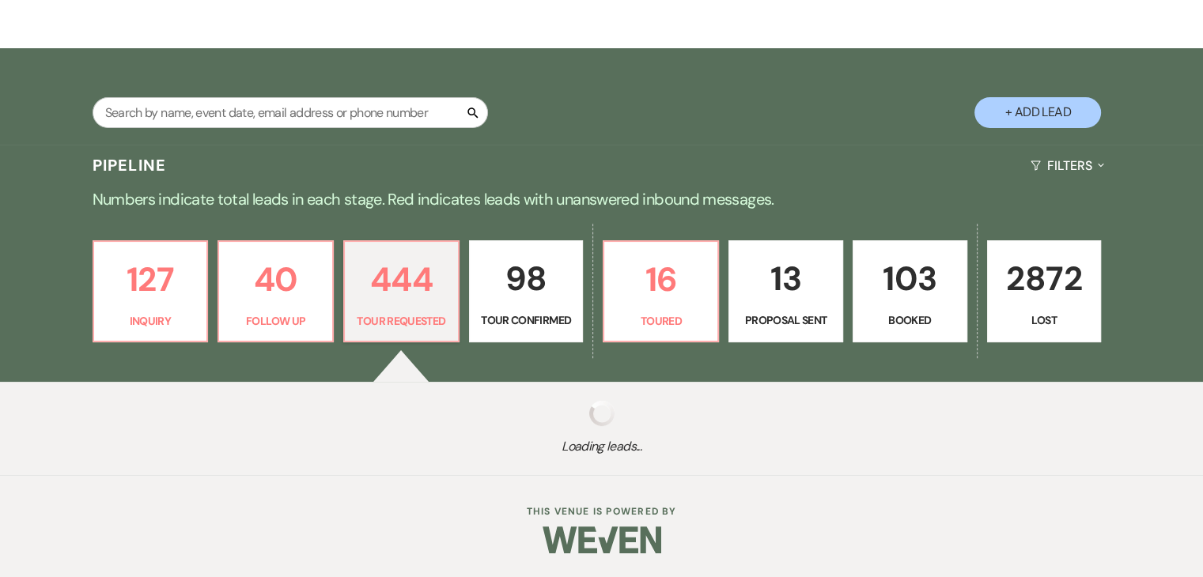
select select "2"
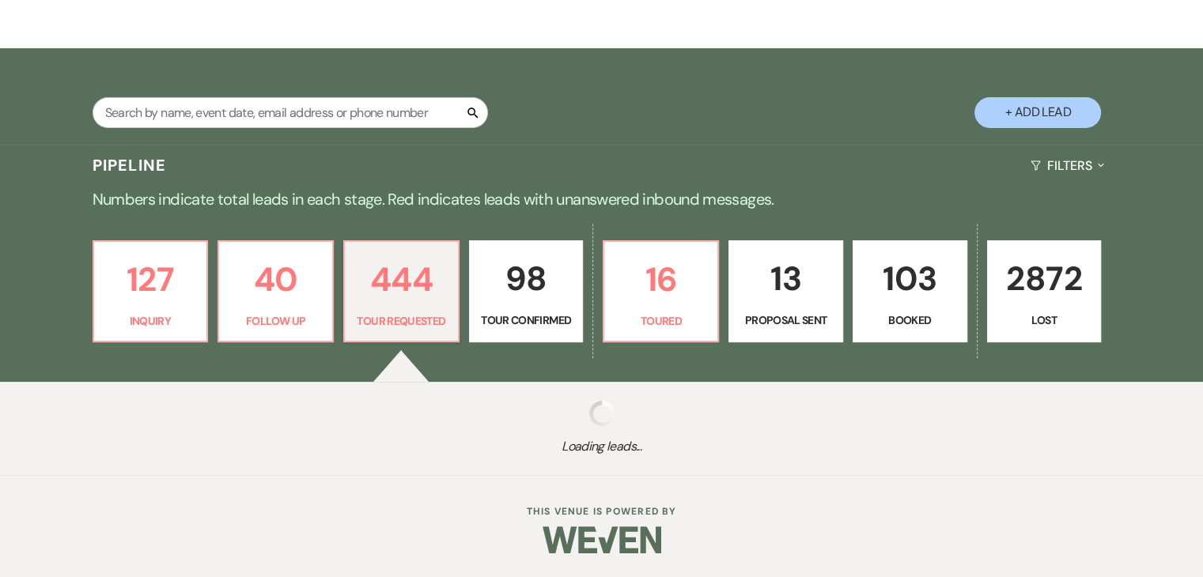
select select "2"
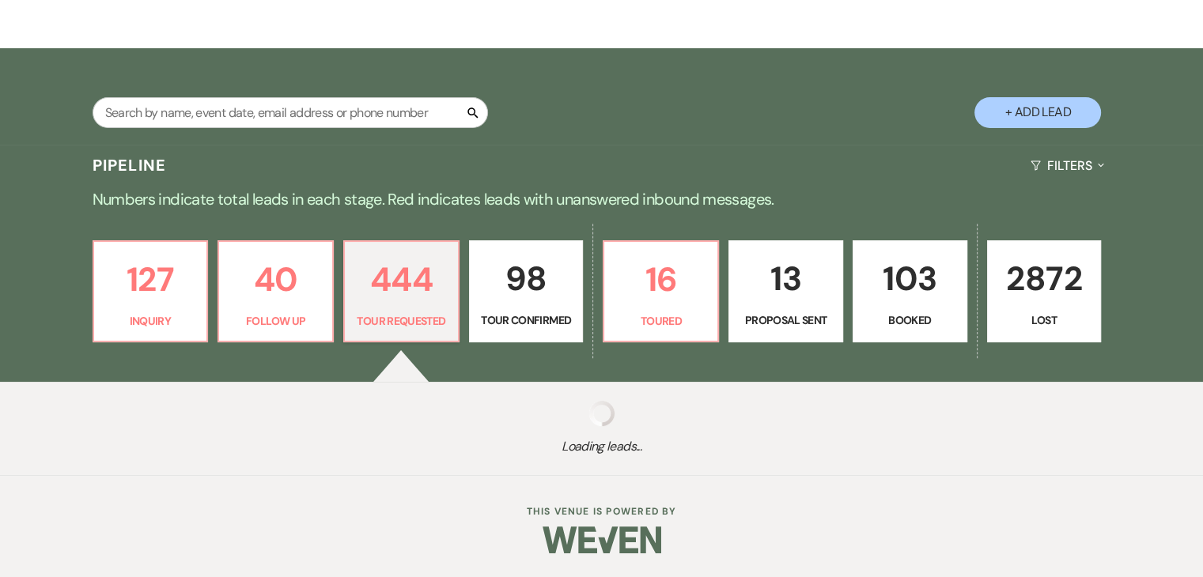
select select "2"
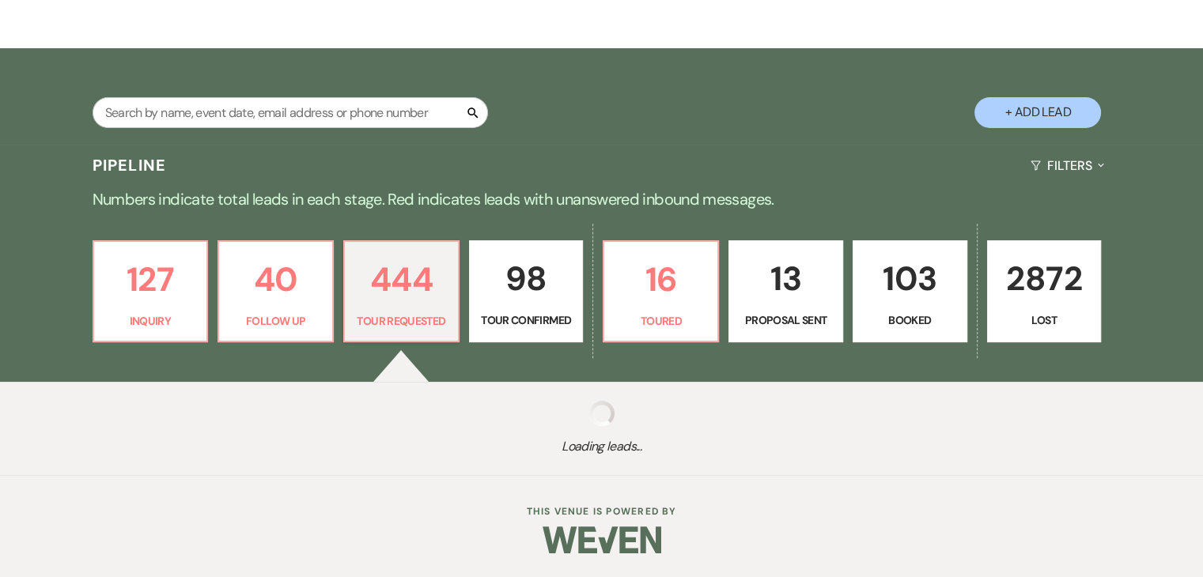
select select "2"
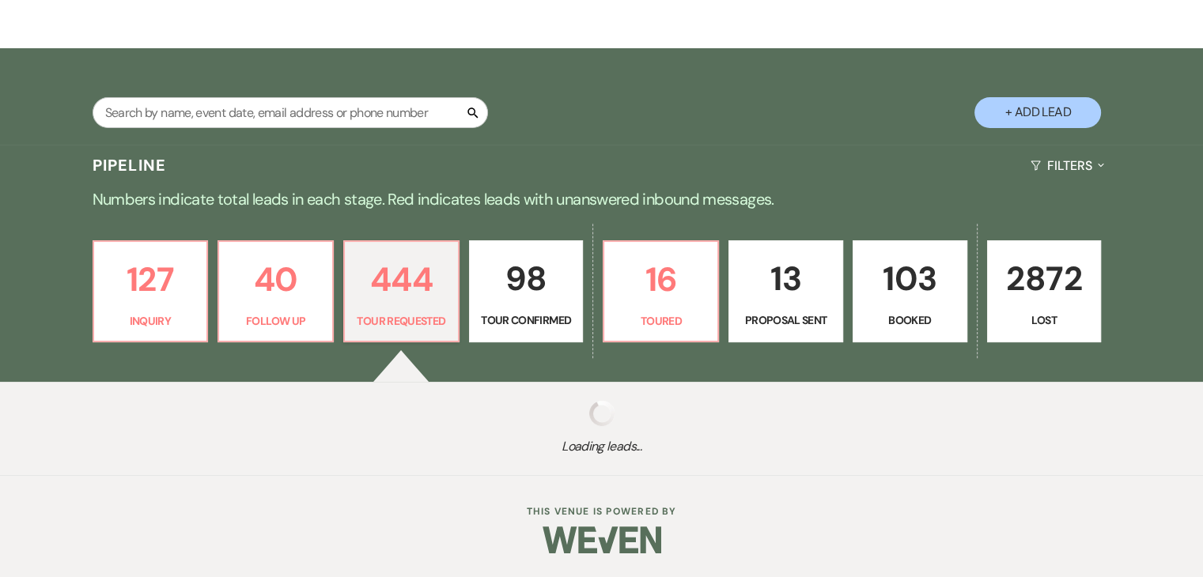
select select "2"
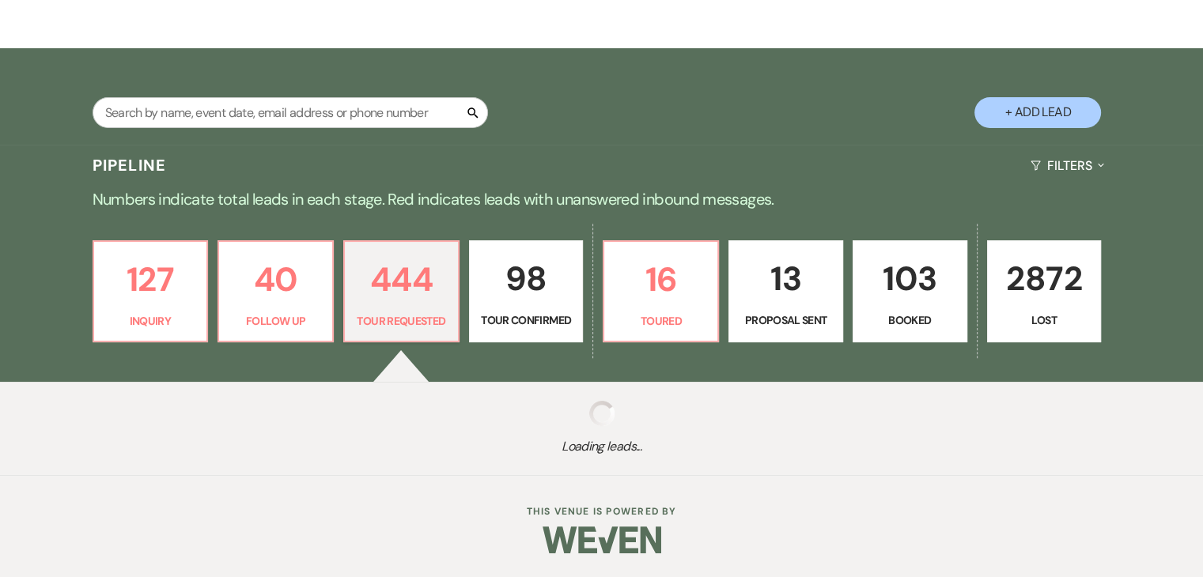
select select "2"
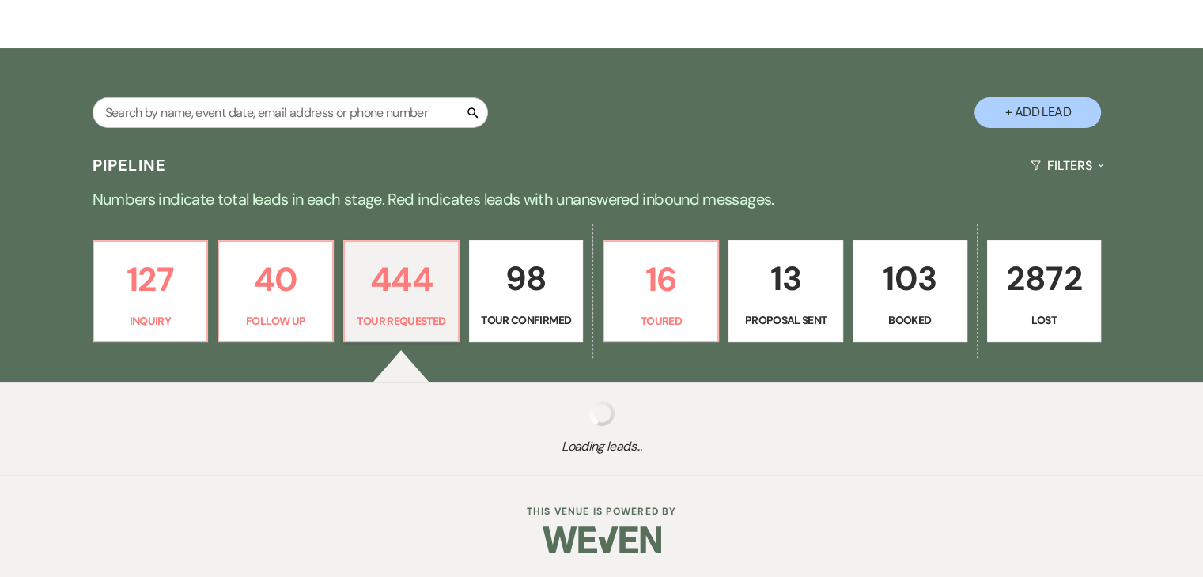
select select "2"
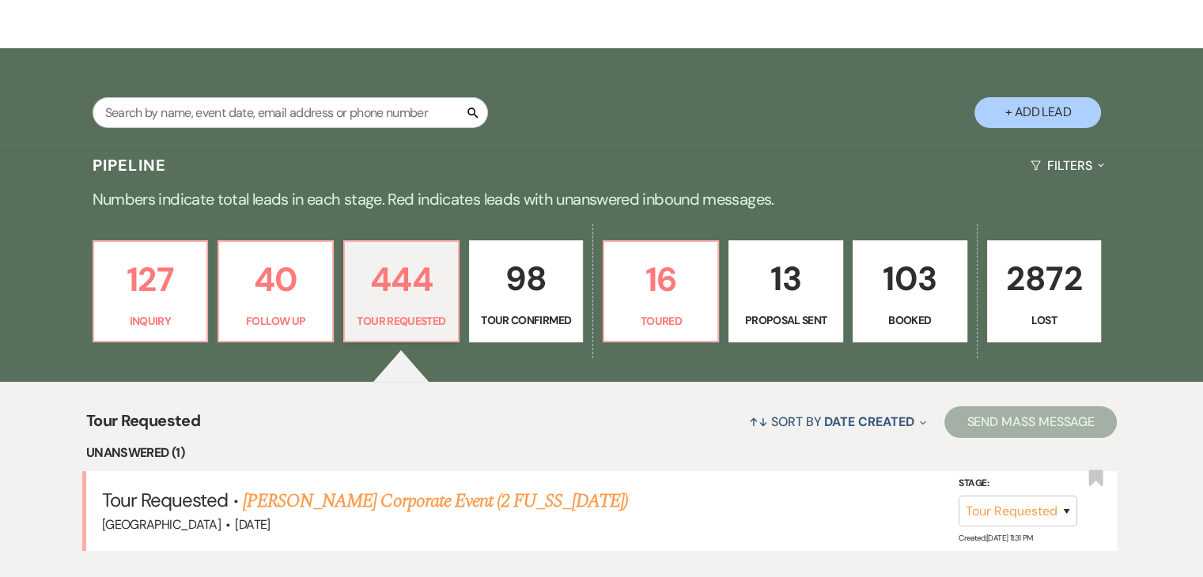
scroll to position [475, 0]
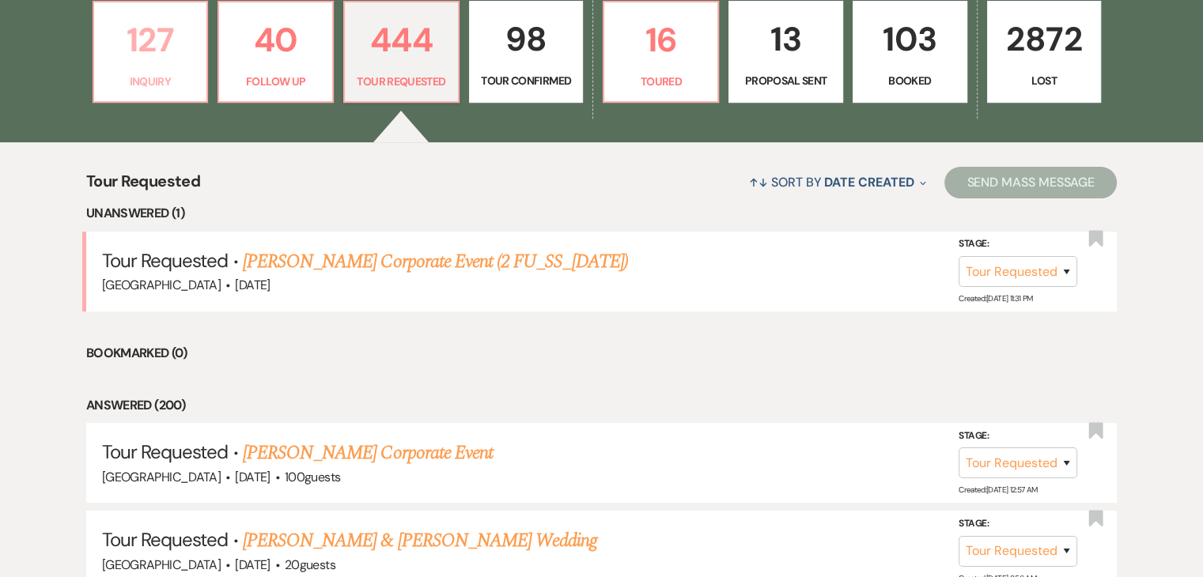
click at [139, 56] on p "127" at bounding box center [151, 39] width 94 height 53
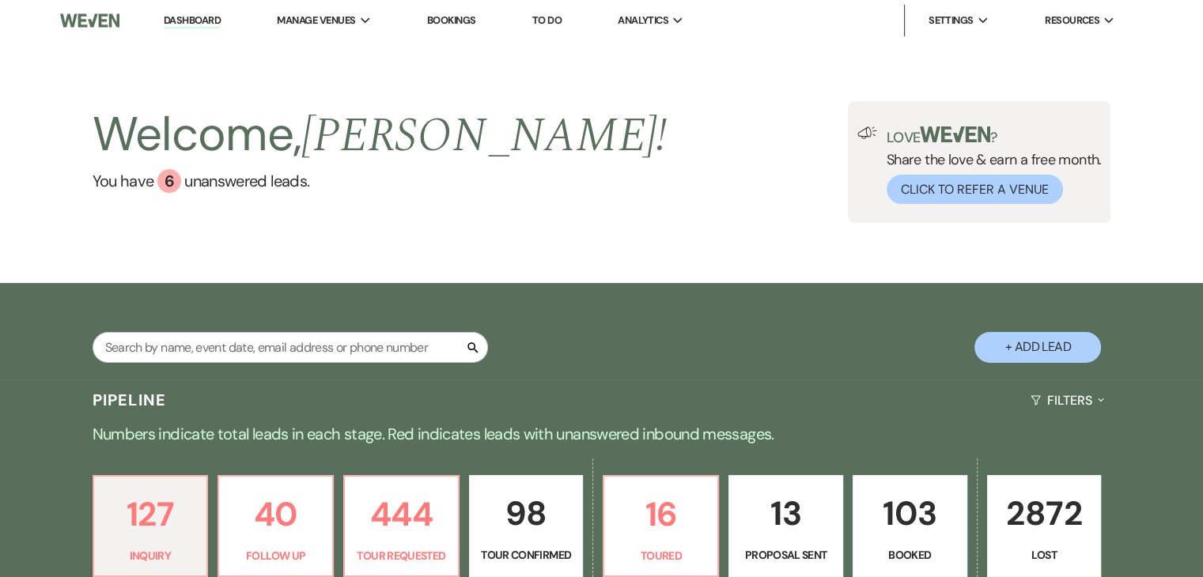
click at [192, 20] on link "Dashboard" at bounding box center [192, 20] width 57 height 15
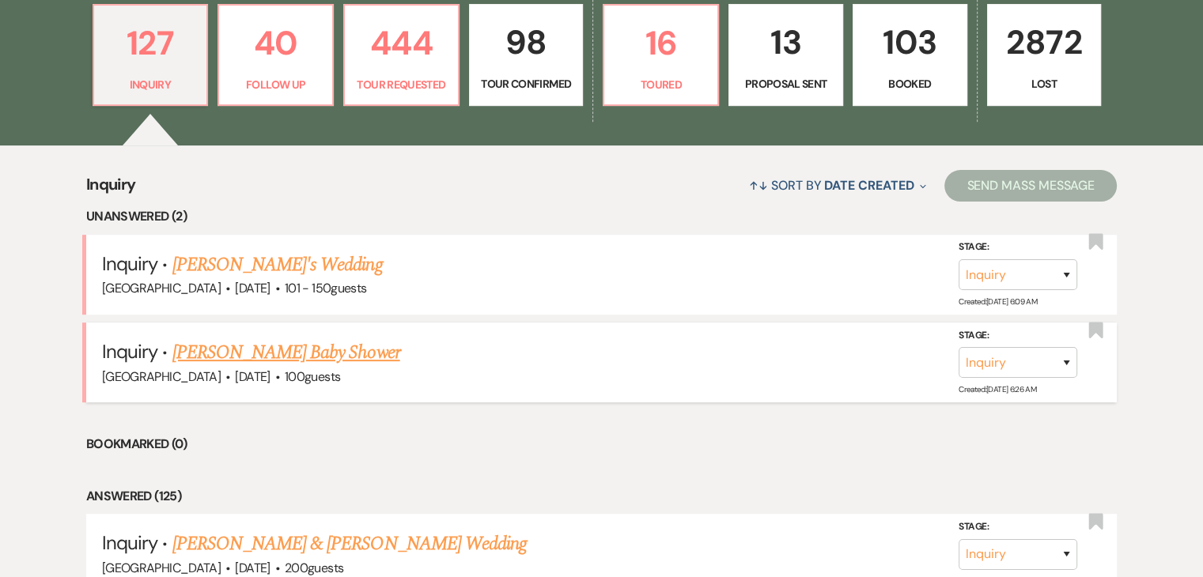
scroll to position [475, 0]
